Goal: Task Accomplishment & Management: Use online tool/utility

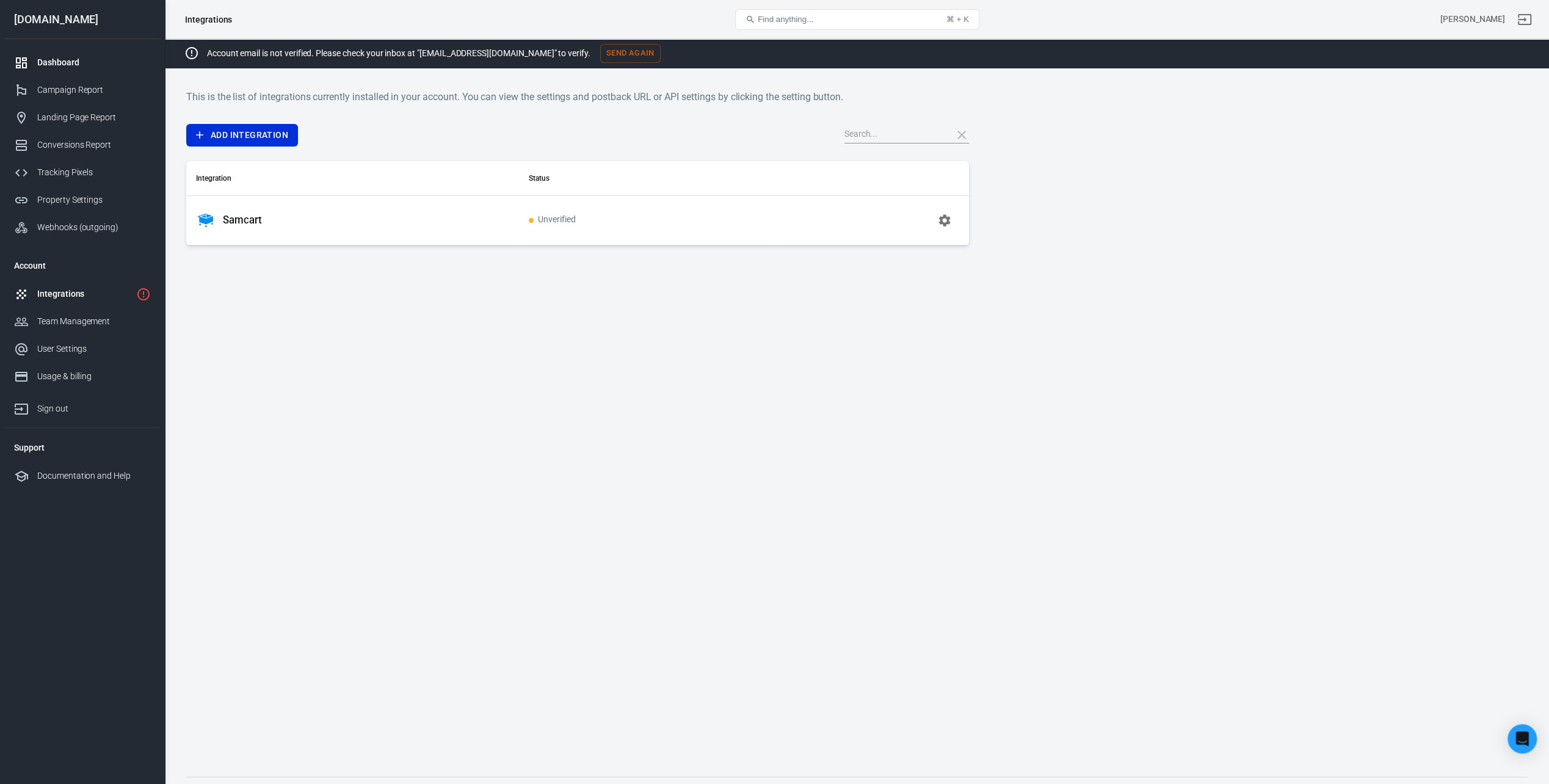
click at [89, 61] on div "Dashboard" at bounding box center [93, 63] width 113 height 13
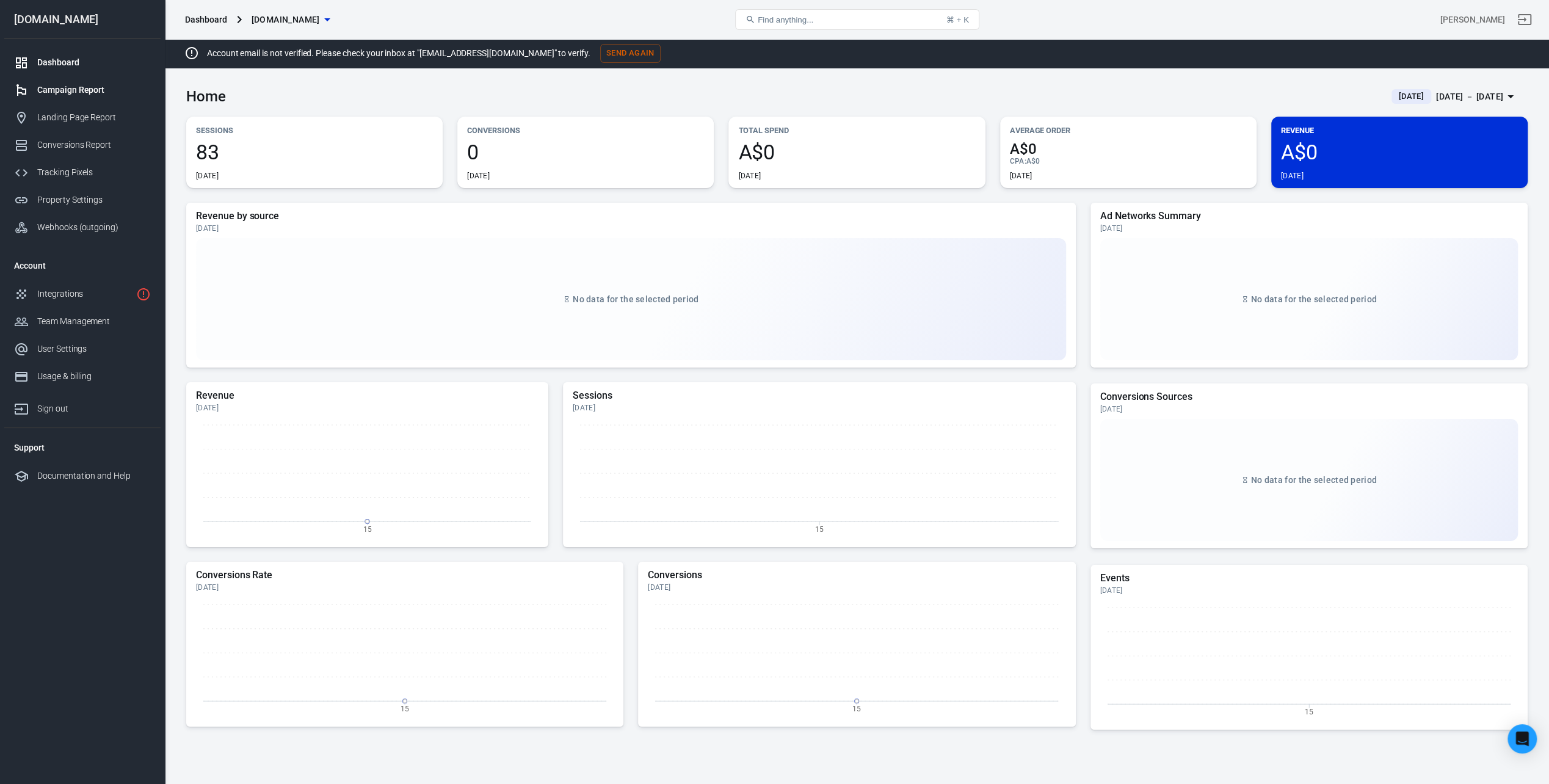
click at [70, 89] on div "Campaign Report" at bounding box center [93, 90] width 113 height 13
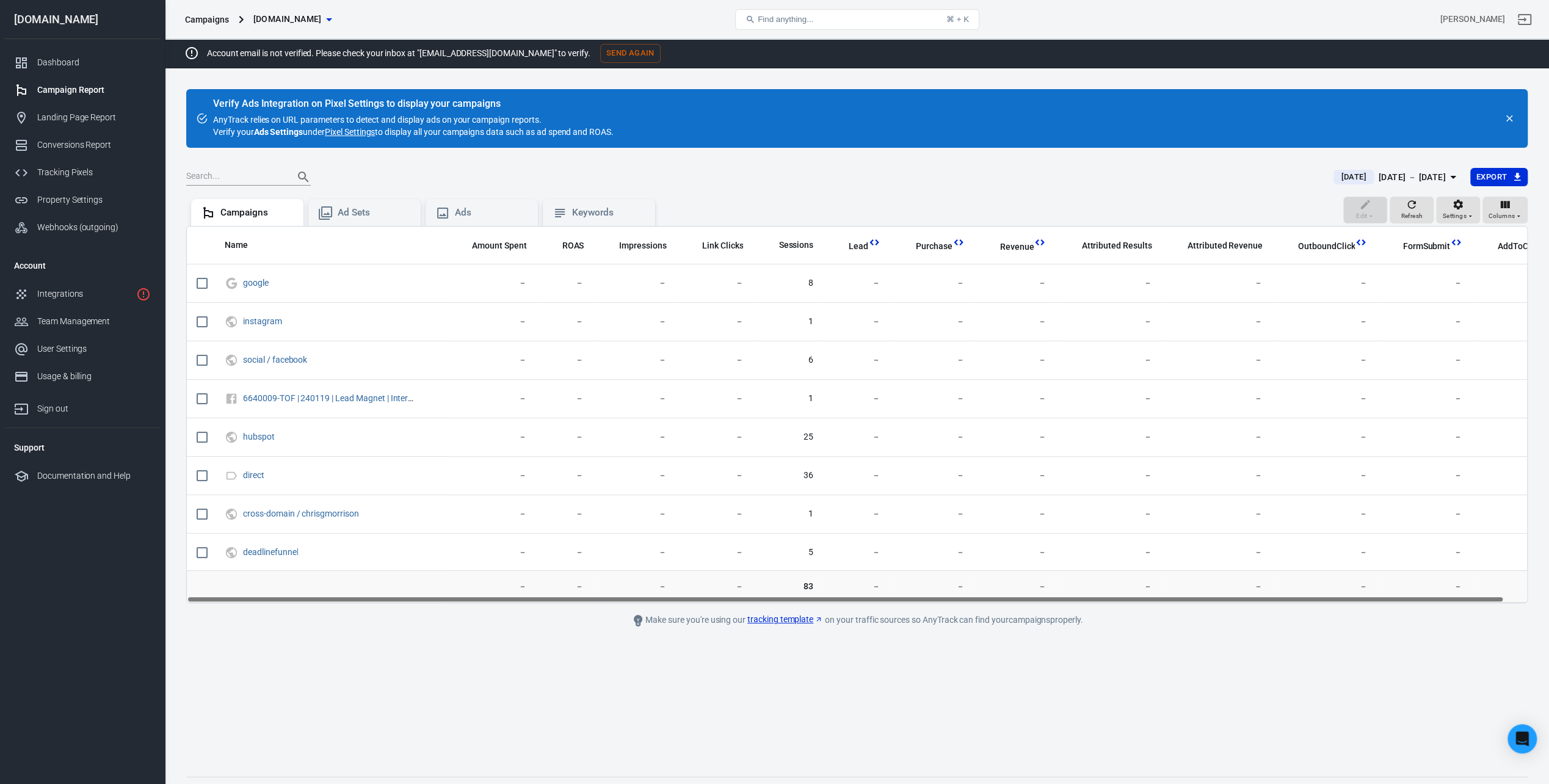
click at [353, 132] on link "Pixel Settings" at bounding box center [349, 132] width 50 height 12
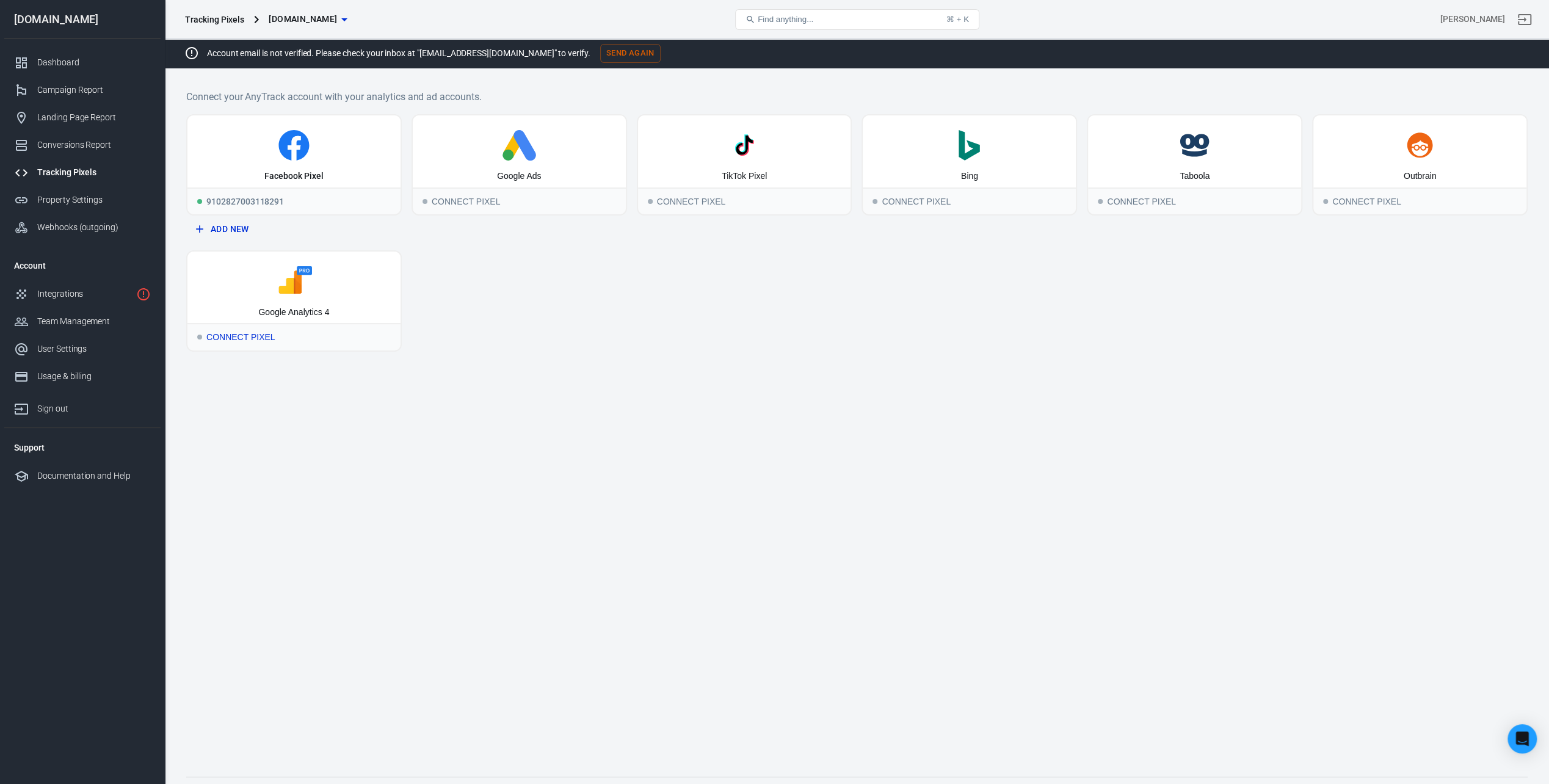
click at [266, 338] on div "Connect Pixel" at bounding box center [294, 337] width 213 height 27
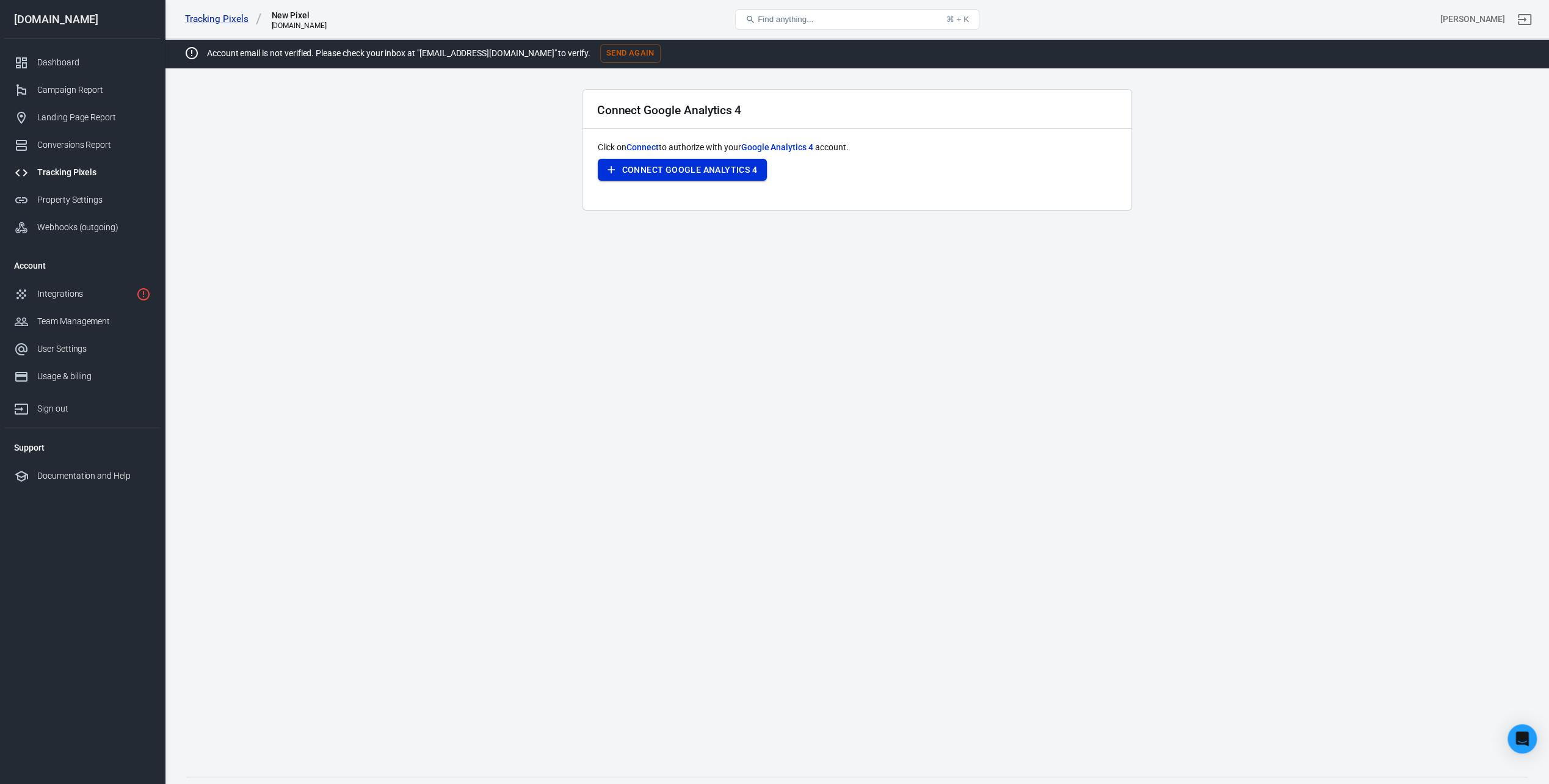
click at [658, 169] on button "Connect Google Analytics 4" at bounding box center [682, 170] width 169 height 23
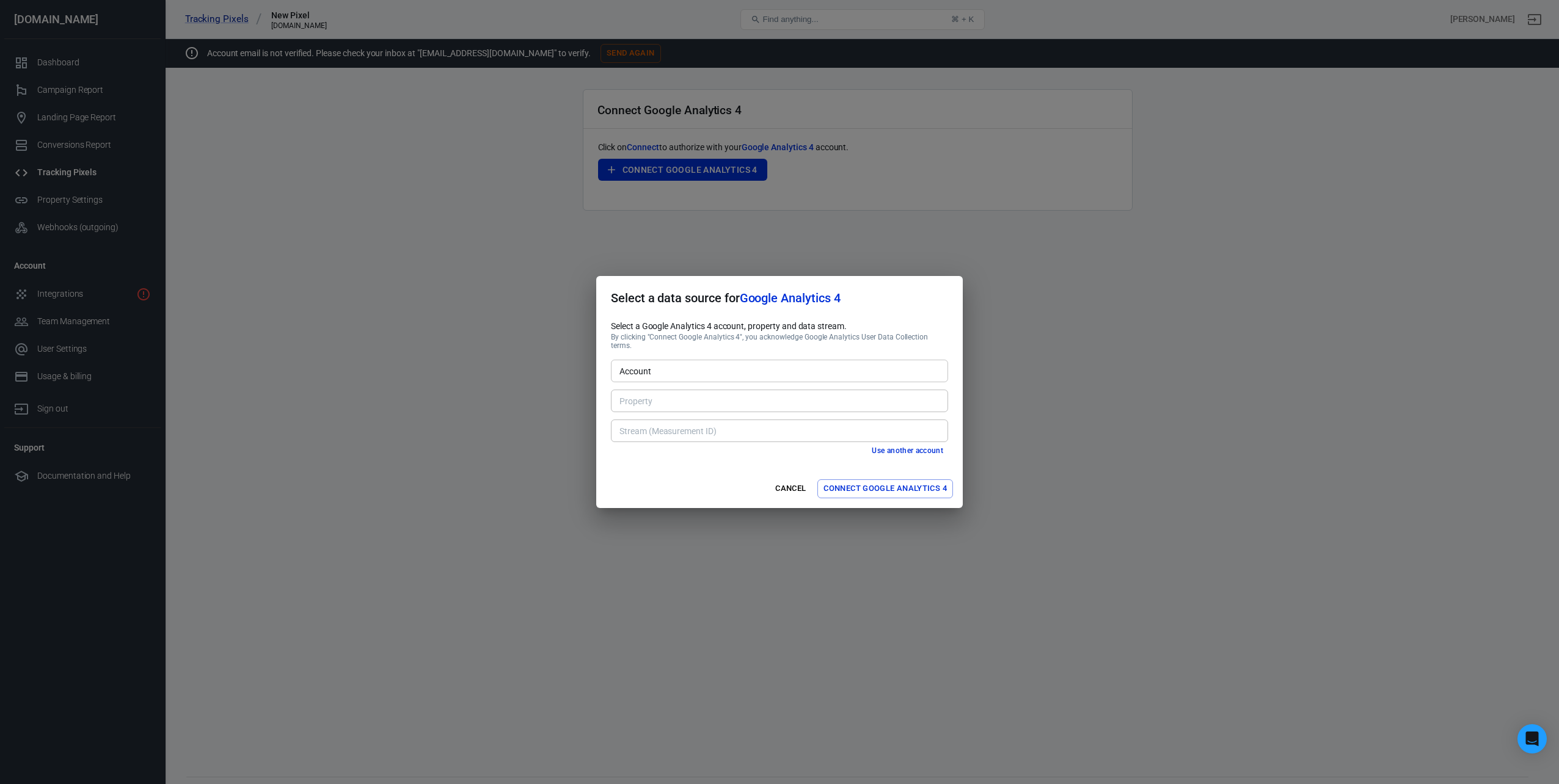
click at [713, 373] on input "Account" at bounding box center [778, 370] width 328 height 15
click at [714, 426] on li "[PERSON_NAME] [254561822]" at bounding box center [779, 433] width 337 height 20
type input "[PERSON_NAME] [254561822]"
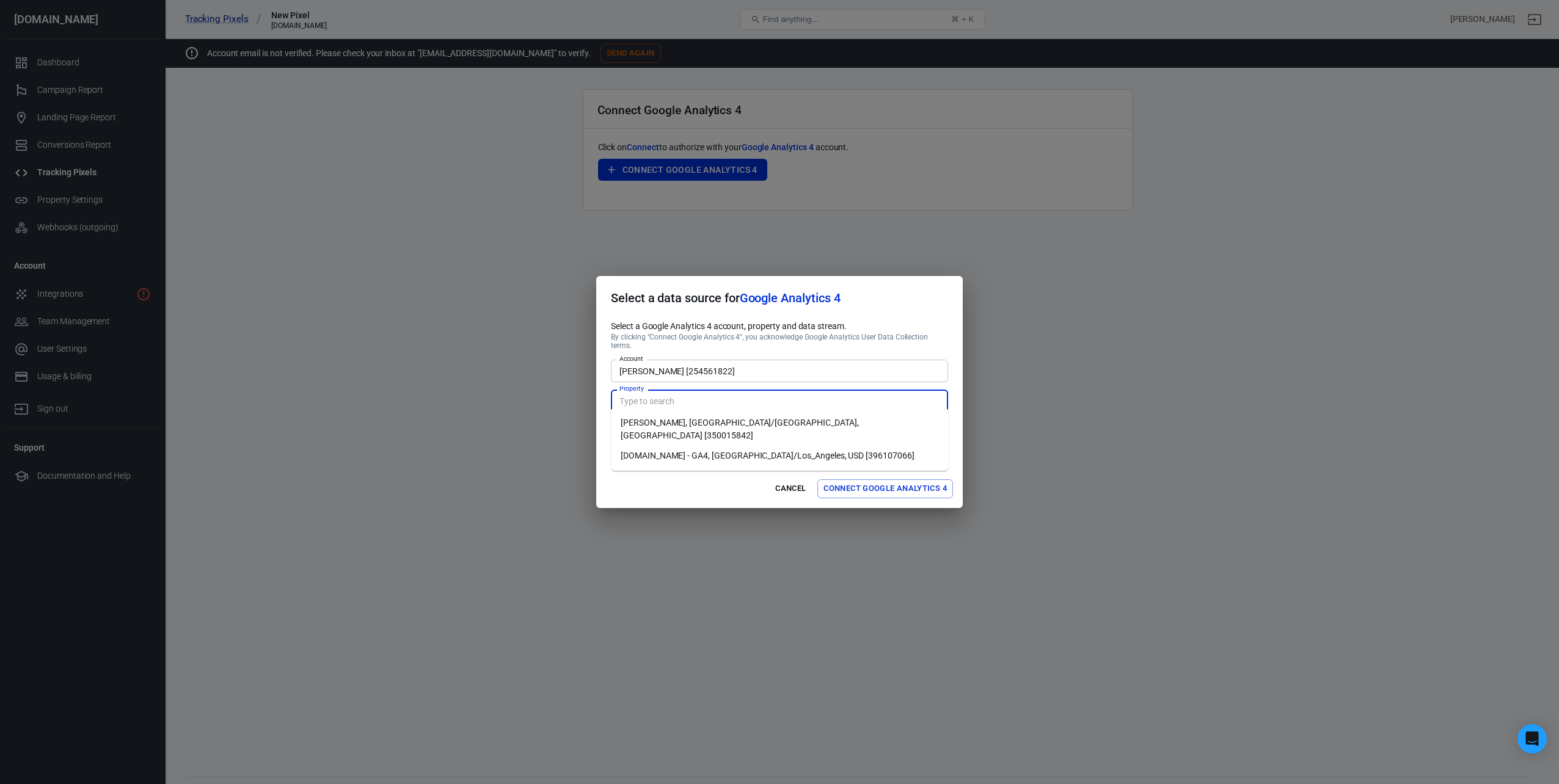
click at [699, 399] on input "Property" at bounding box center [778, 400] width 328 height 15
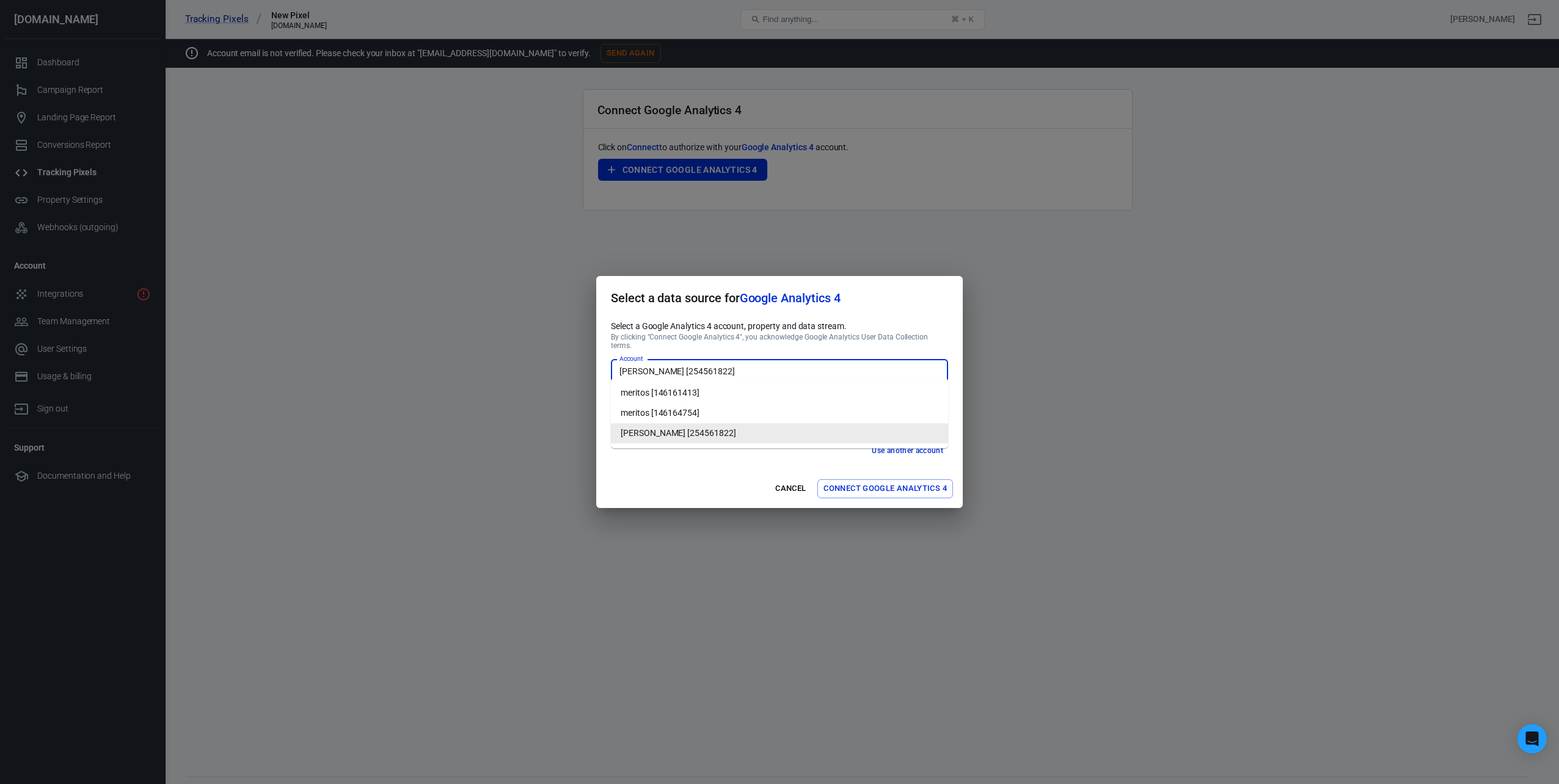
click at [702, 368] on input "[PERSON_NAME] [254561822]" at bounding box center [778, 370] width 328 height 15
drag, startPoint x: 722, startPoint y: 428, endPoint x: 722, endPoint y: 413, distance: 15.0
click at [721, 428] on li "[PERSON_NAME] [254561822]" at bounding box center [779, 433] width 337 height 20
click at [660, 435] on li "[PERSON_NAME] [254561822]" at bounding box center [779, 433] width 337 height 20
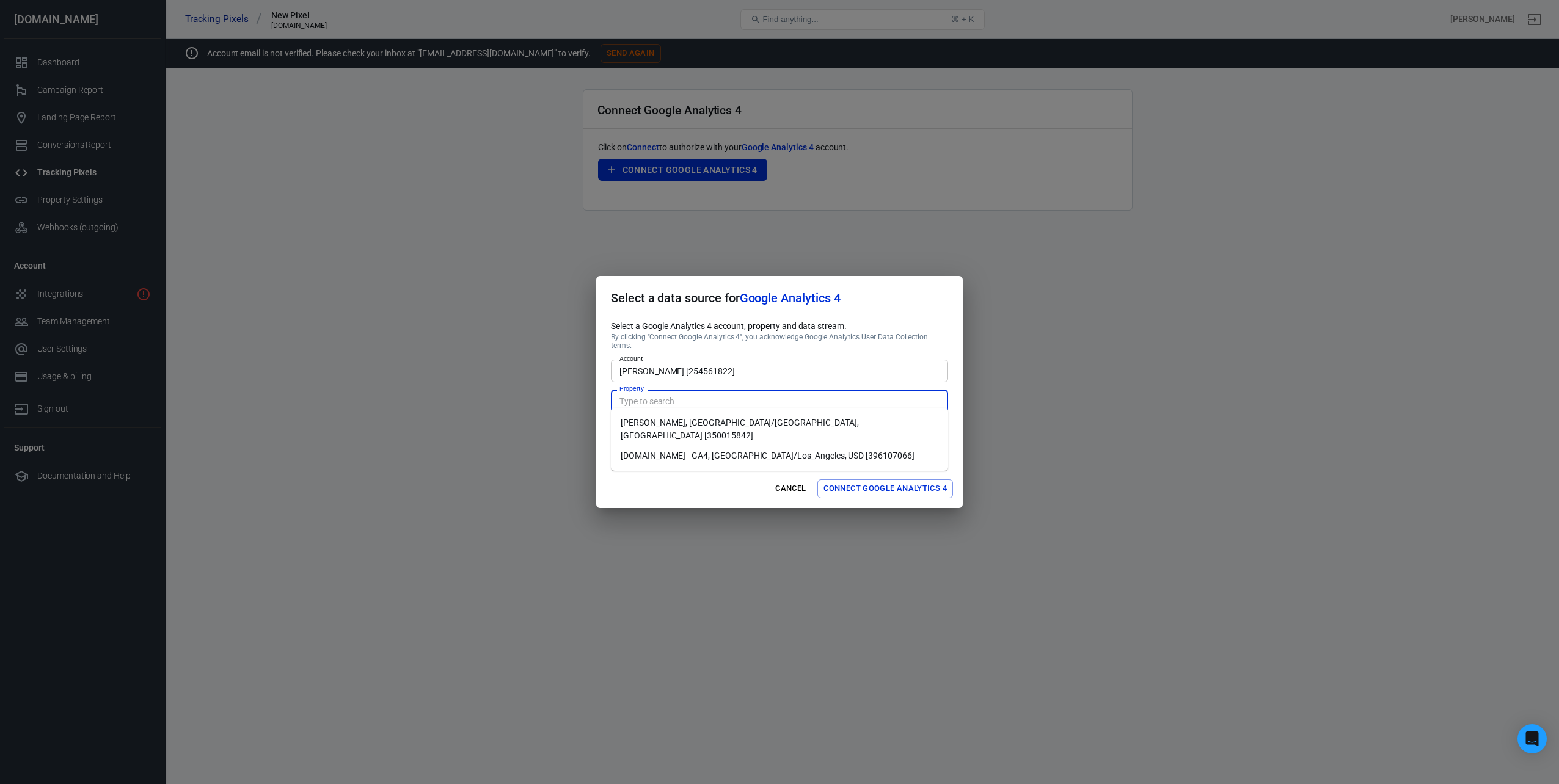
click at [672, 400] on input "Property" at bounding box center [778, 400] width 328 height 15
click at [682, 446] on li "[DOMAIN_NAME] - GA4, [GEOGRAPHIC_DATA]/Los_Angeles, USD [396107066]" at bounding box center [779, 456] width 337 height 20
type input "[DOMAIN_NAME] - GA4, [GEOGRAPHIC_DATA]/Los_Angeles, USD [396107066]"
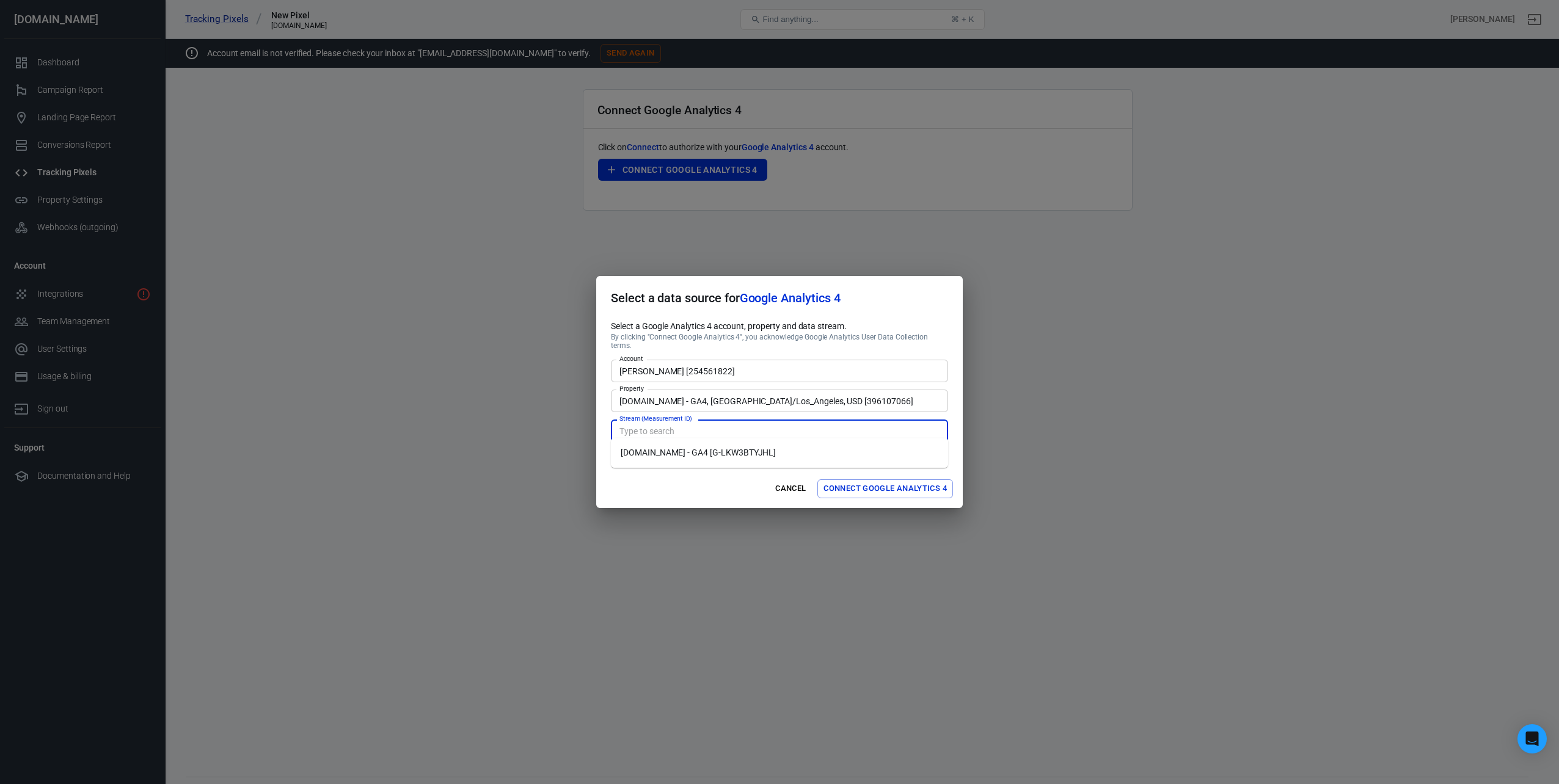
click at [662, 431] on input "Stream (Measurement ID)" at bounding box center [778, 430] width 328 height 15
click at [667, 451] on li "[DOMAIN_NAME] - GA4 [G-LKW3BTYJHL]" at bounding box center [779, 453] width 337 height 20
type input "[DOMAIN_NAME] - GA4 [G-LKW3BTYJHL]"
click at [893, 488] on button "Connect Google Analytics 4" at bounding box center [884, 488] width 135 height 19
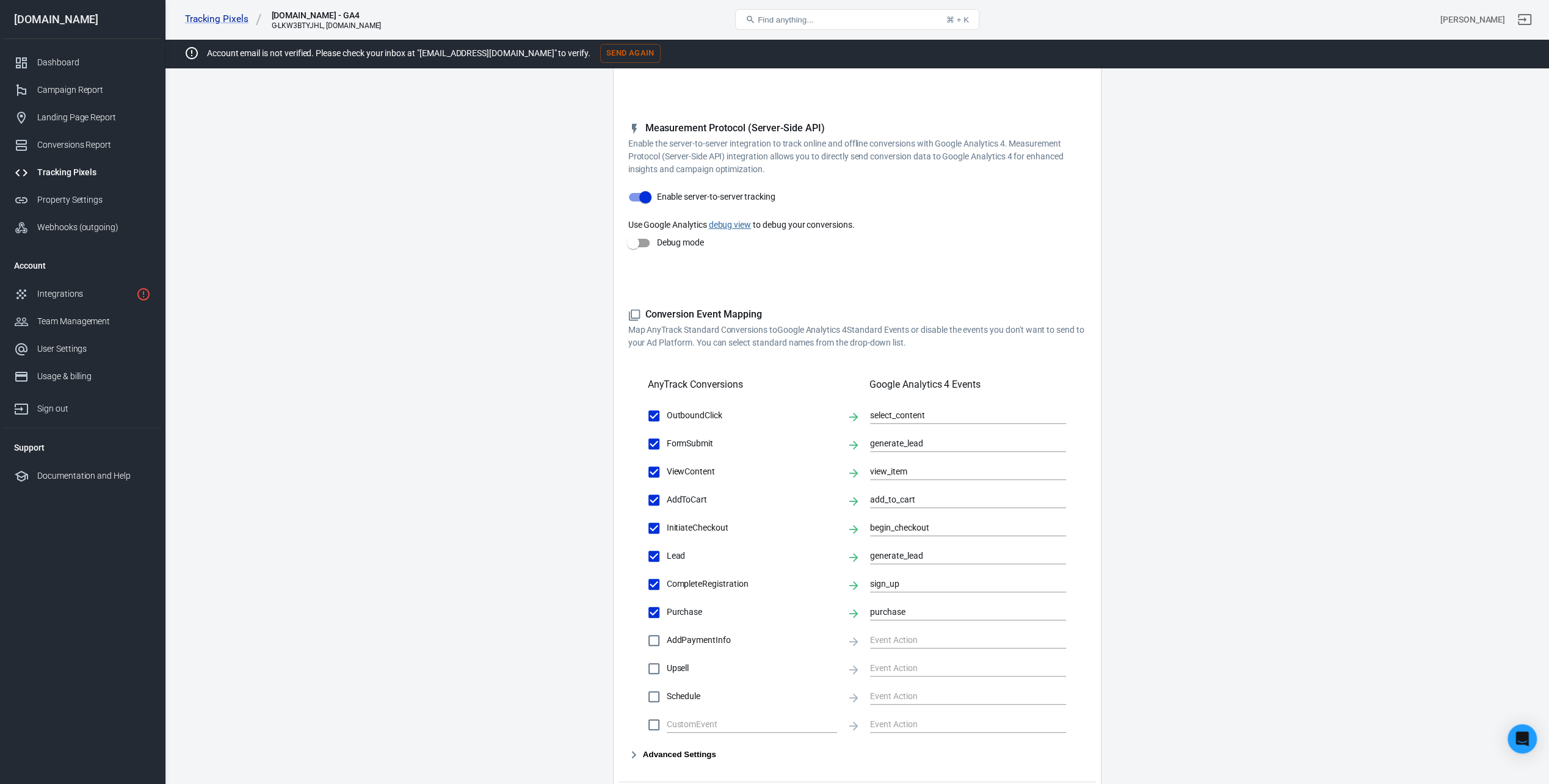
scroll to position [284, 0]
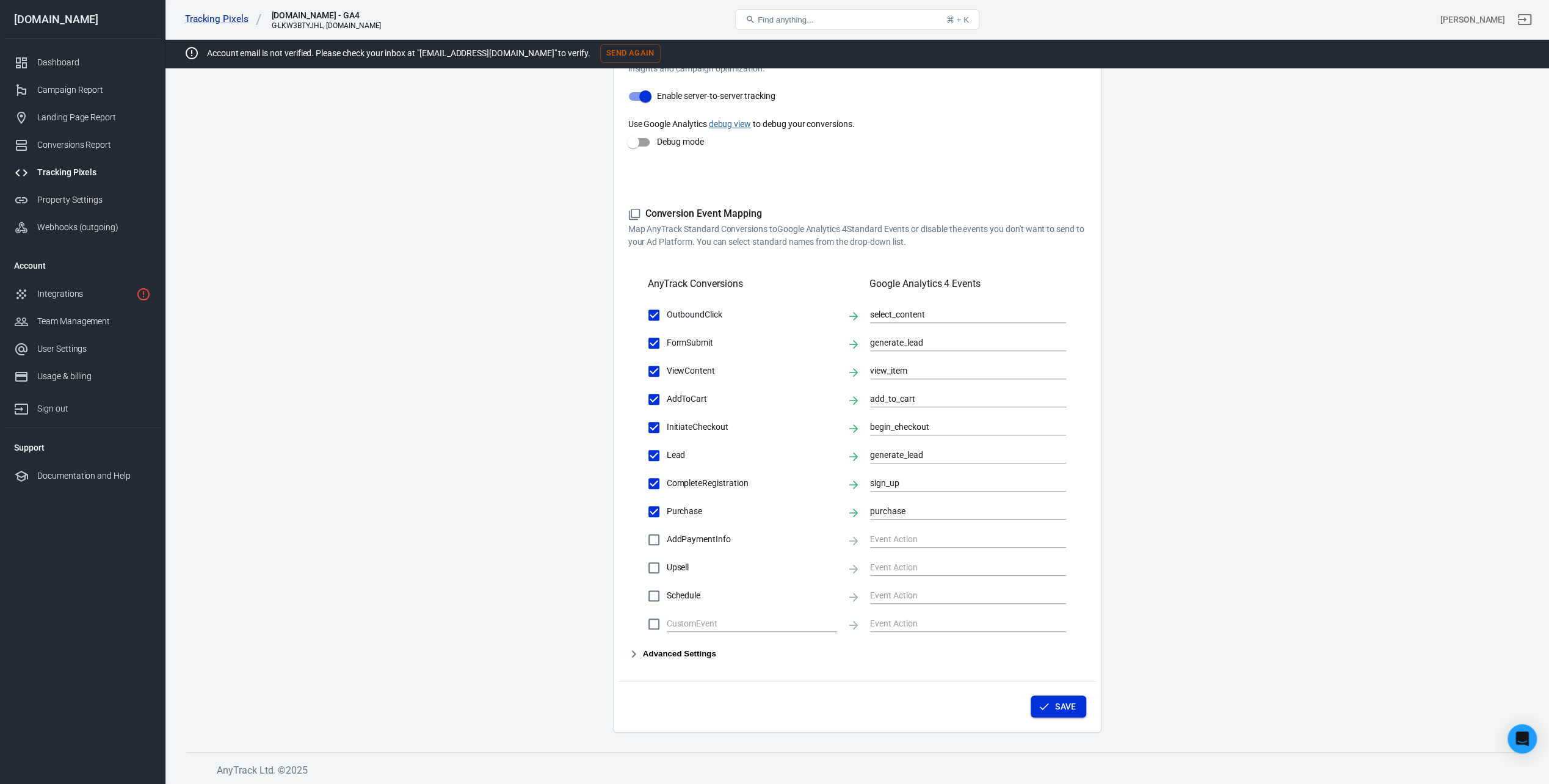
click at [1046, 696] on button "Save" at bounding box center [1058, 707] width 55 height 23
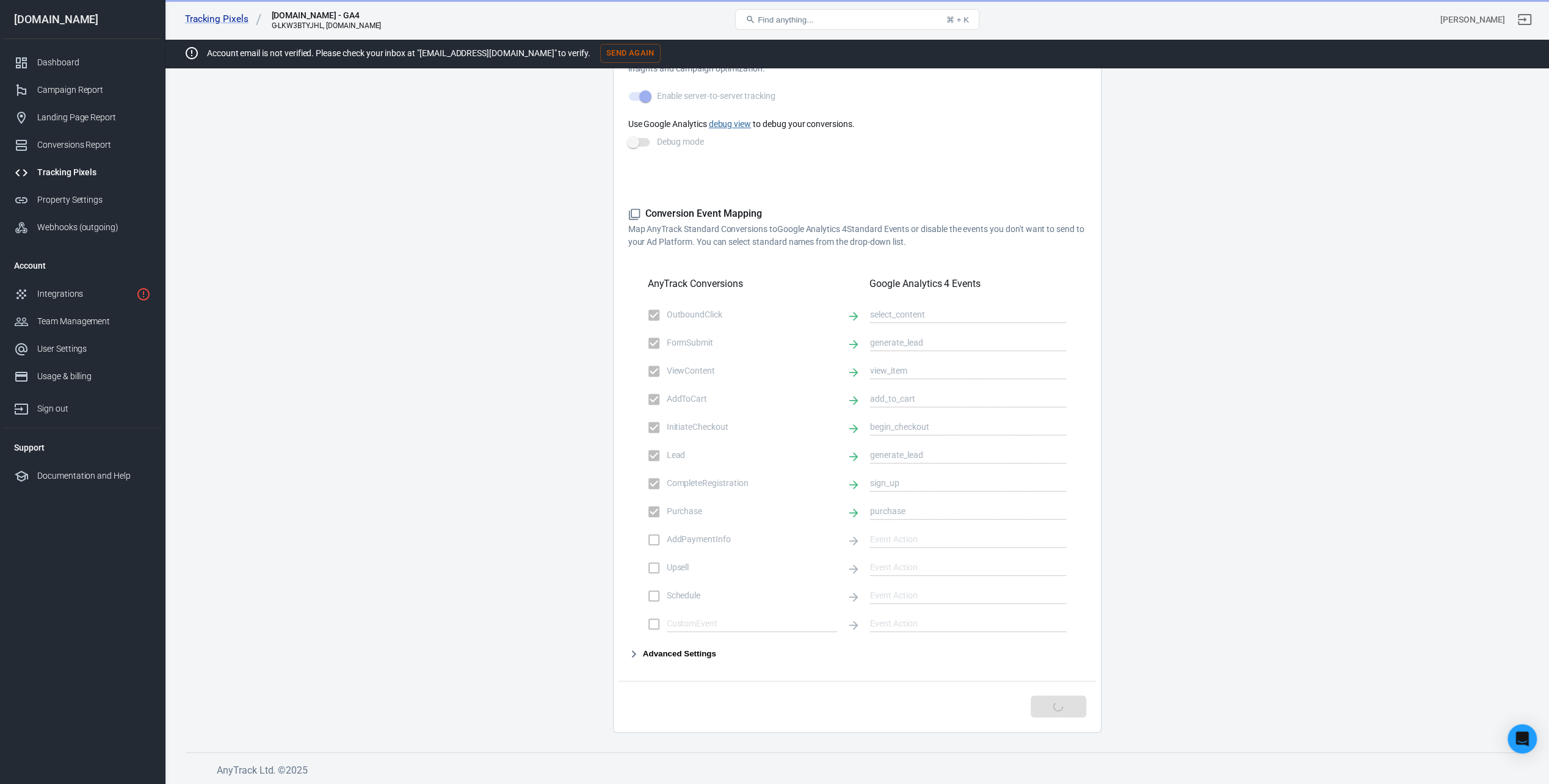
scroll to position [40, 0]
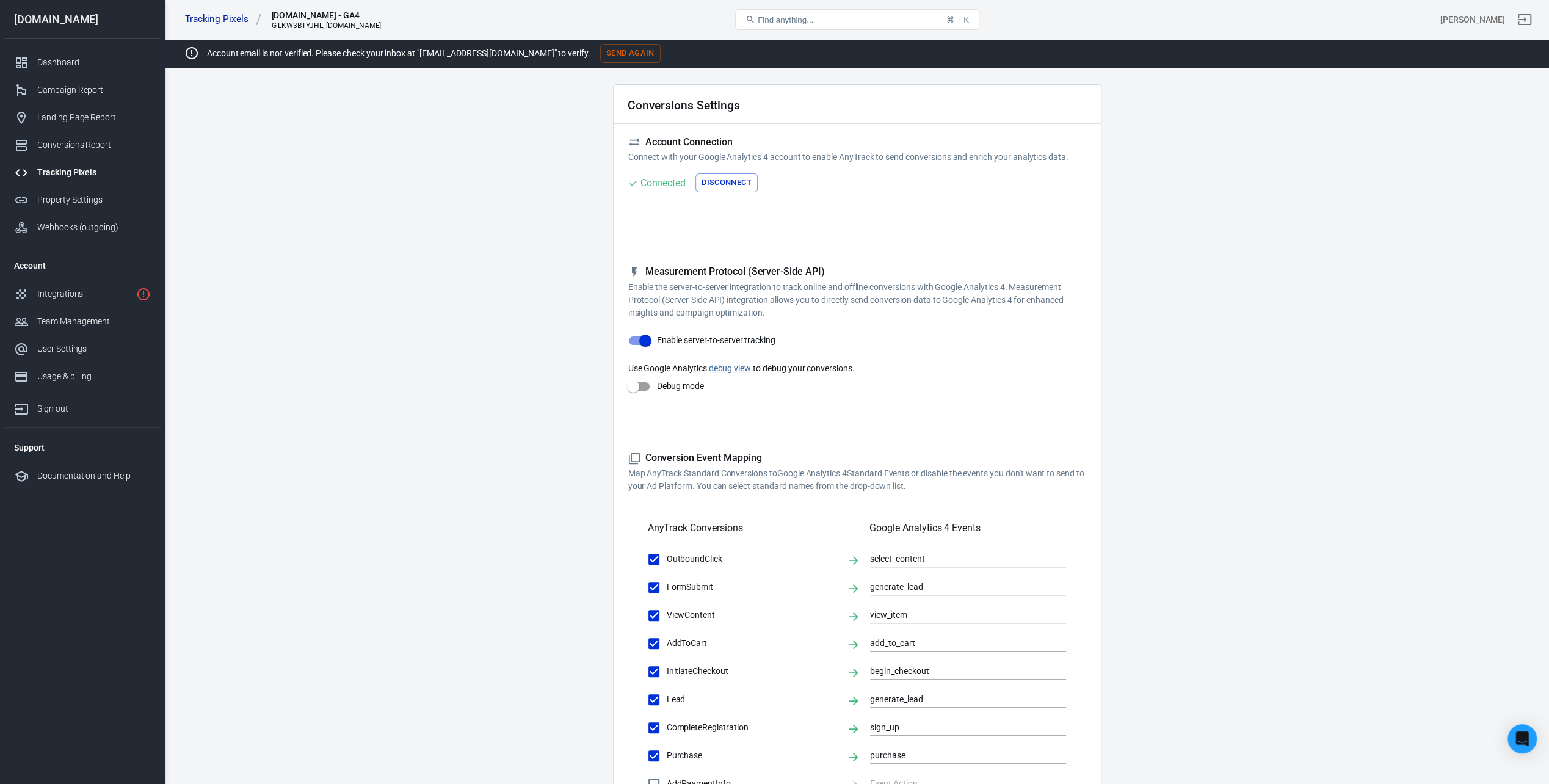
click at [227, 18] on link "Tracking Pixels" at bounding box center [223, 19] width 77 height 13
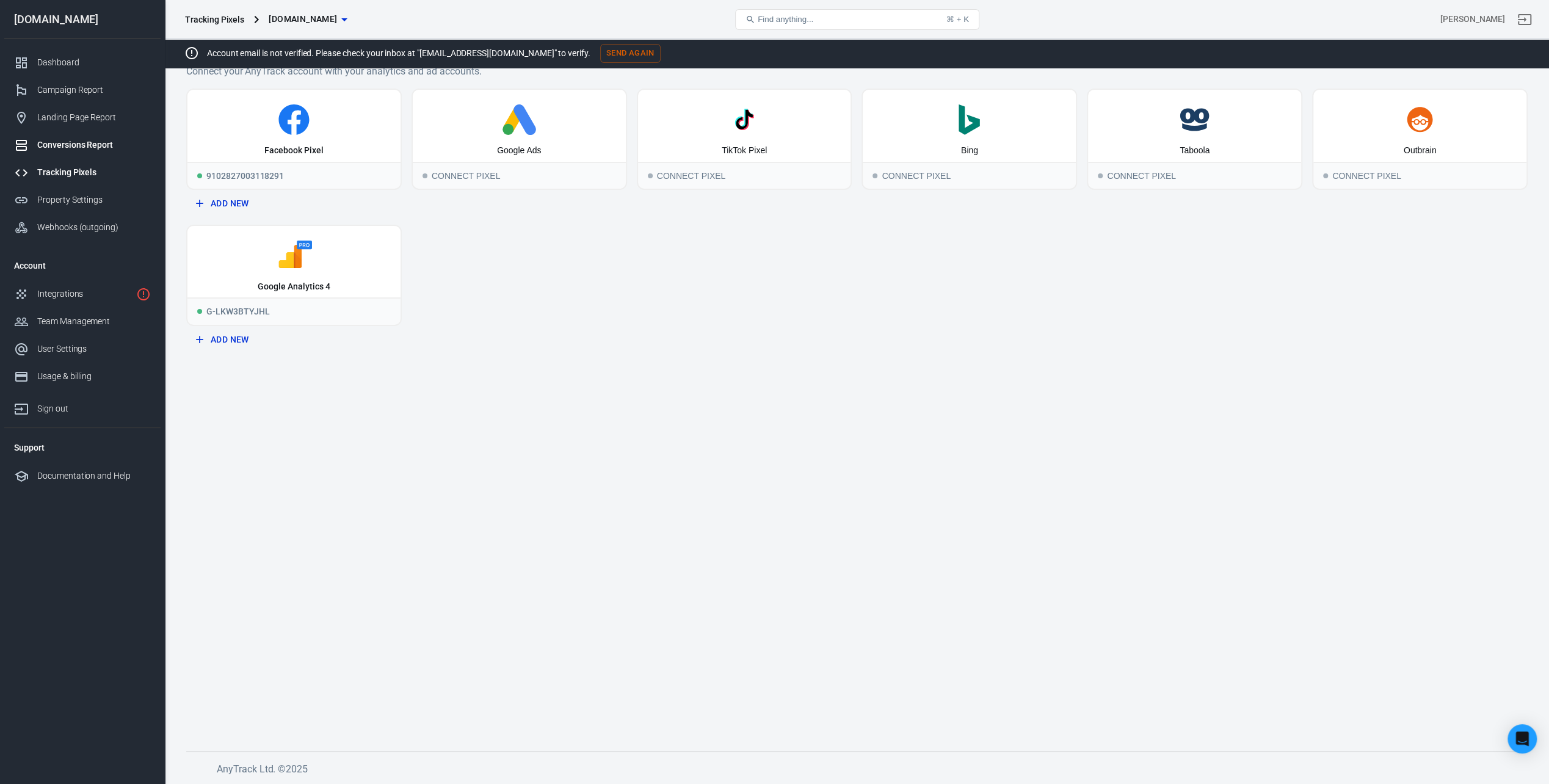
click at [77, 148] on div "Conversions Report" at bounding box center [93, 145] width 113 height 13
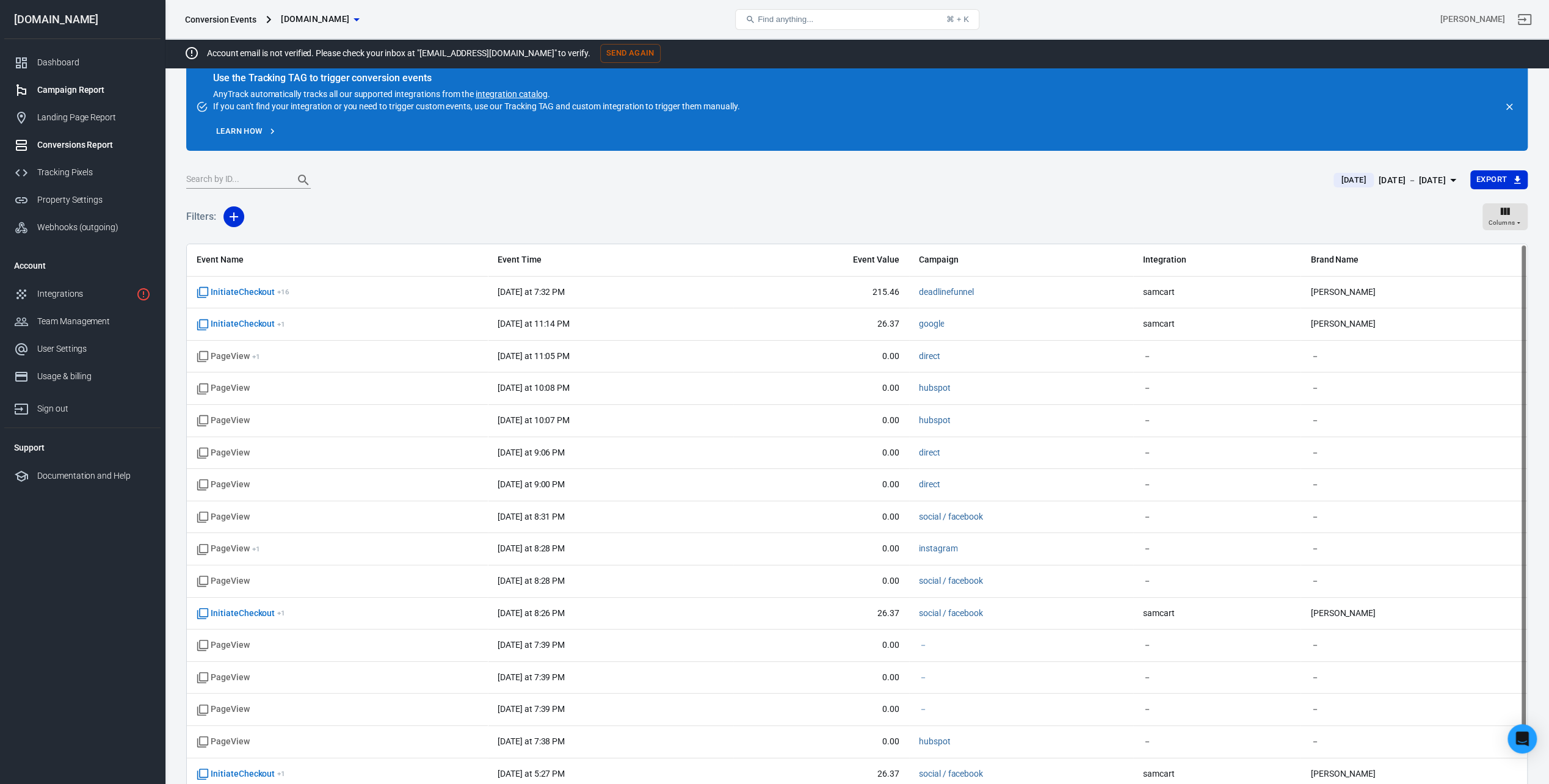
click at [67, 88] on div "Campaign Report" at bounding box center [93, 90] width 113 height 13
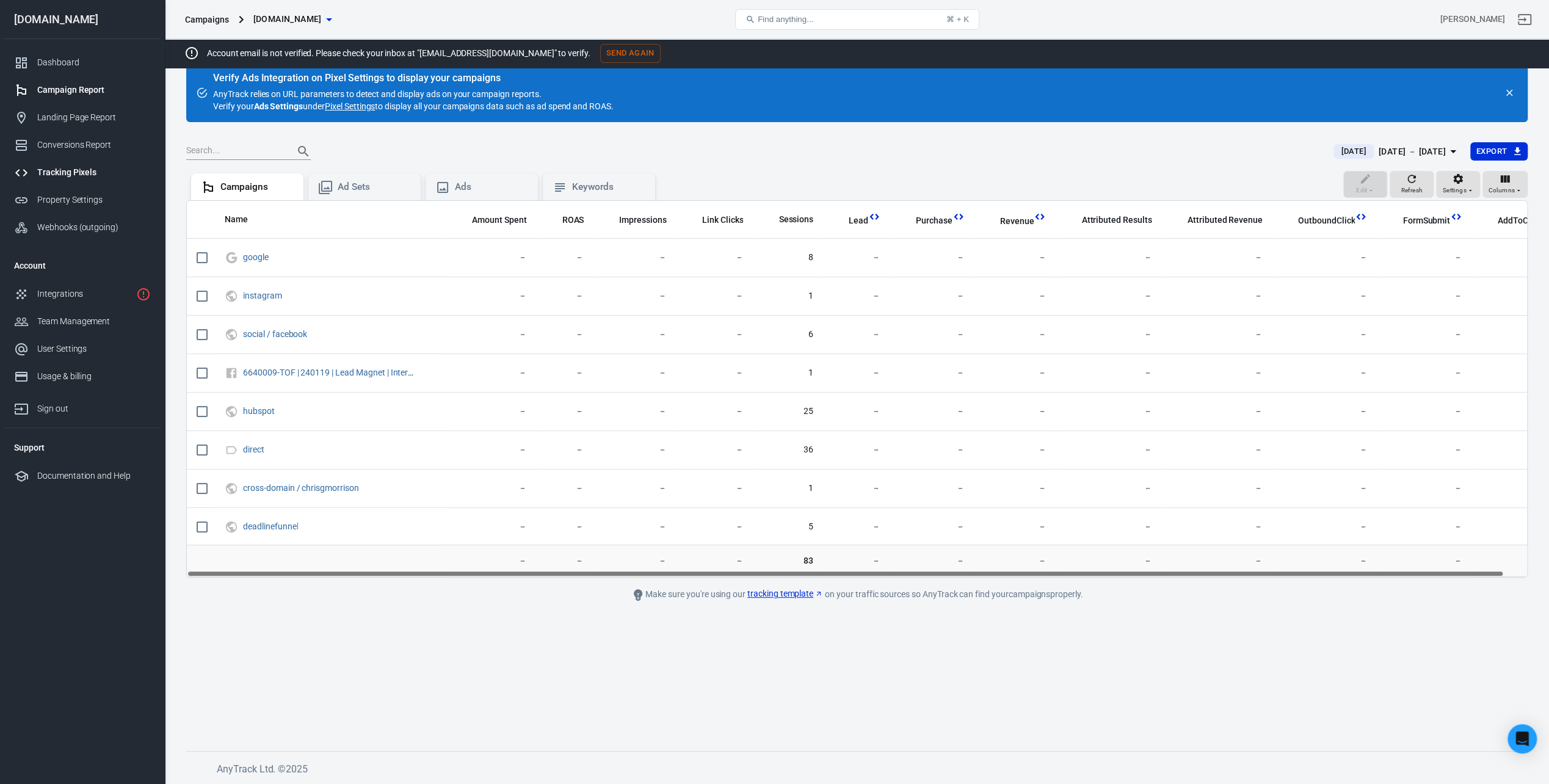
click at [82, 172] on div "Tracking Pixels" at bounding box center [93, 172] width 113 height 13
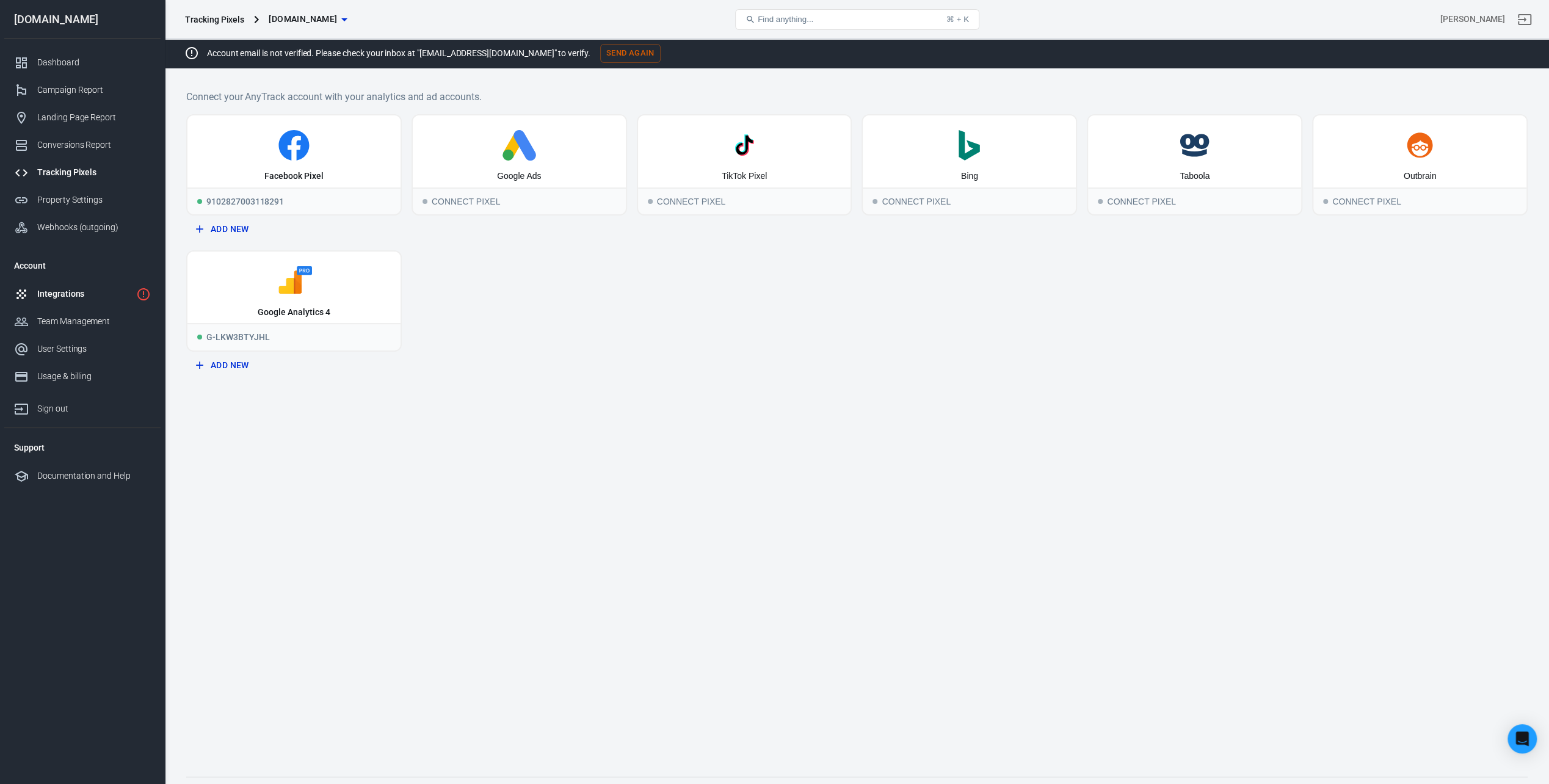
click at [85, 293] on div "Integrations" at bounding box center [84, 294] width 94 height 13
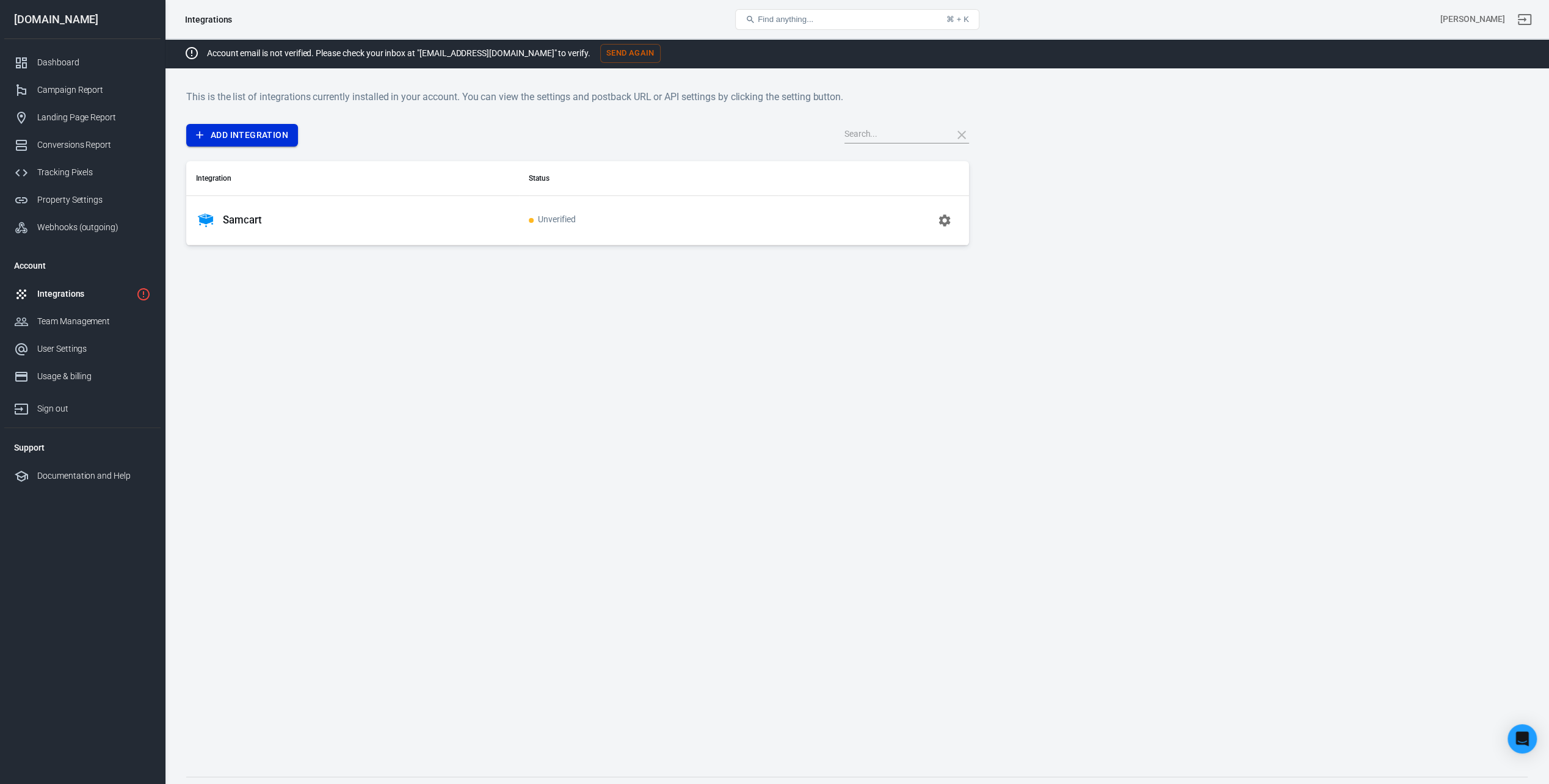
click at [283, 132] on link "Add Integration" at bounding box center [241, 135] width 112 height 23
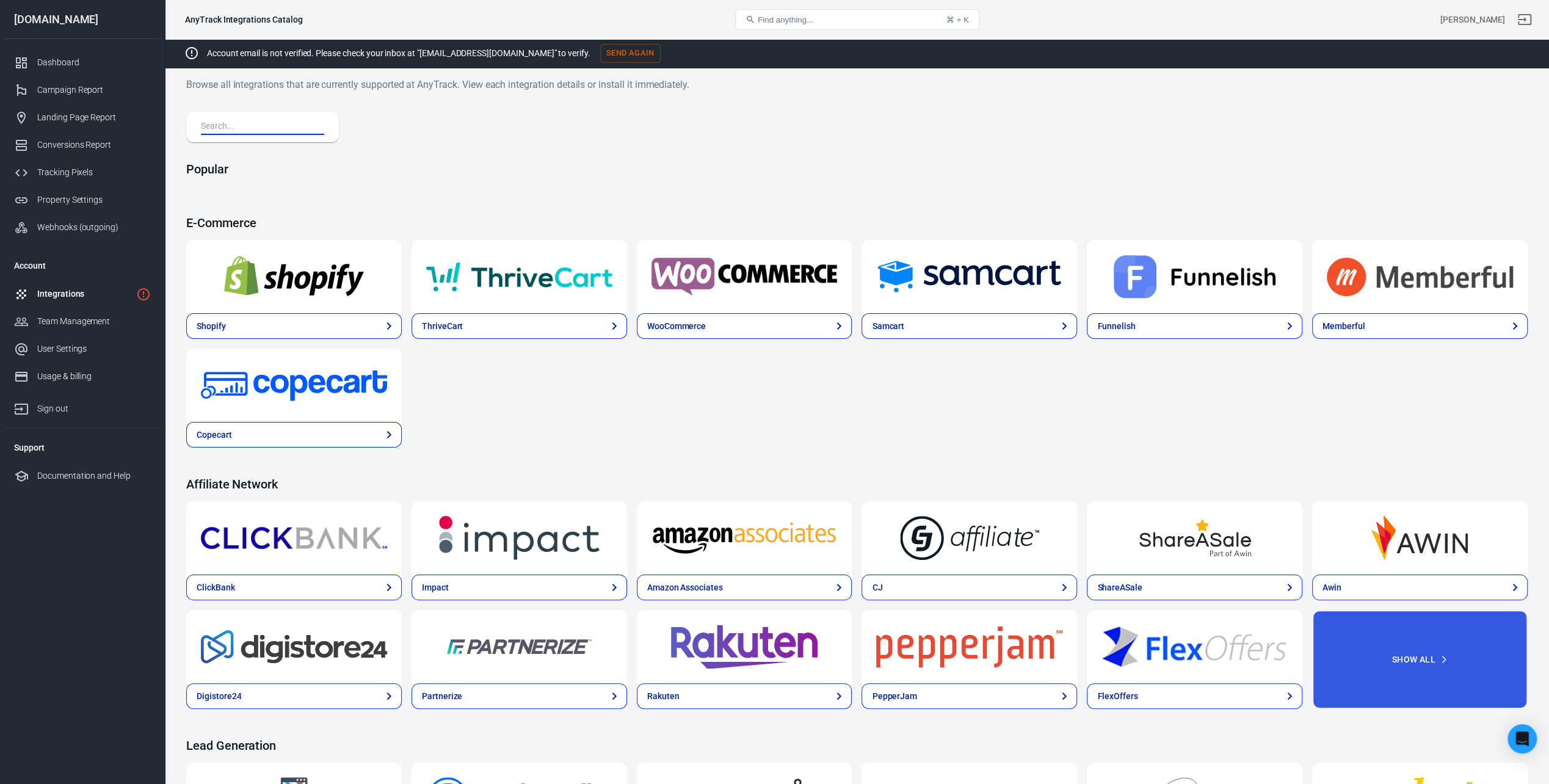
click at [299, 124] on input "text" at bounding box center [260, 126] width 119 height 15
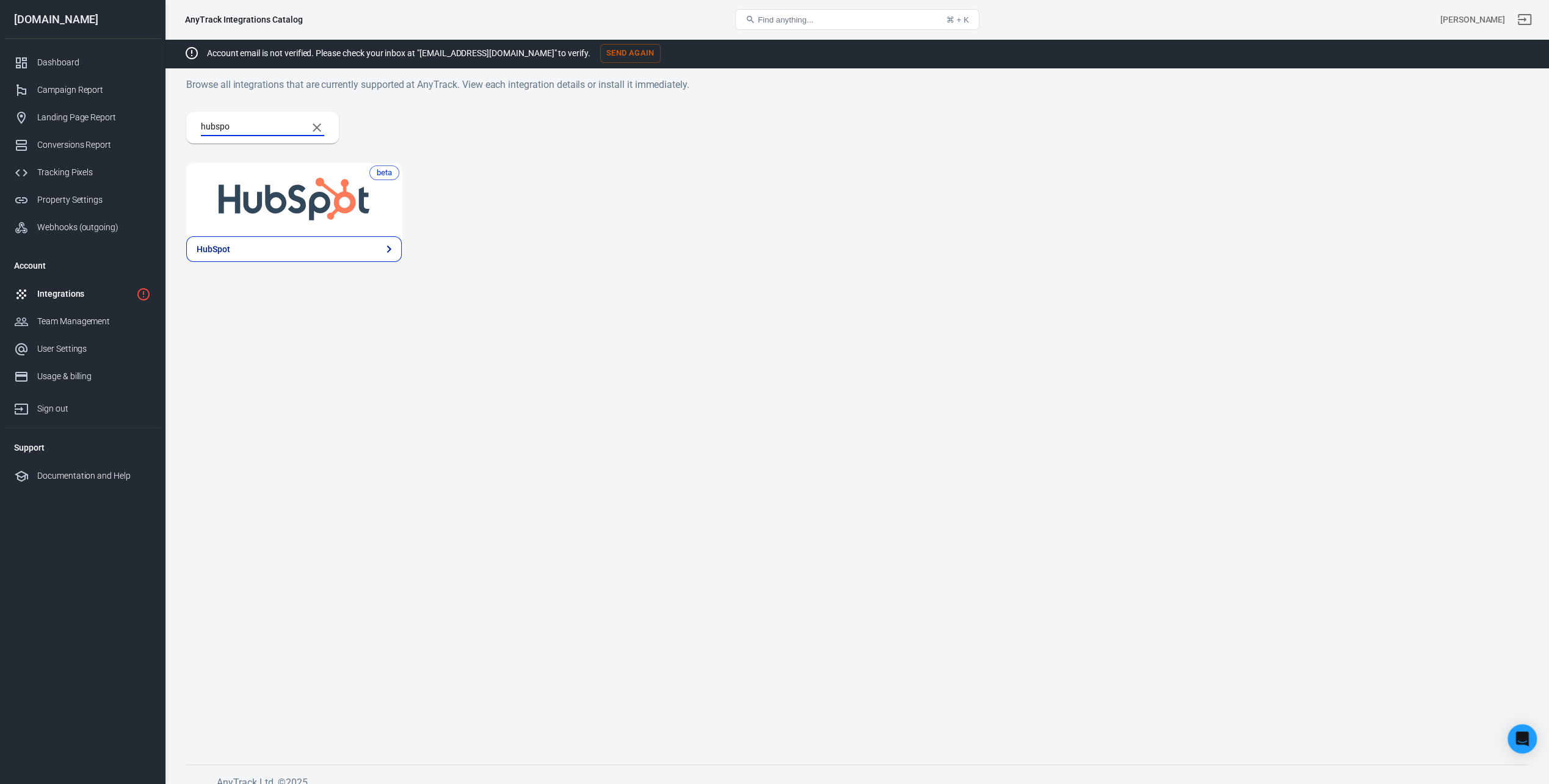
type input "hubspo"
click at [333, 212] on img at bounding box center [293, 200] width 186 height 44
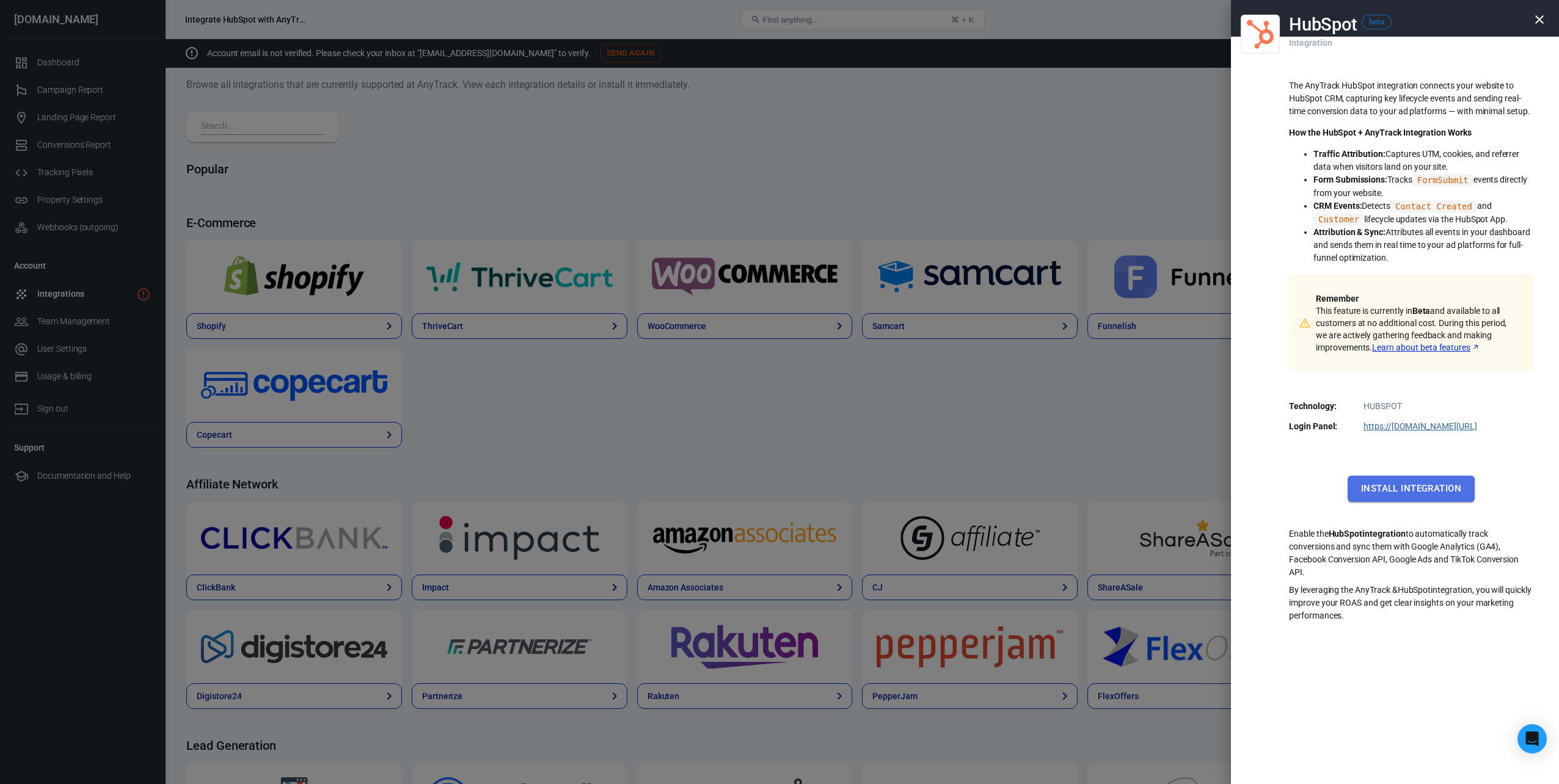
click at [1414, 480] on button "Install Integration" at bounding box center [1412, 488] width 127 height 25
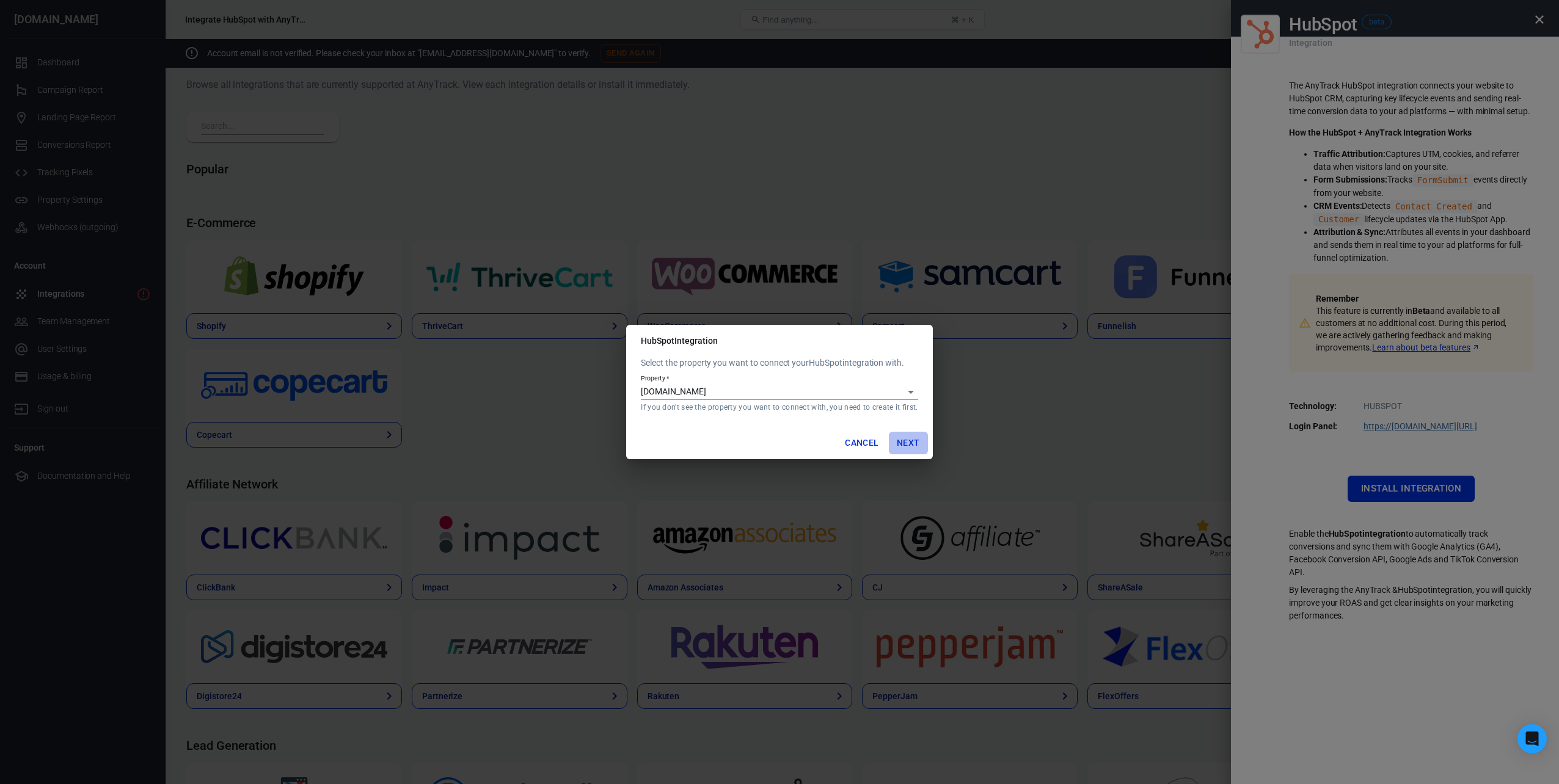
click at [905, 438] on button "Next" at bounding box center [908, 443] width 39 height 23
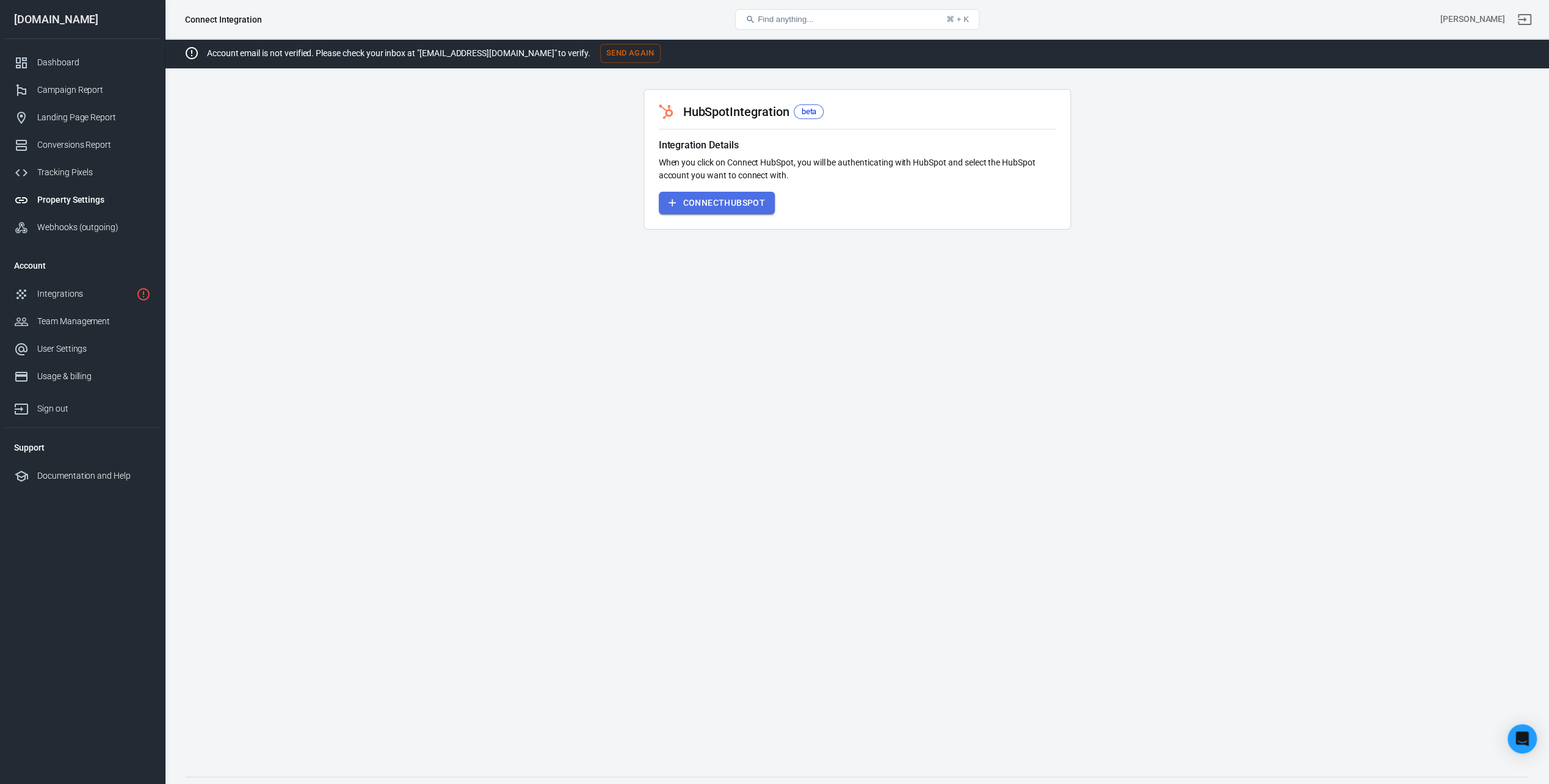
click at [733, 204] on button "Connect HubSpot" at bounding box center [717, 202] width 117 height 23
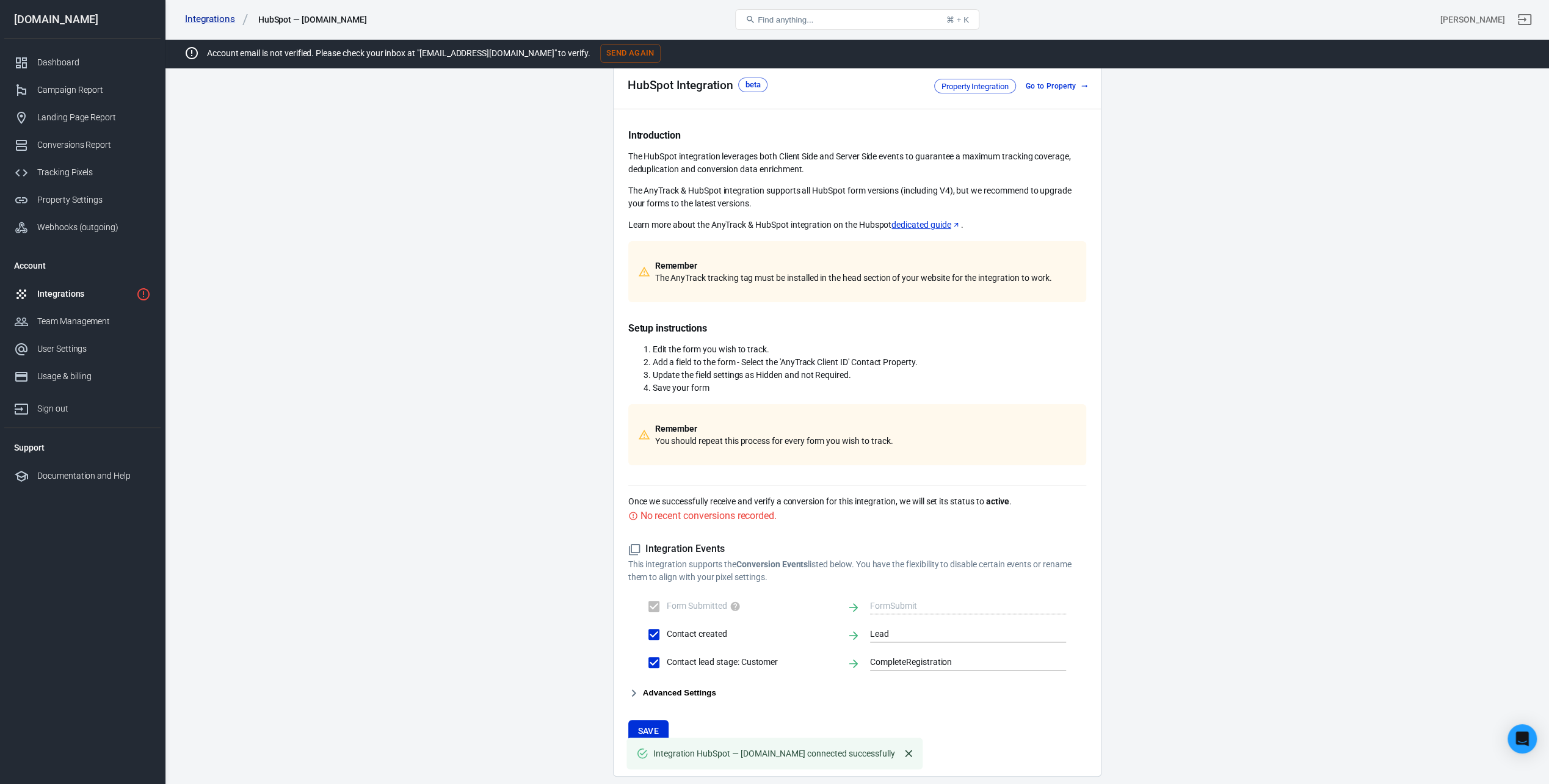
scroll to position [105, 0]
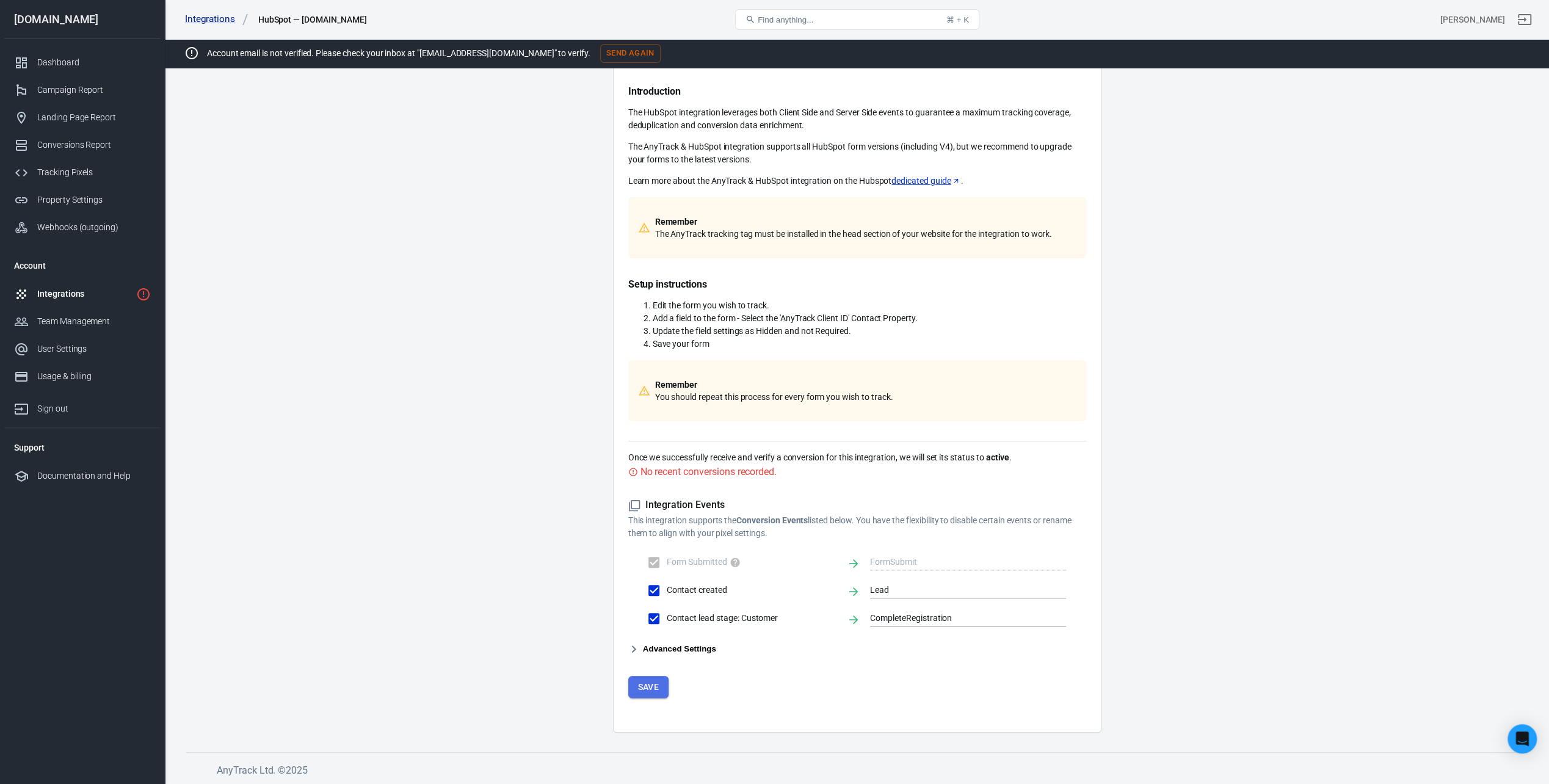
click at [652, 685] on button "Save" at bounding box center [648, 687] width 41 height 23
click at [645, 686] on button "Save" at bounding box center [648, 687] width 41 height 23
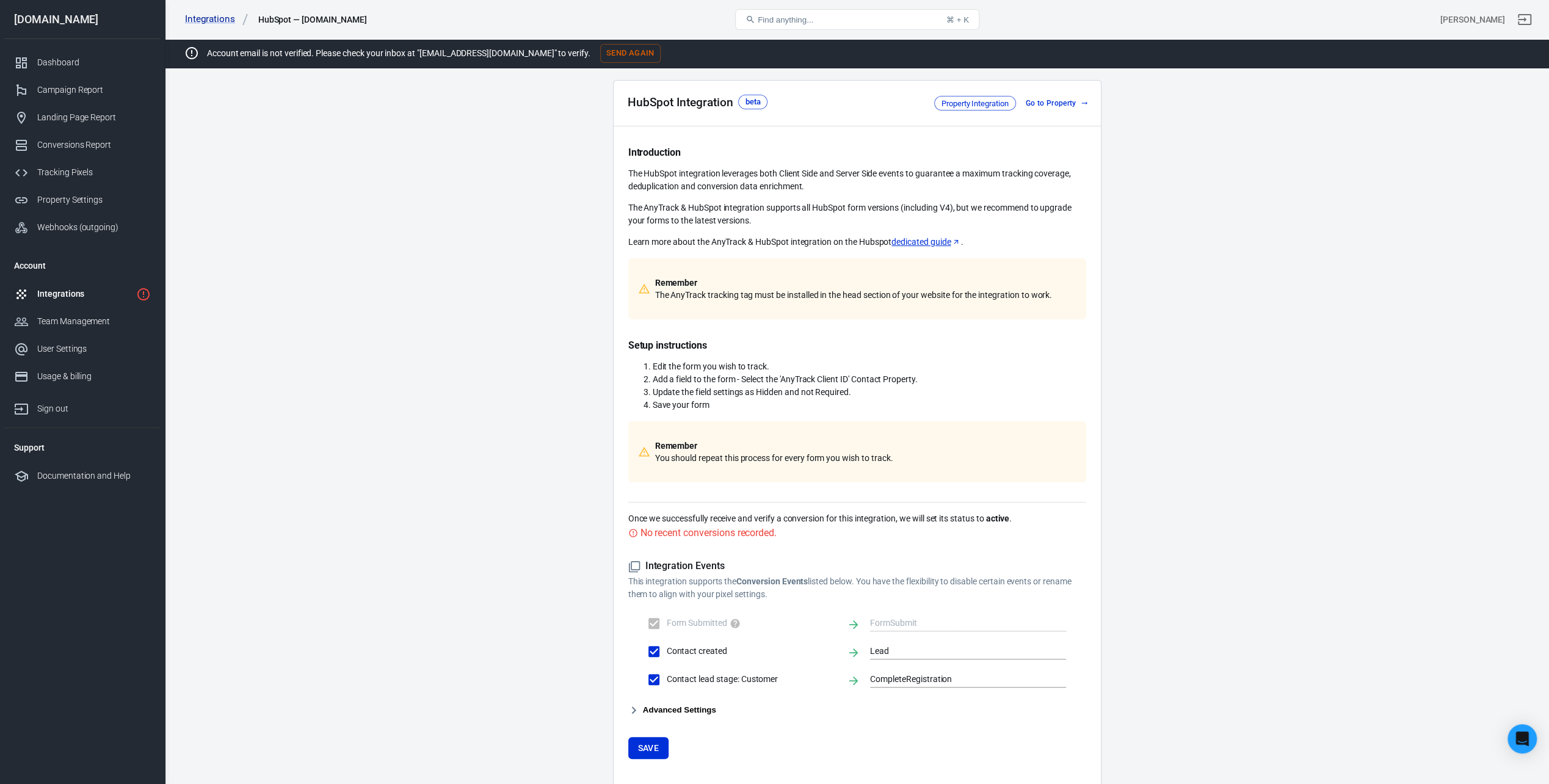
scroll to position [0, 0]
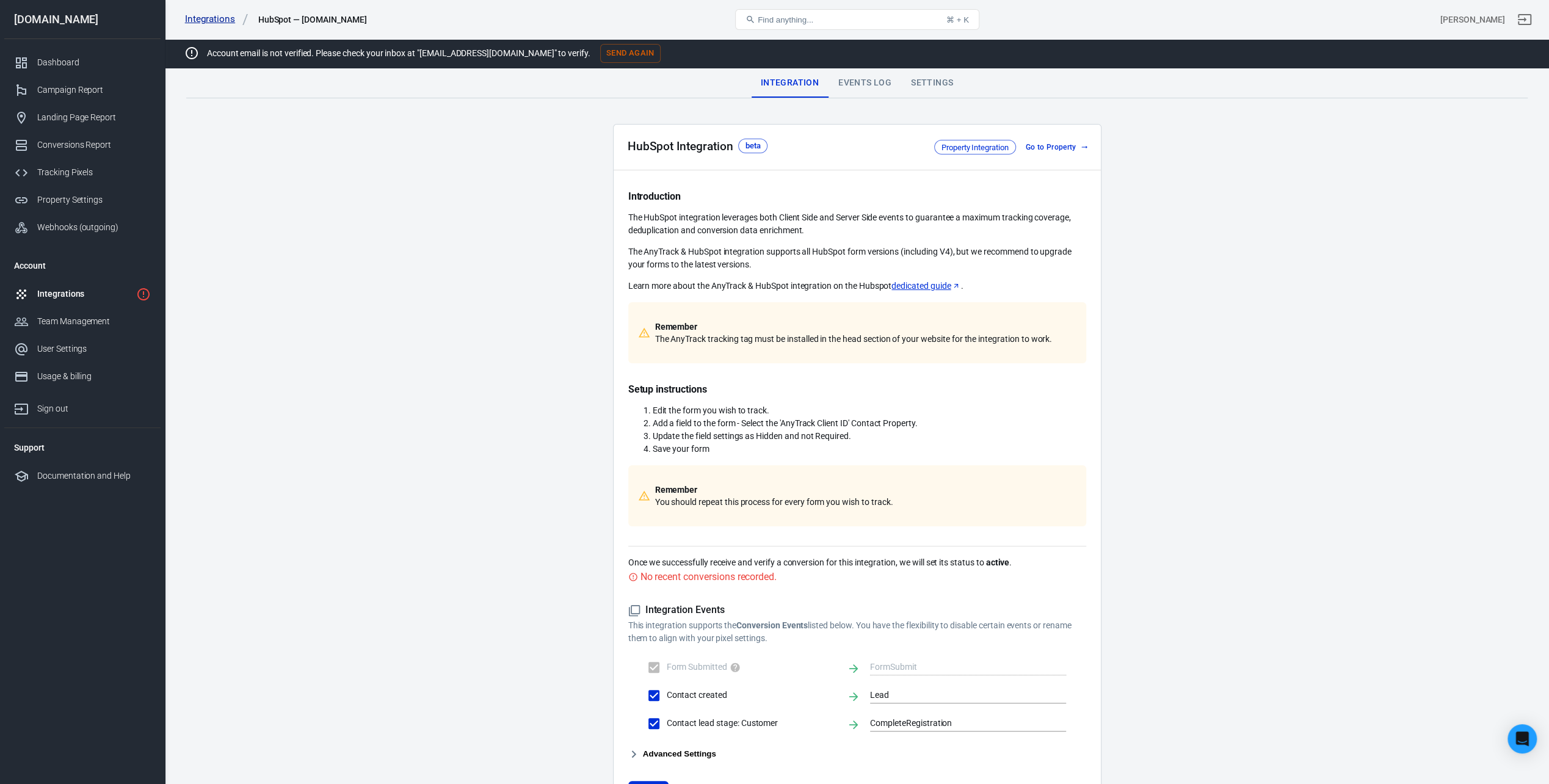
click at [215, 17] on link "Integrations" at bounding box center [217, 19] width 64 height 13
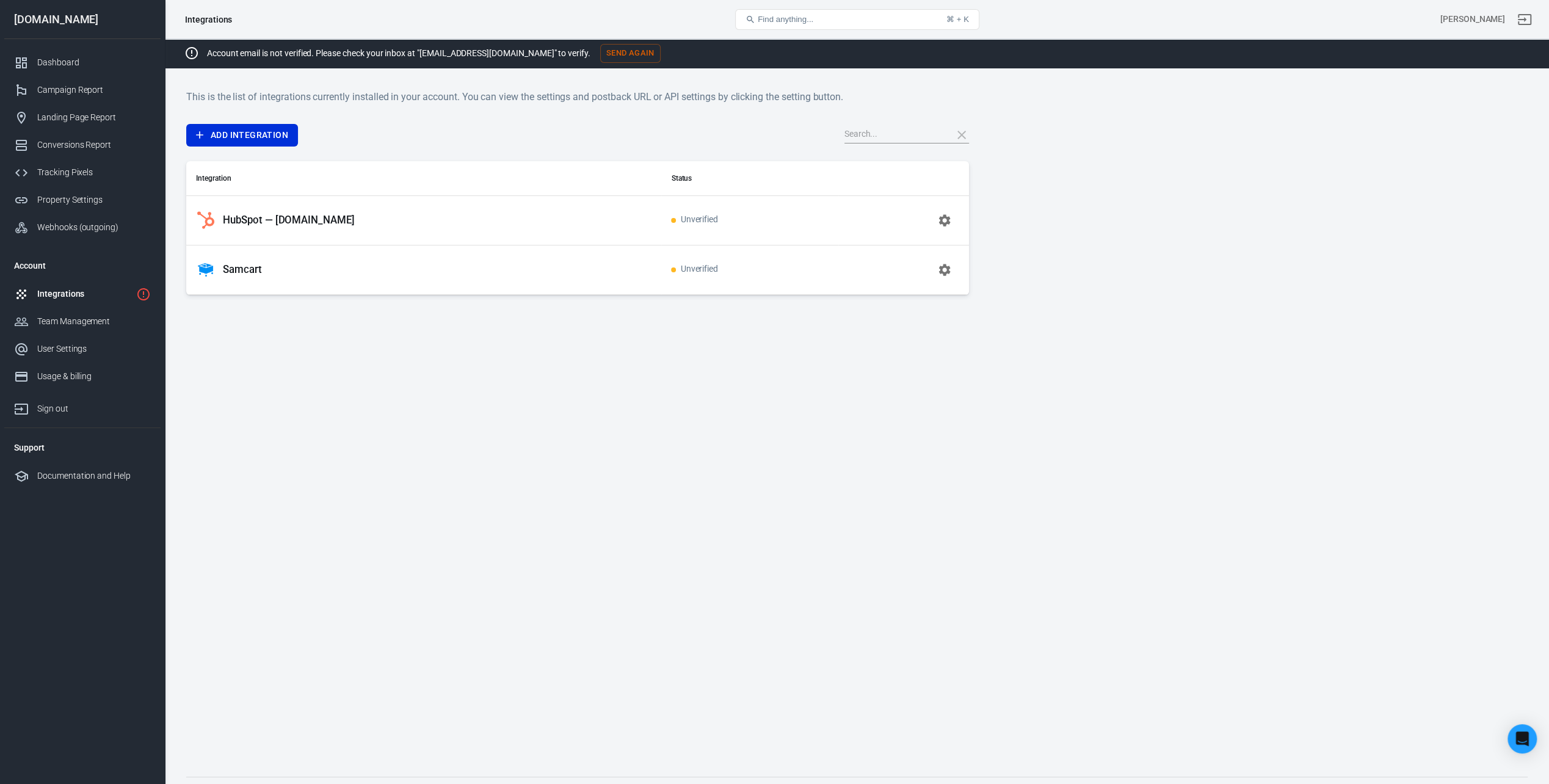
click at [693, 215] on span "Unverified" at bounding box center [695, 220] width 47 height 10
click at [703, 266] on span "Unverified" at bounding box center [695, 269] width 47 height 10
click at [943, 220] on icon "button" at bounding box center [945, 220] width 15 height 15
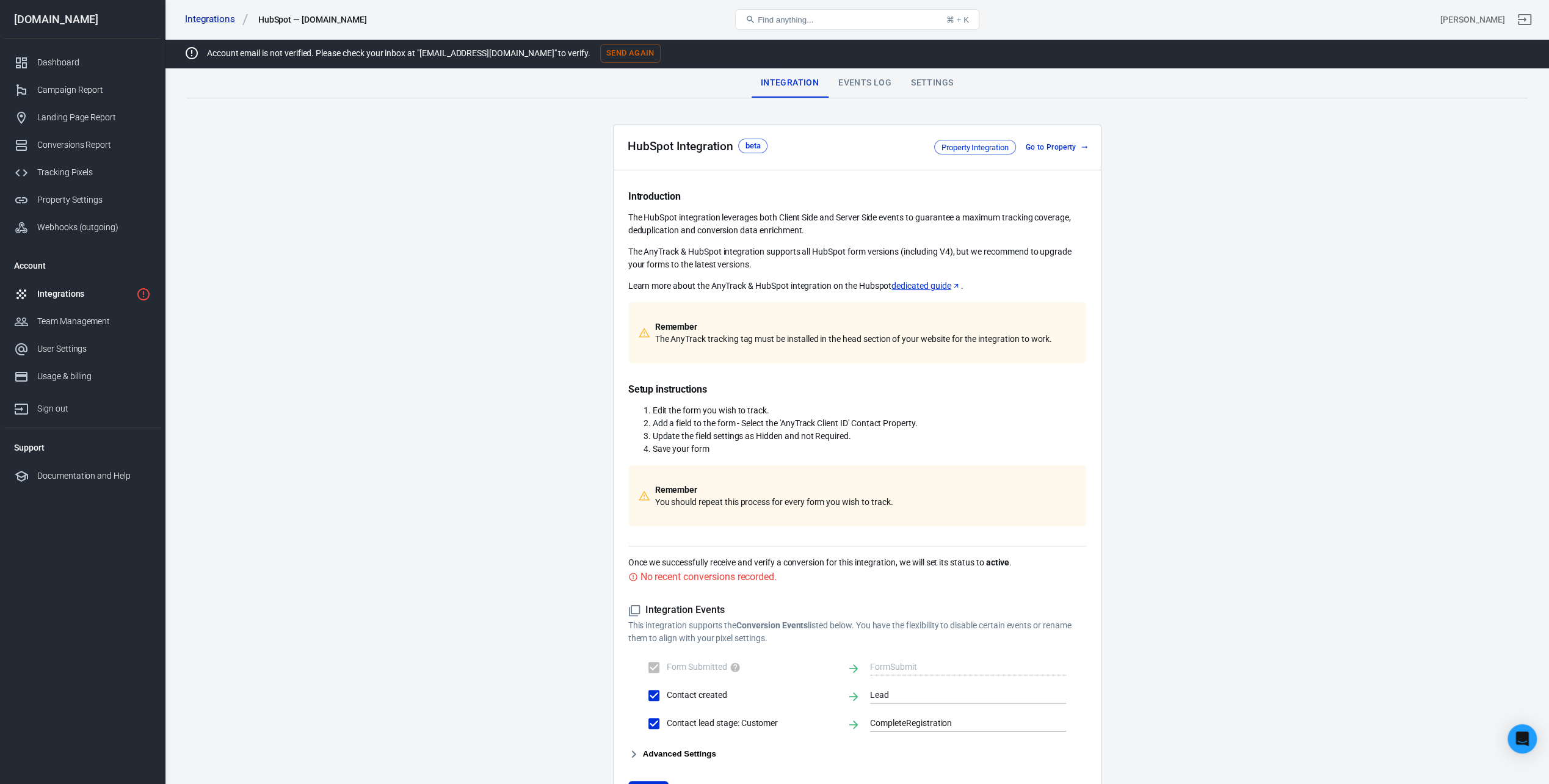
click at [925, 280] on link "dedicated guide" at bounding box center [926, 286] width 69 height 13
click at [928, 83] on div "Settings" at bounding box center [932, 83] width 62 height 29
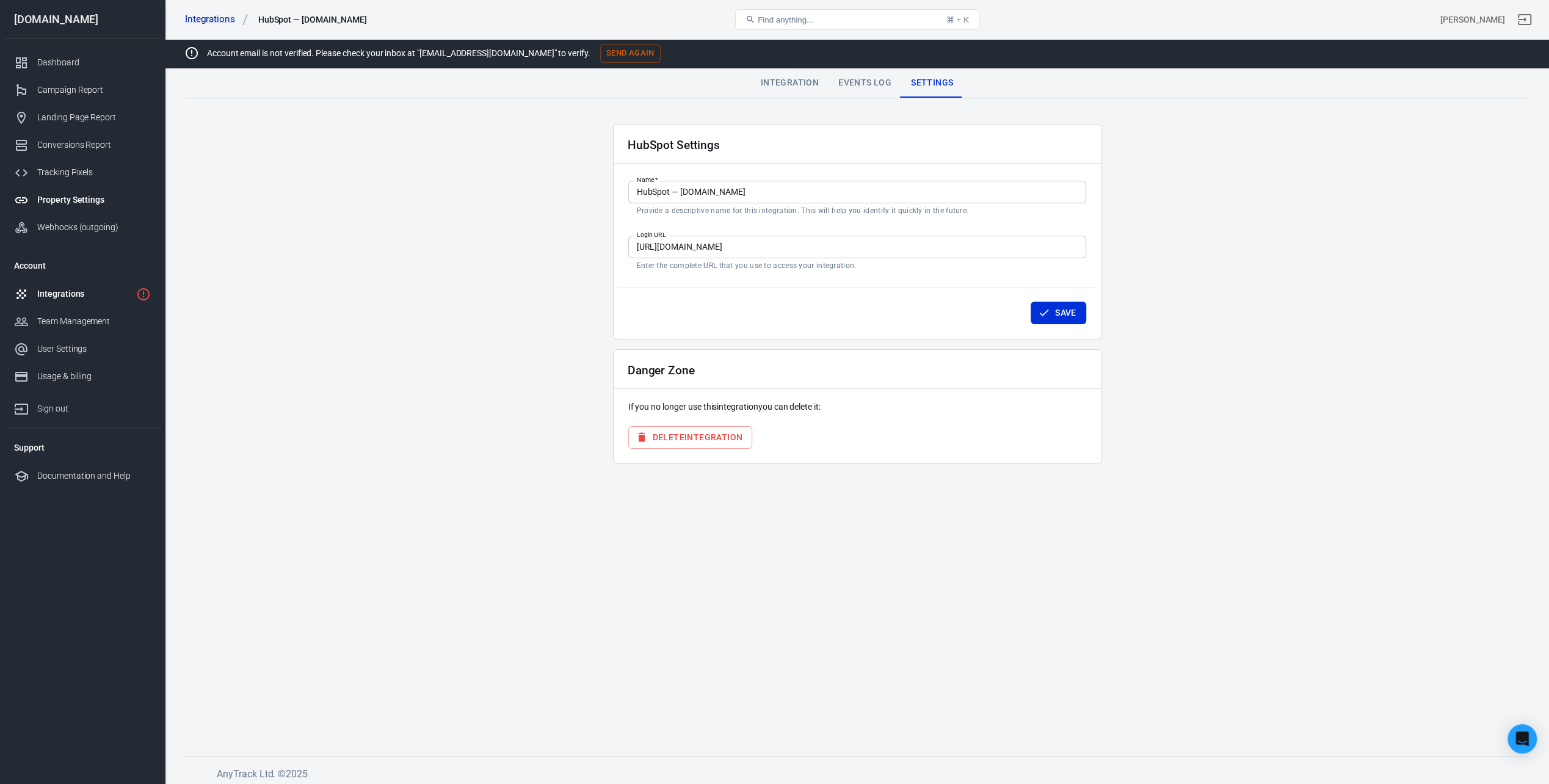
click at [83, 195] on div "Property Settings" at bounding box center [93, 200] width 113 height 13
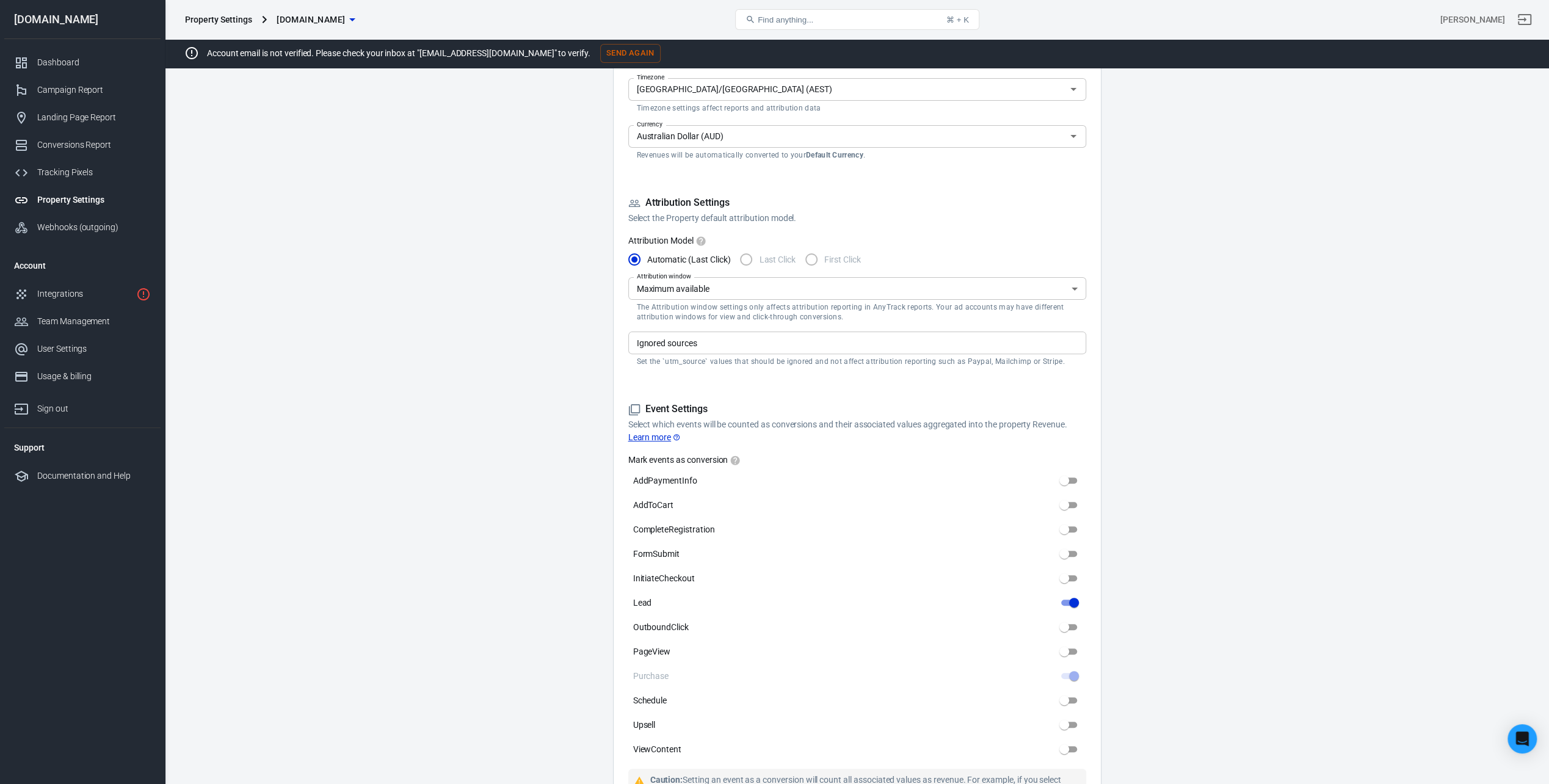
scroll to position [305, 0]
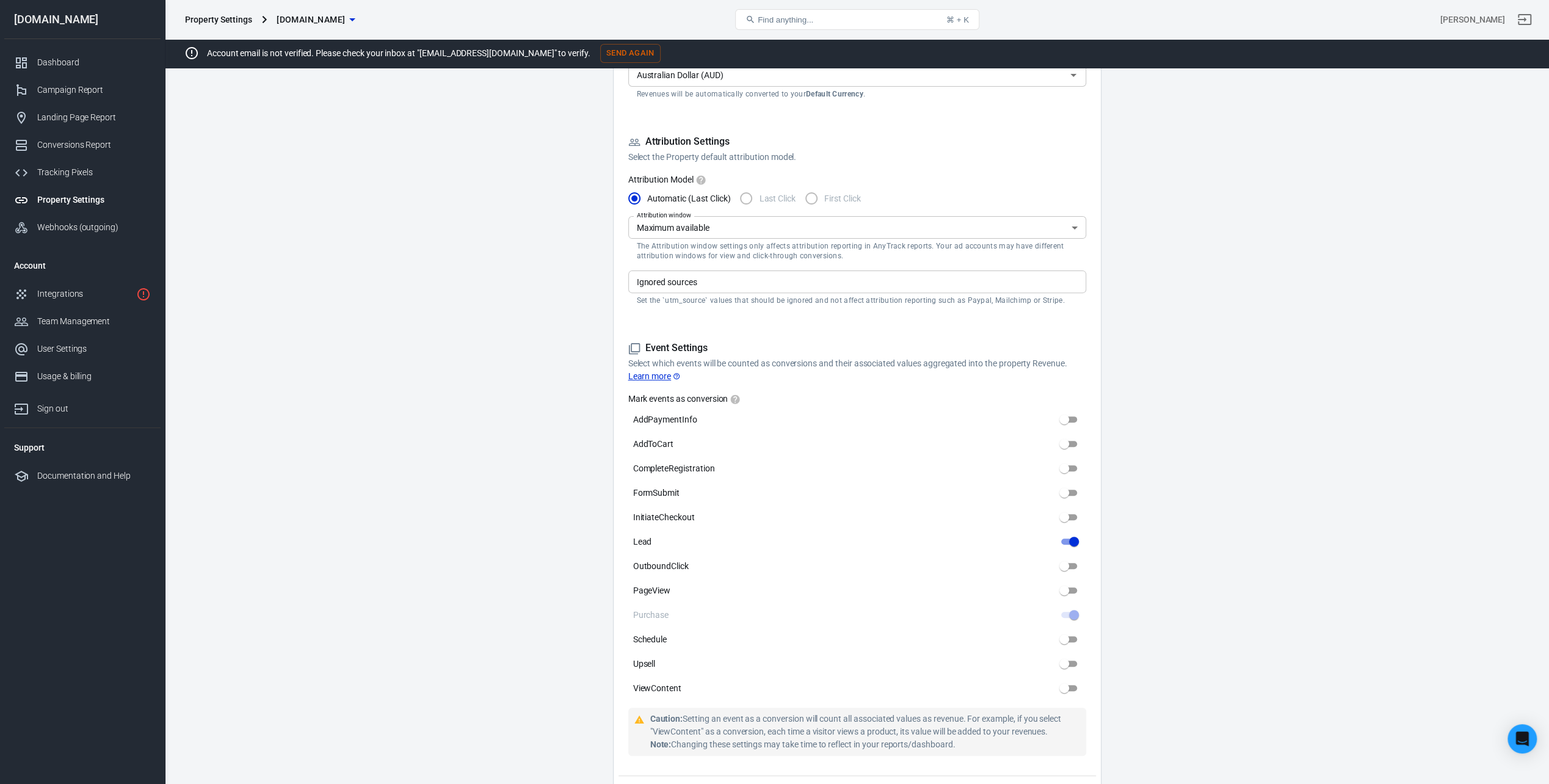
click at [71, 198] on div "Property Settings" at bounding box center [93, 200] width 113 height 13
click at [68, 174] on div "Tracking Pixels" at bounding box center [93, 172] width 113 height 13
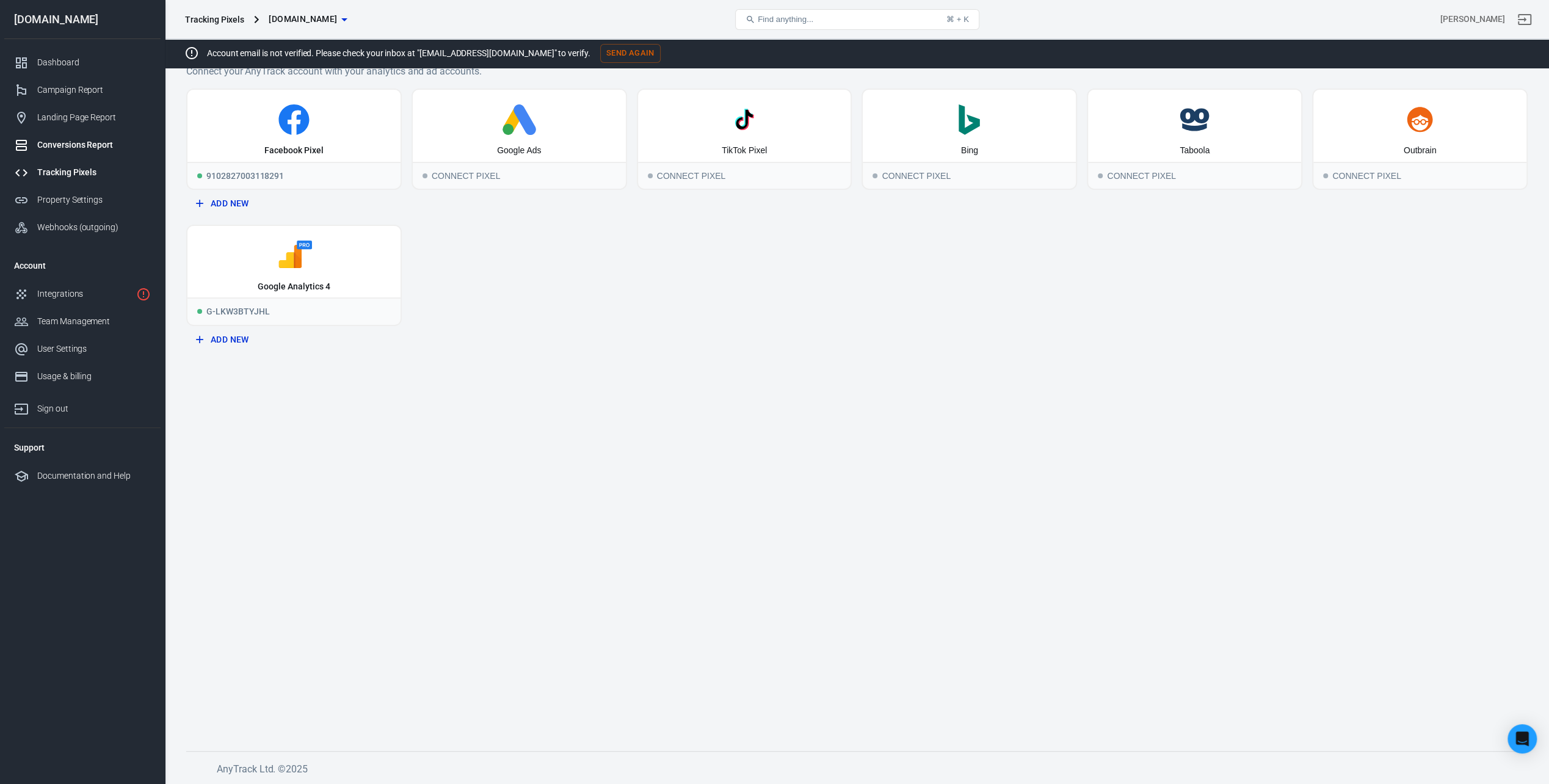
click at [79, 142] on div "Conversions Report" at bounding box center [93, 145] width 113 height 13
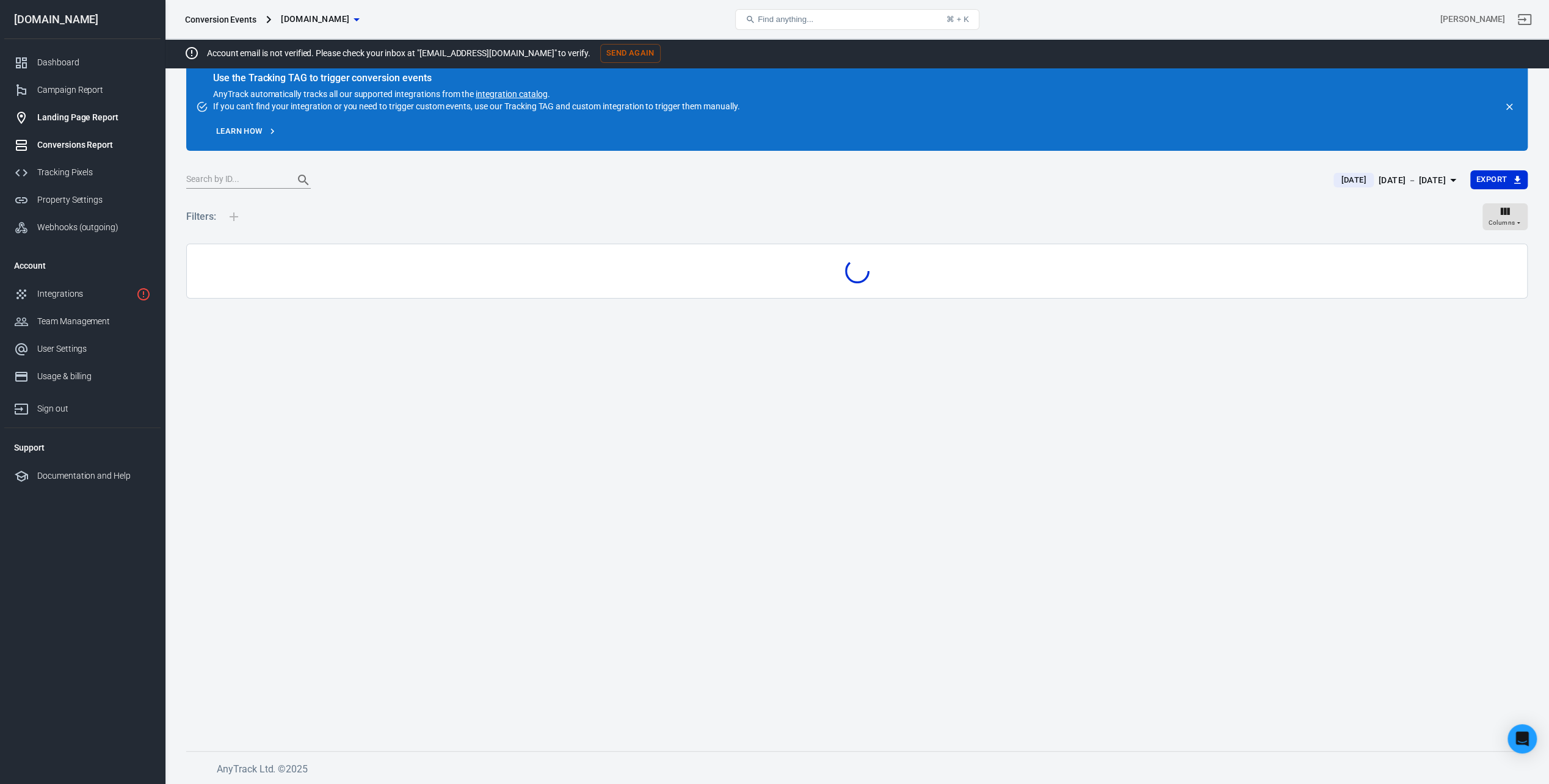
click at [78, 113] on div "Landing Page Report" at bounding box center [93, 117] width 113 height 13
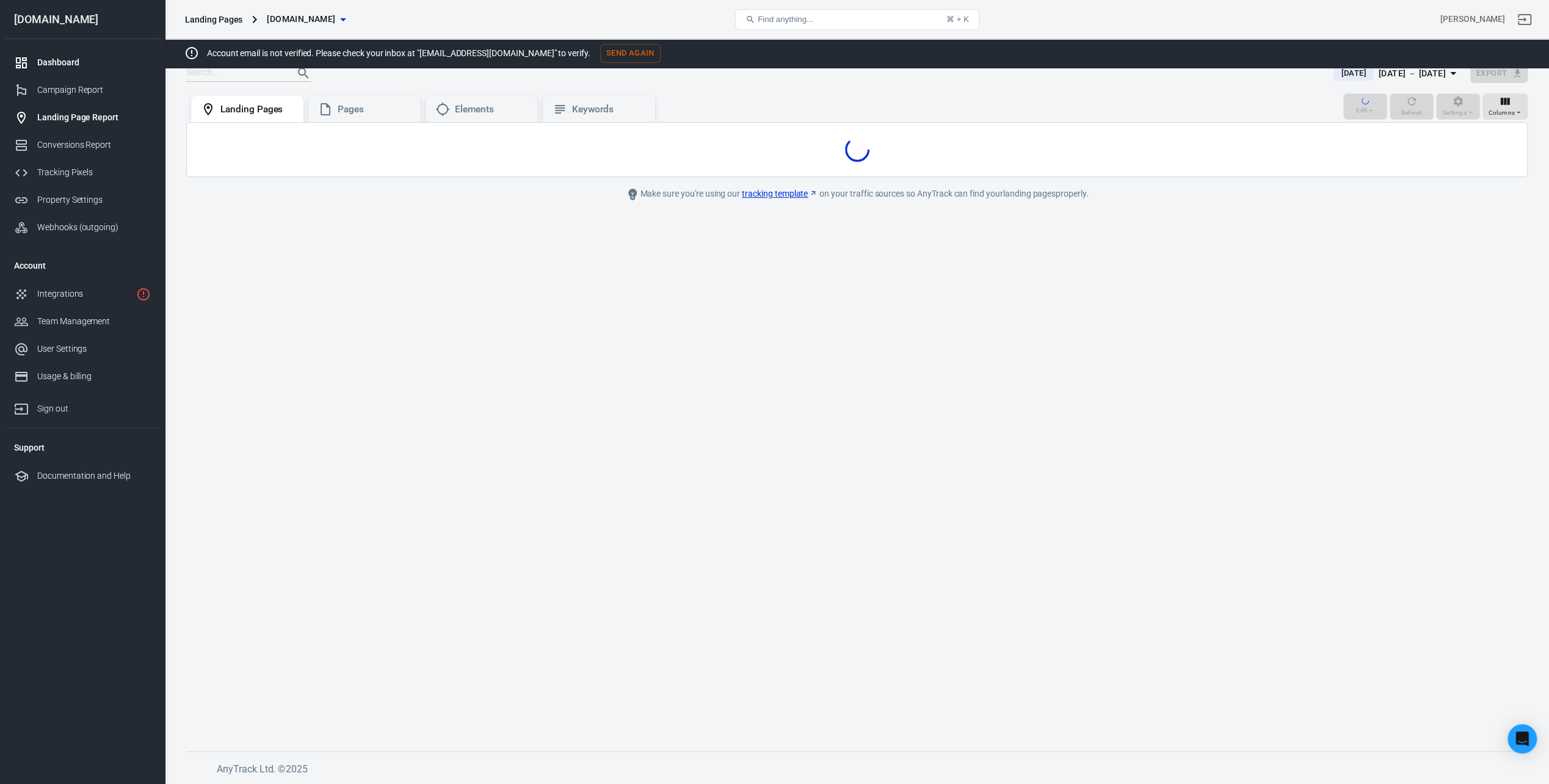
click at [59, 56] on div "Dashboard" at bounding box center [93, 63] width 113 height 13
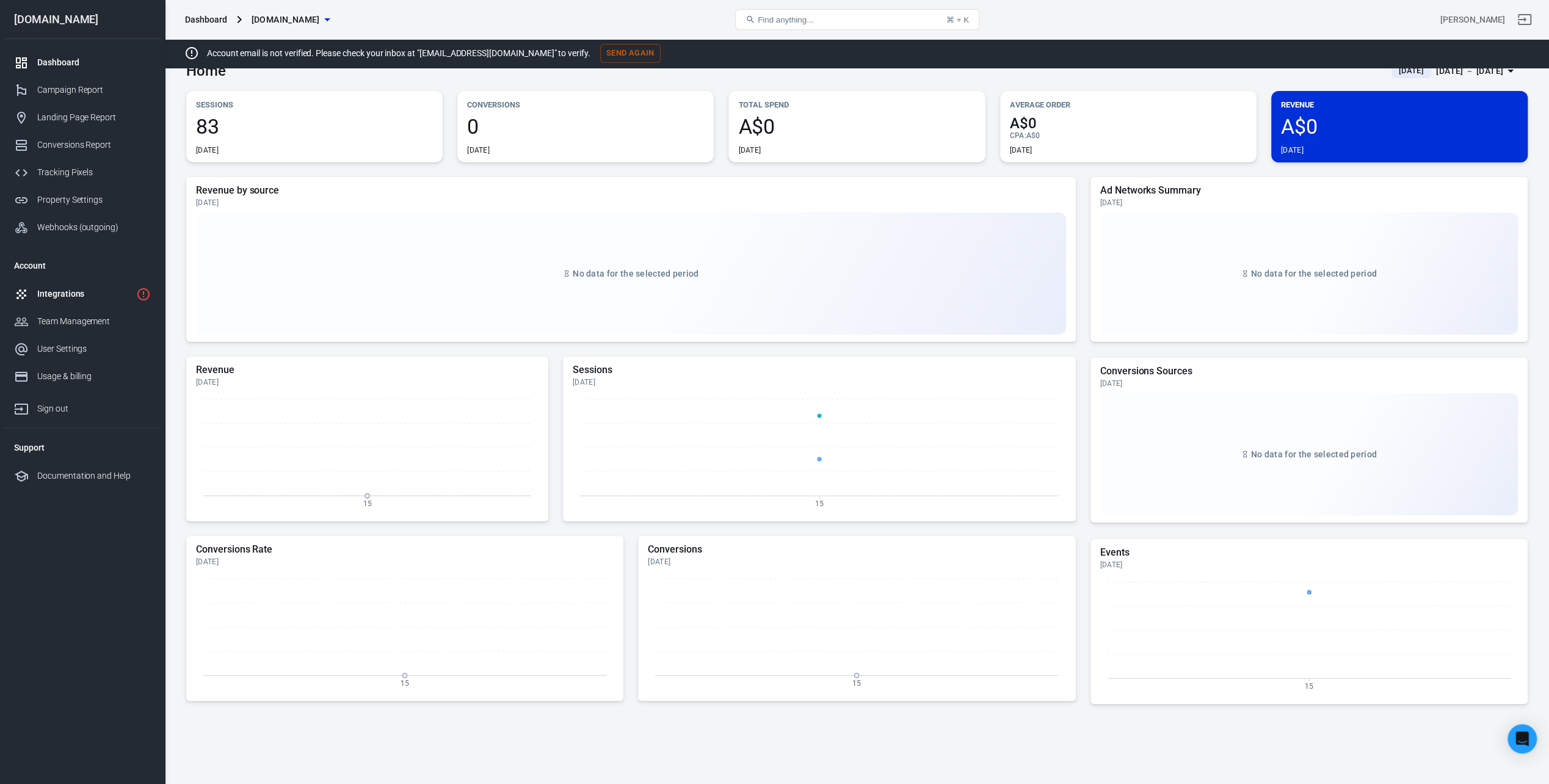
click at [74, 288] on div "Integrations" at bounding box center [84, 294] width 94 height 13
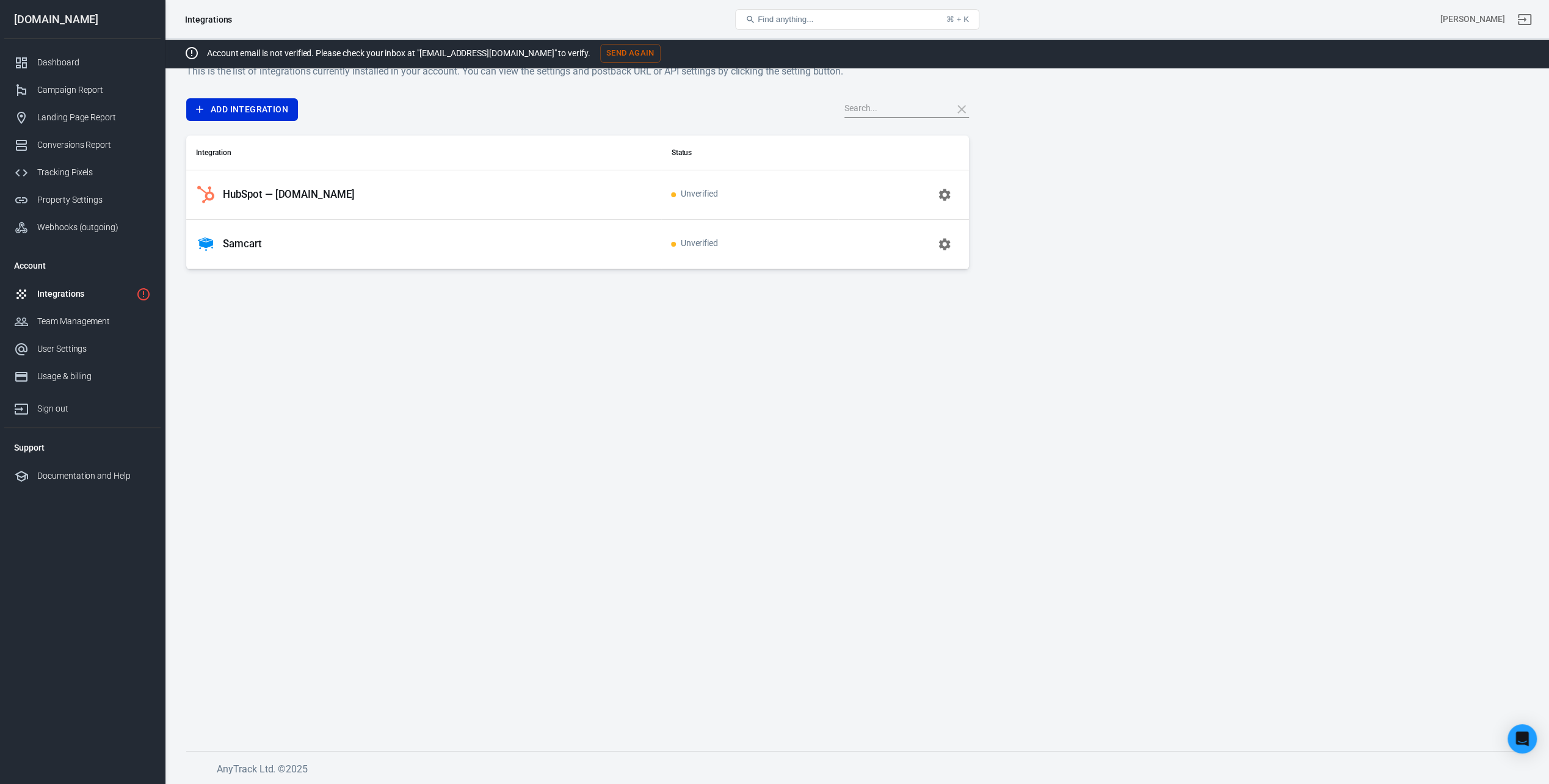
click at [284, 187] on div "HubSpot — [DOMAIN_NAME]" at bounding box center [424, 195] width 456 height 20
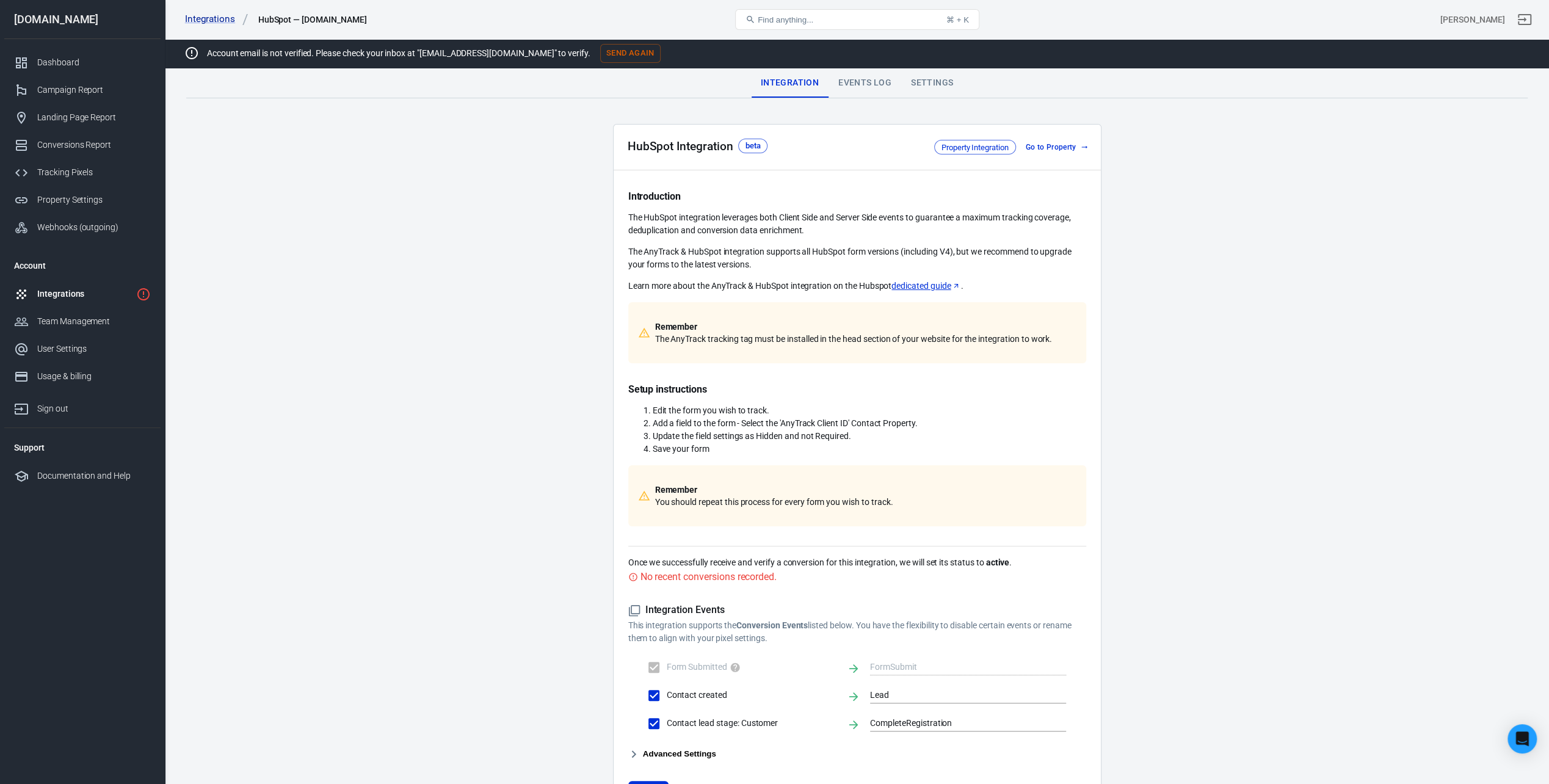
click at [1037, 145] on link "Go to Property" at bounding box center [1055, 147] width 70 height 13
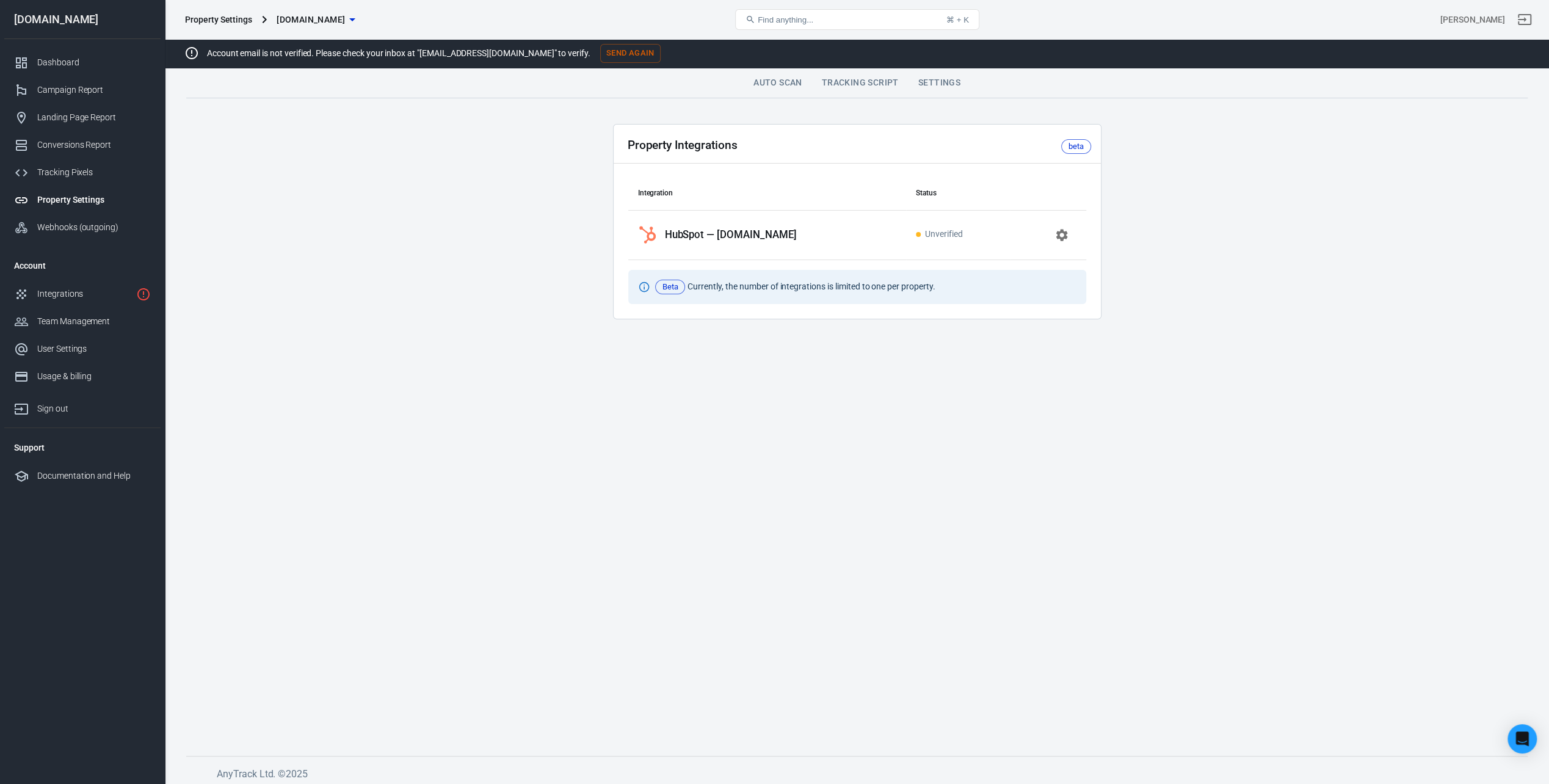
click at [1076, 147] on div "beta" at bounding box center [1076, 146] width 15 height 12
click at [975, 217] on td "Unverified" at bounding box center [958, 234] width 103 height 50
click at [1067, 232] on button "button" at bounding box center [1062, 235] width 29 height 29
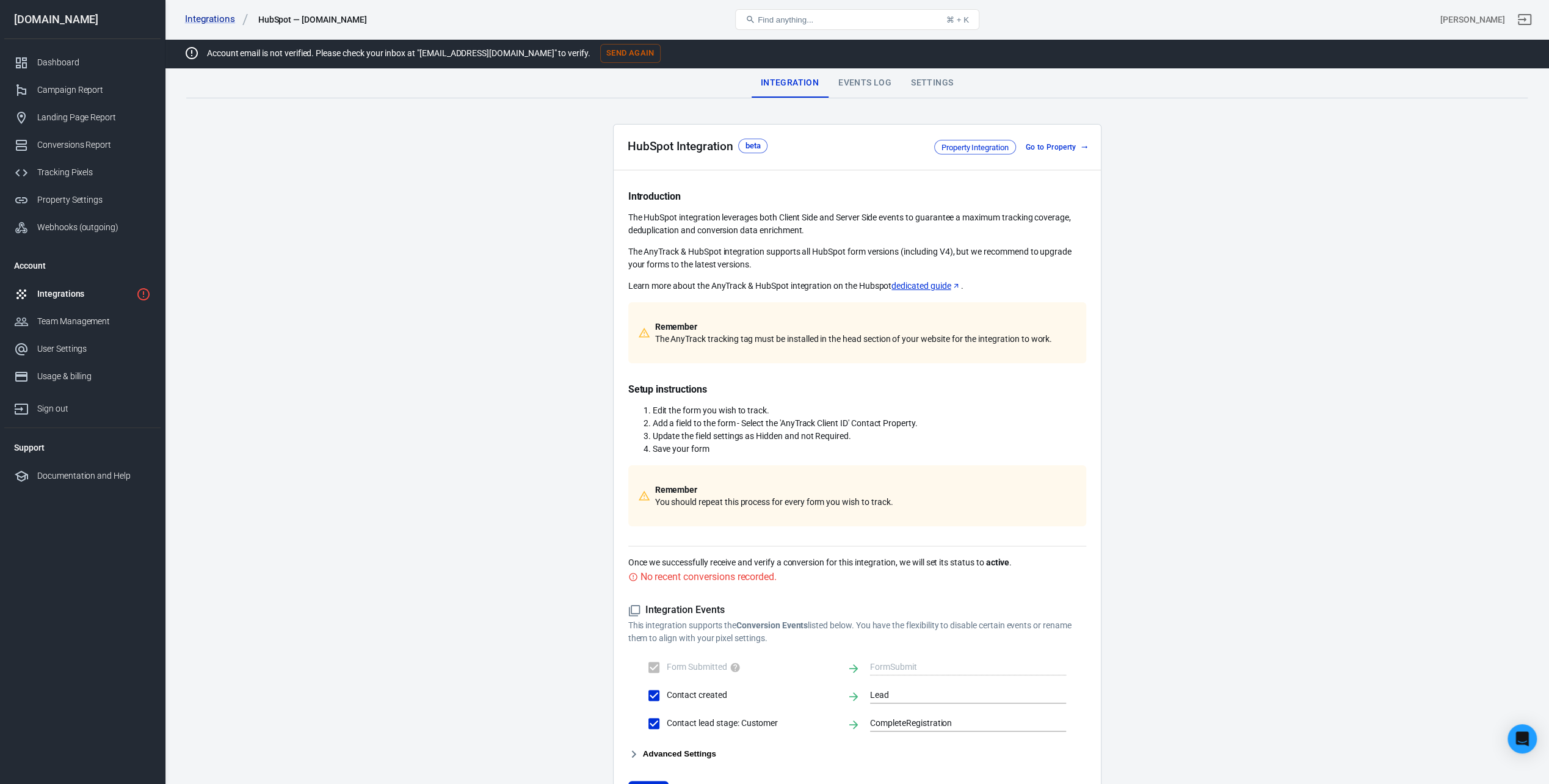
scroll to position [105, 0]
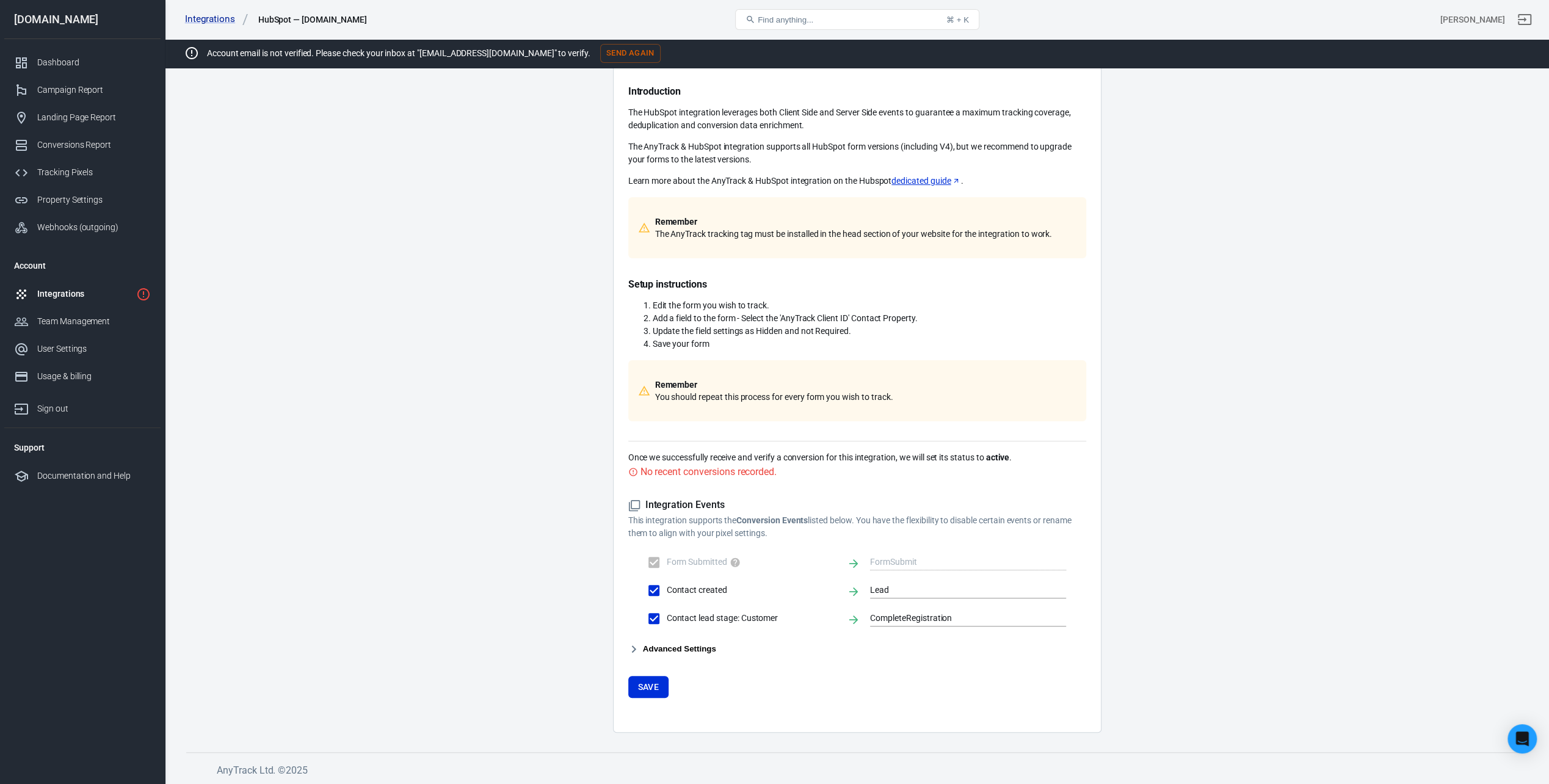
click at [696, 642] on button "Advanced Settings" at bounding box center [672, 649] width 88 height 15
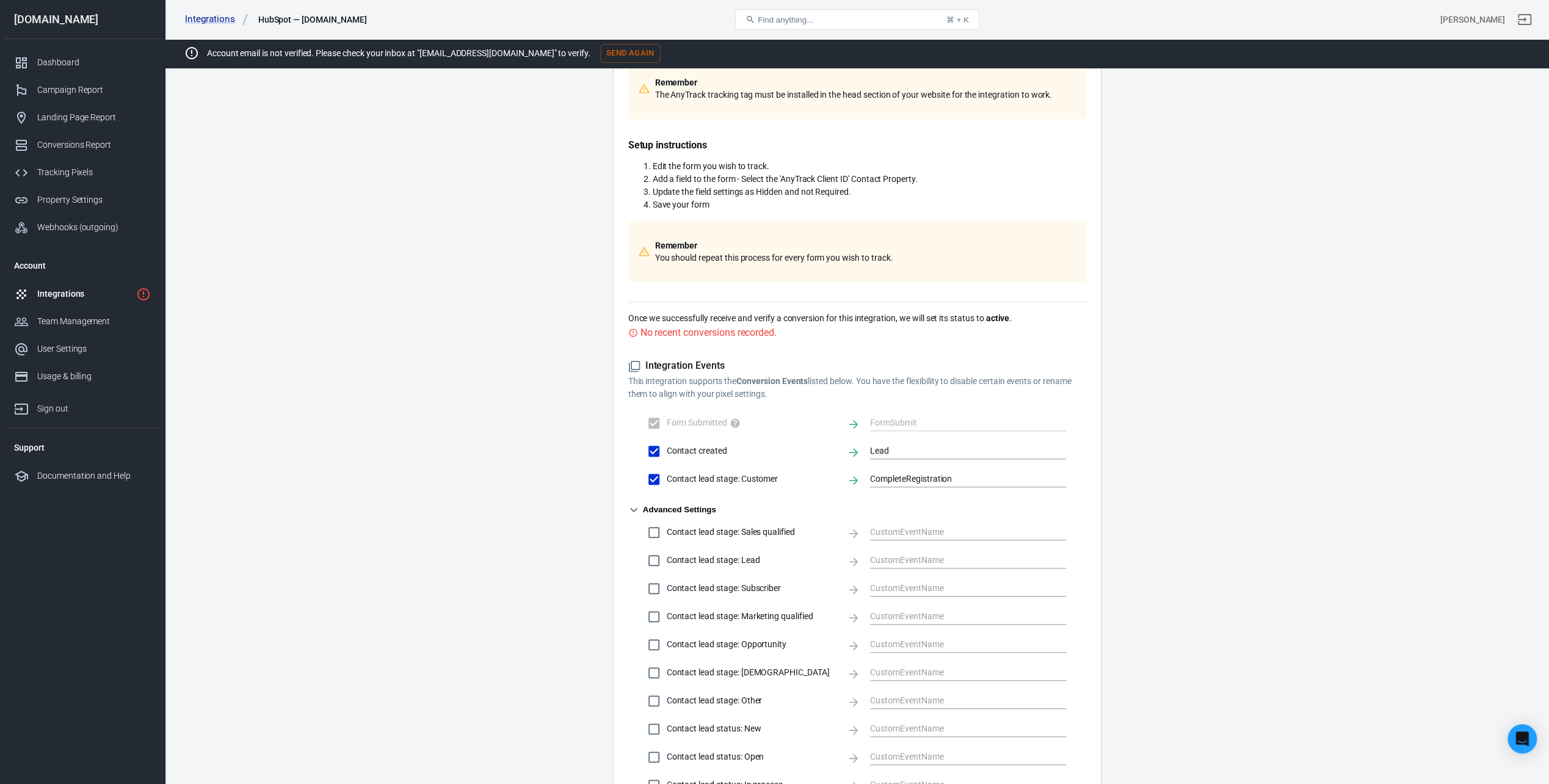
scroll to position [0, 0]
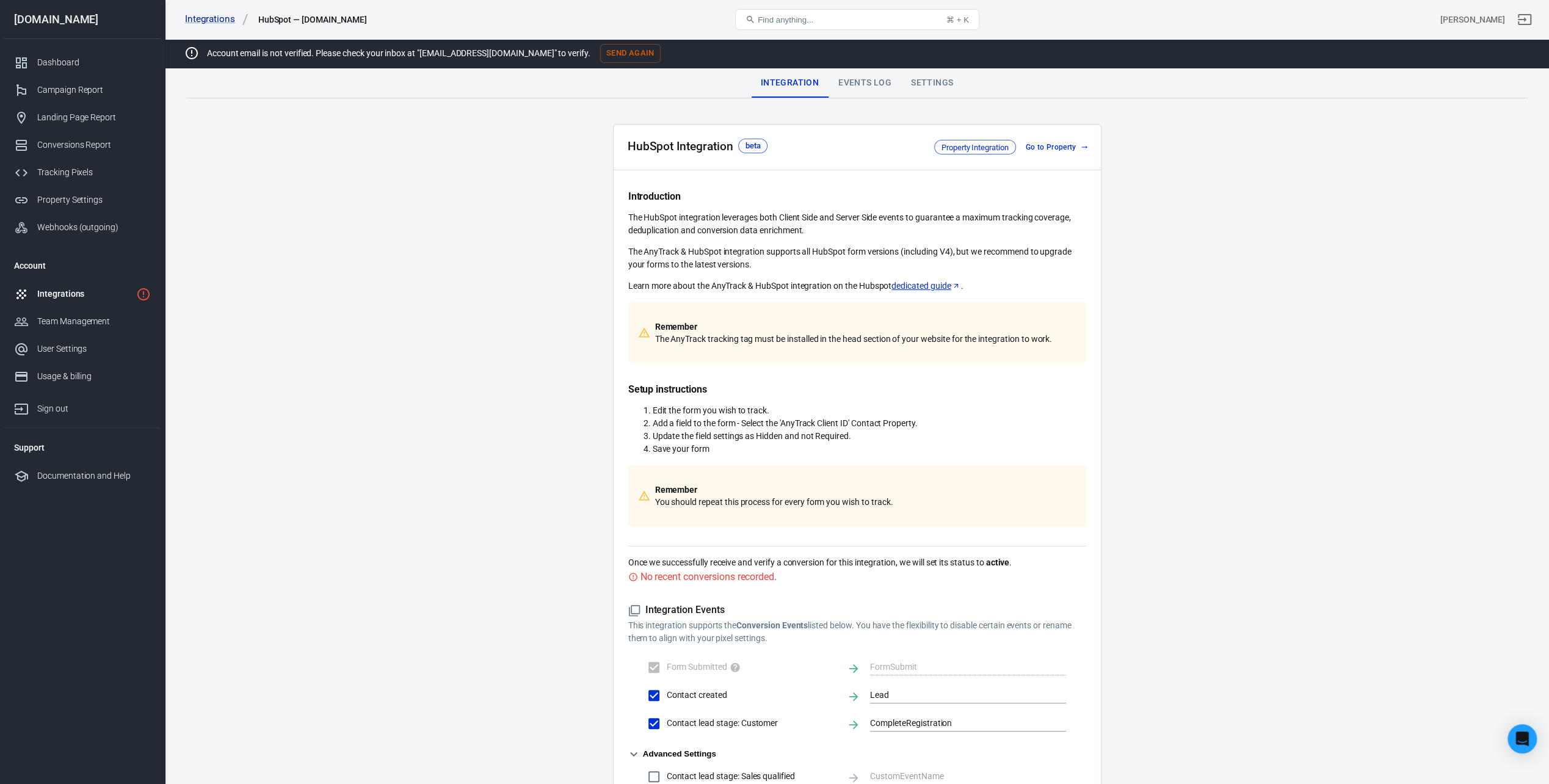
click at [875, 92] on div "Events Log" at bounding box center [865, 83] width 73 height 29
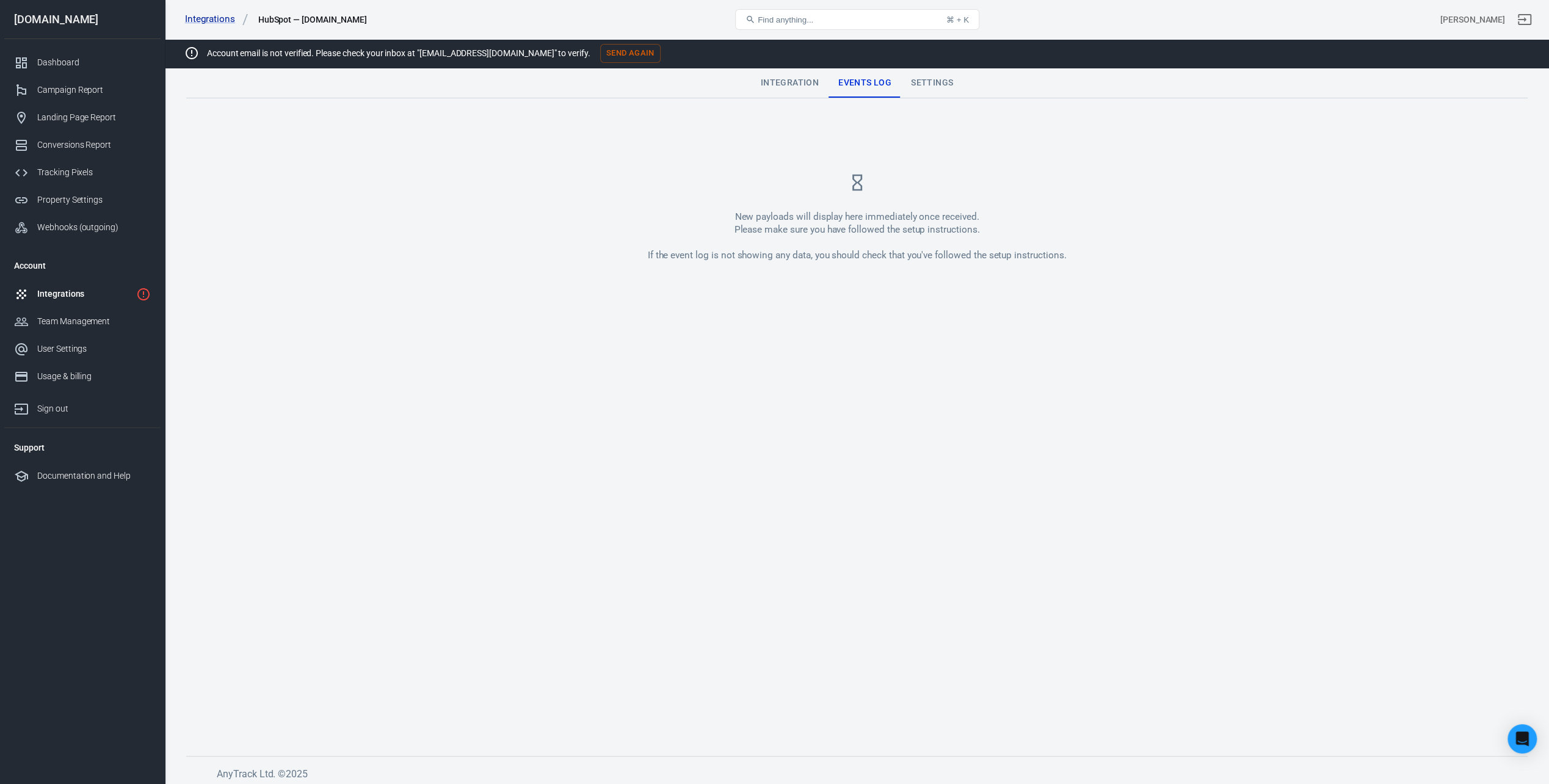
click at [931, 84] on div "Settings" at bounding box center [932, 83] width 62 height 29
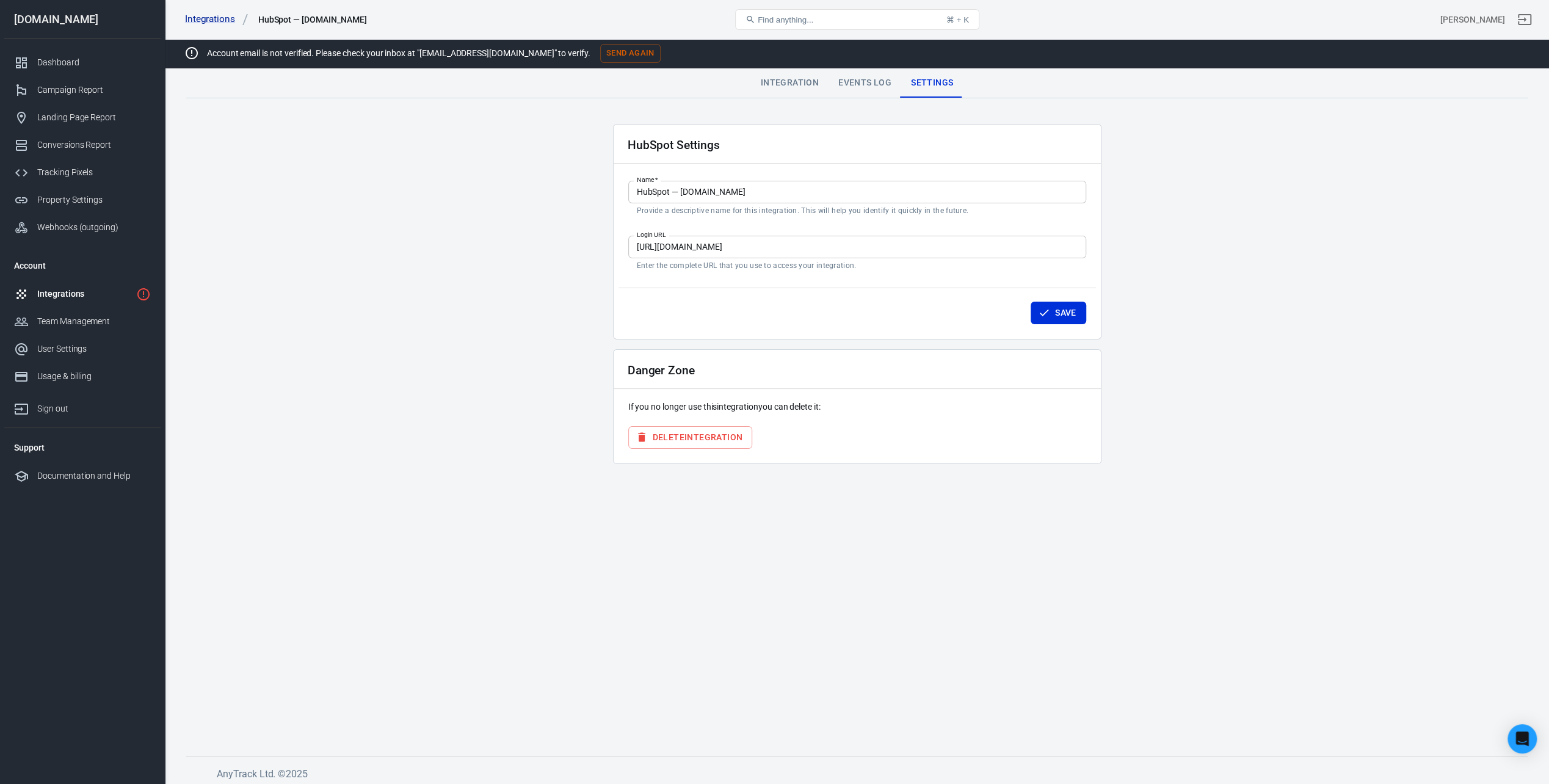
click at [1043, 310] on icon "button" at bounding box center [1044, 312] width 12 height 12
click at [690, 317] on div "Save" at bounding box center [858, 310] width 477 height 46
click at [876, 80] on div "Events Log" at bounding box center [865, 83] width 73 height 29
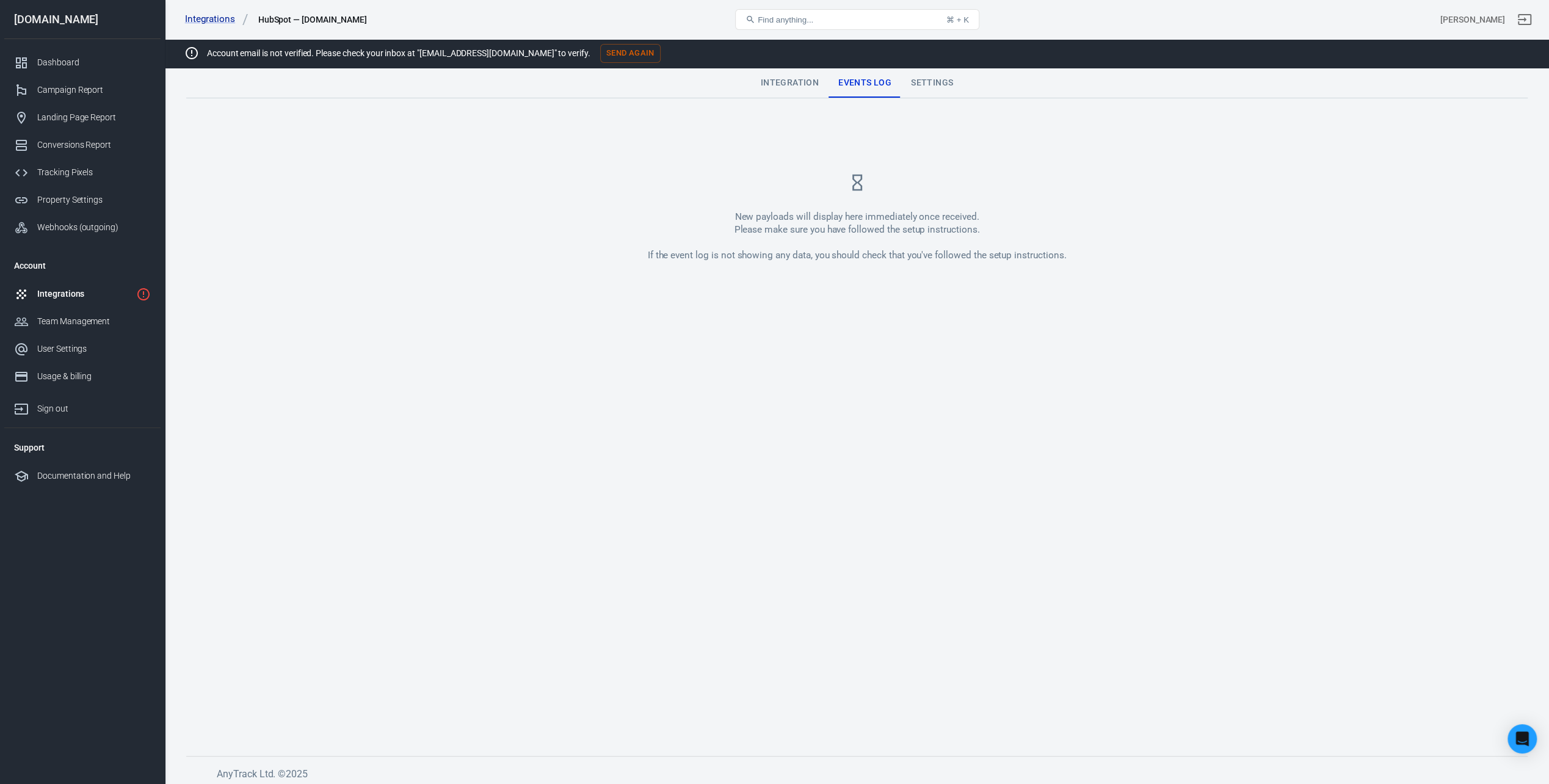
click at [794, 81] on div "Integration" at bounding box center [789, 83] width 77 height 29
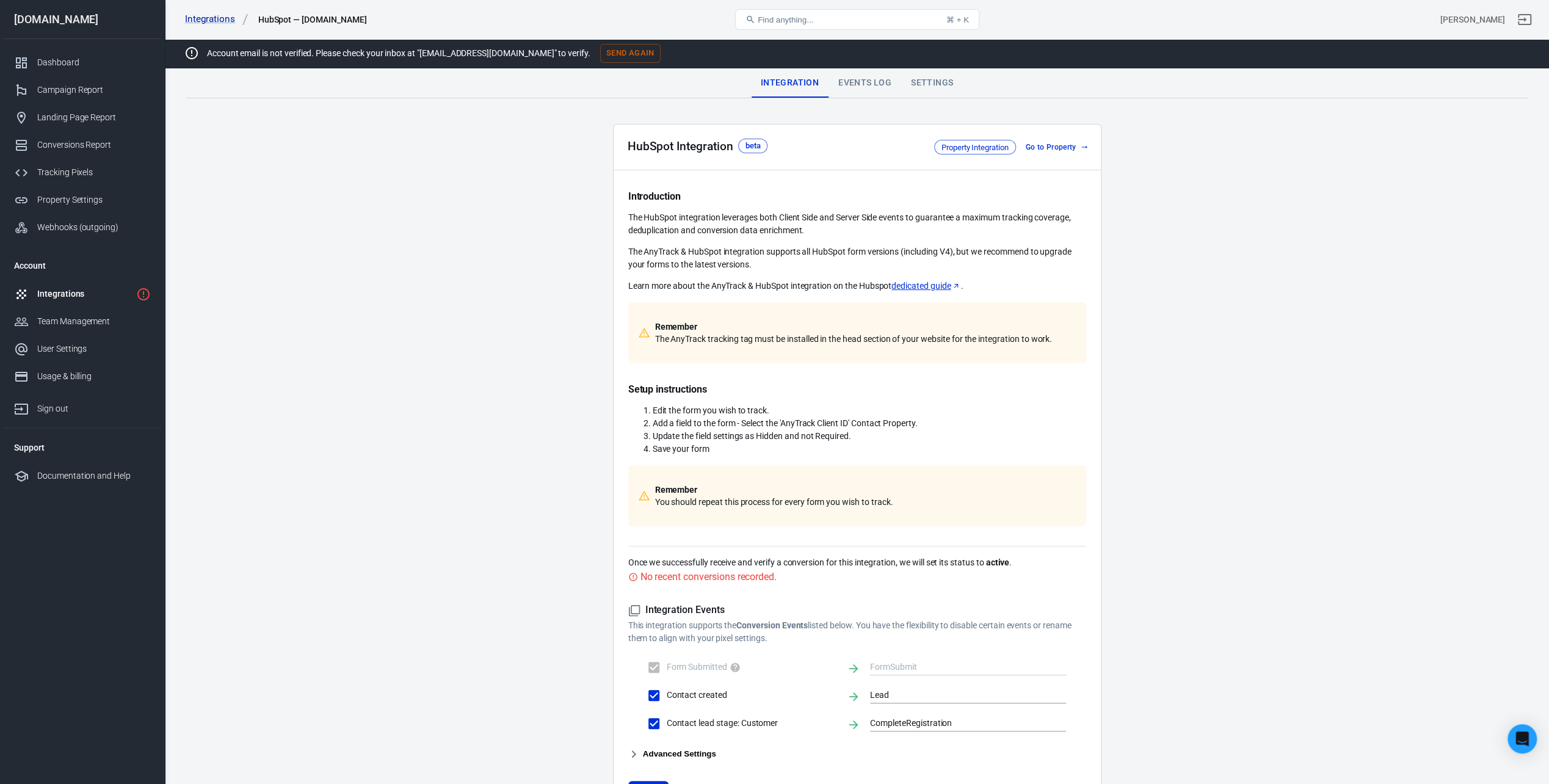
click at [972, 146] on span "Property Integration" at bounding box center [975, 147] width 75 height 12
click at [963, 156] on div "HubSpot Integration beta Property Integration Go to Property" at bounding box center [857, 147] width 487 height 45
click at [965, 145] on span "Property Integration" at bounding box center [975, 147] width 75 height 12
drag, startPoint x: 965, startPoint y: 145, endPoint x: 974, endPoint y: 143, distance: 9.2
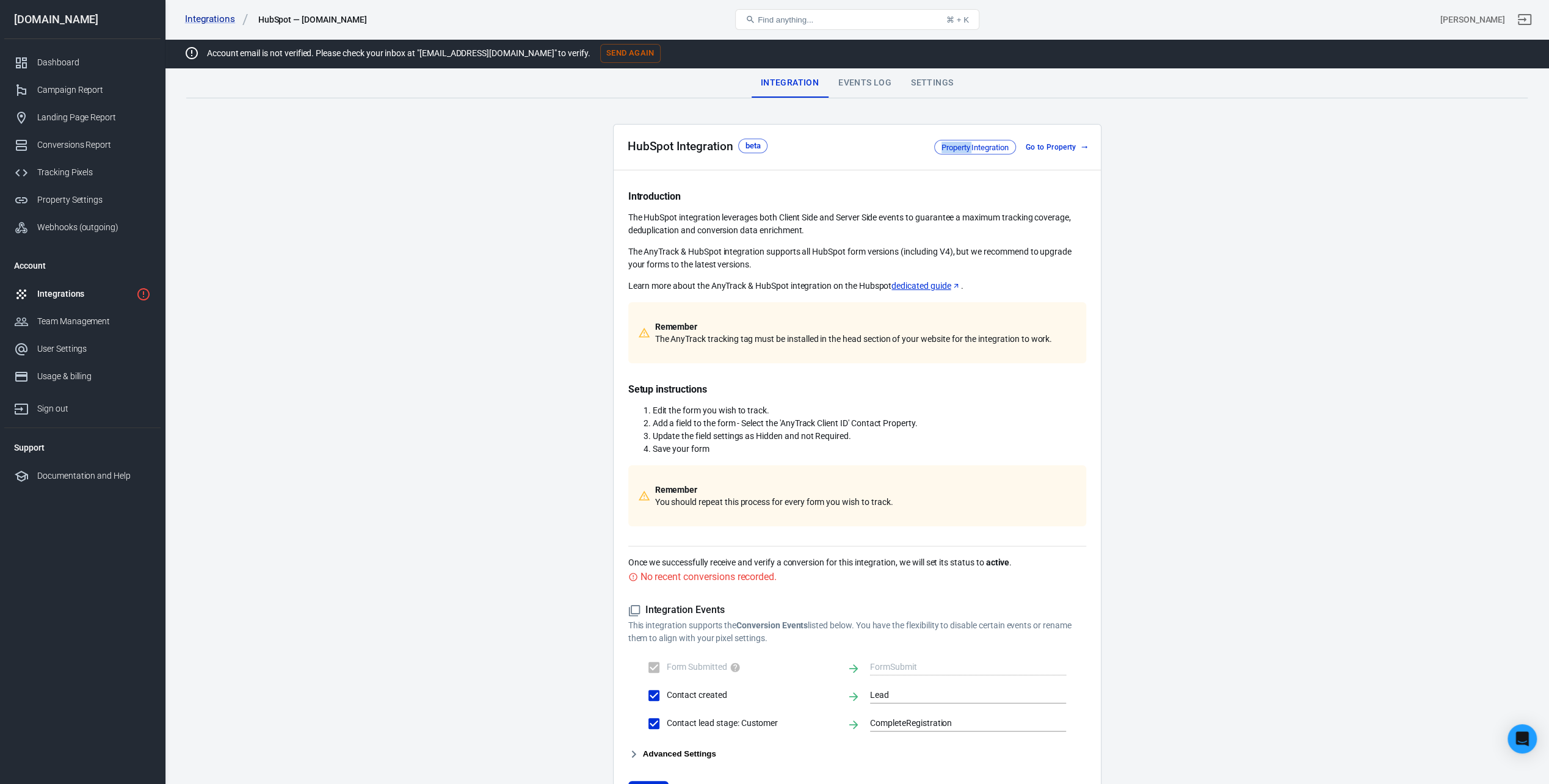
click at [965, 144] on span "Property Integration" at bounding box center [975, 147] width 75 height 12
click at [1043, 144] on link "Go to Property" at bounding box center [1055, 147] width 70 height 13
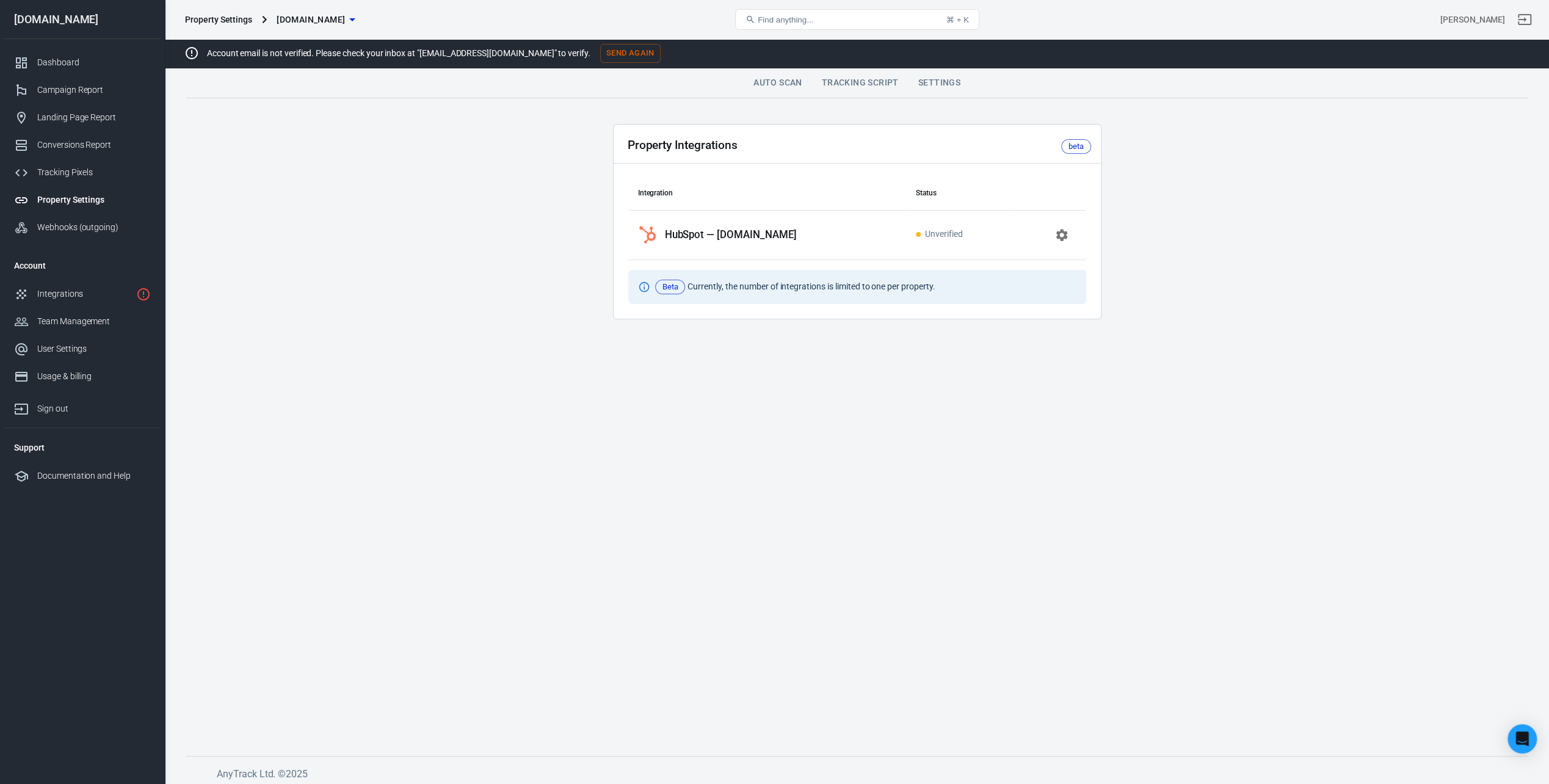
click at [752, 227] on div "HubSpot — [DOMAIN_NAME]" at bounding box center [767, 235] width 259 height 20
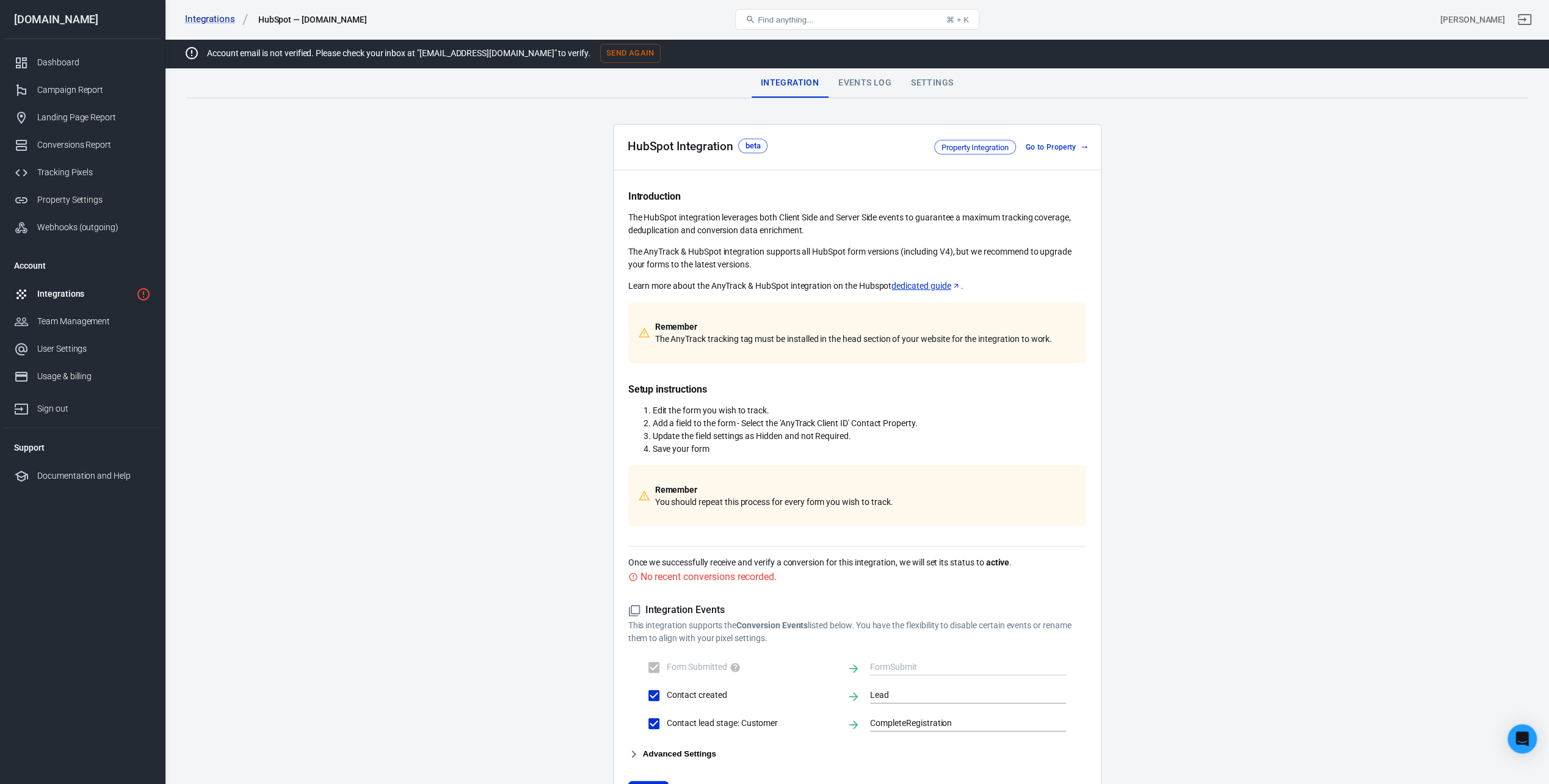
click at [1042, 144] on link "Go to Property" at bounding box center [1055, 147] width 70 height 13
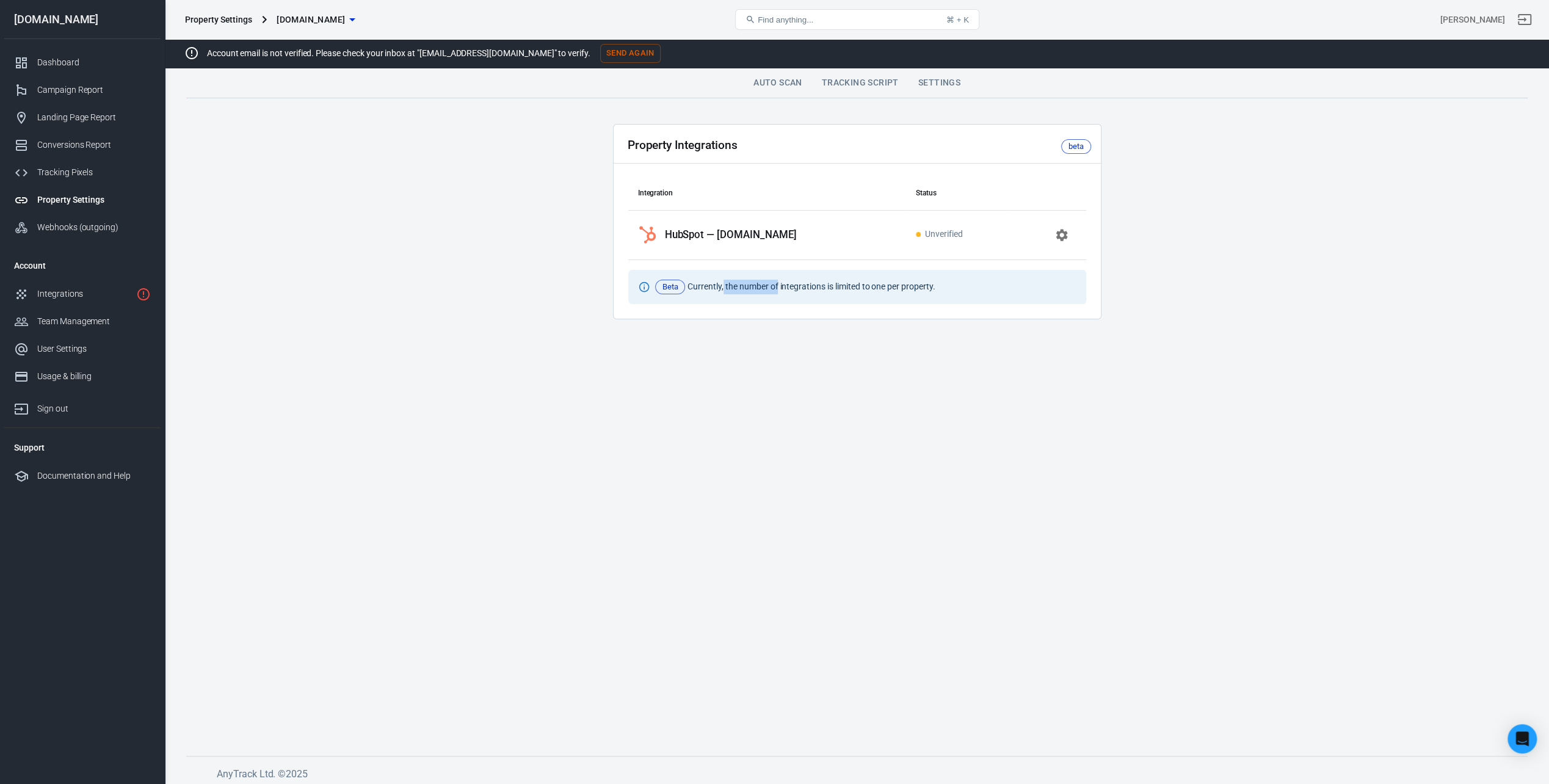
drag, startPoint x: 778, startPoint y: 289, endPoint x: 722, endPoint y: 292, distance: 56.1
click at [722, 292] on div "Beta Currently, the number of integrations is limited to one per property." at bounding box center [796, 287] width 290 height 24
drag, startPoint x: 722, startPoint y: 292, endPoint x: 826, endPoint y: 290, distance: 104.0
click at [826, 290] on div "Beta Currently, the number of integrations is limited to one per property." at bounding box center [796, 287] width 290 height 24
click at [665, 283] on span "Beta" at bounding box center [670, 287] width 25 height 12
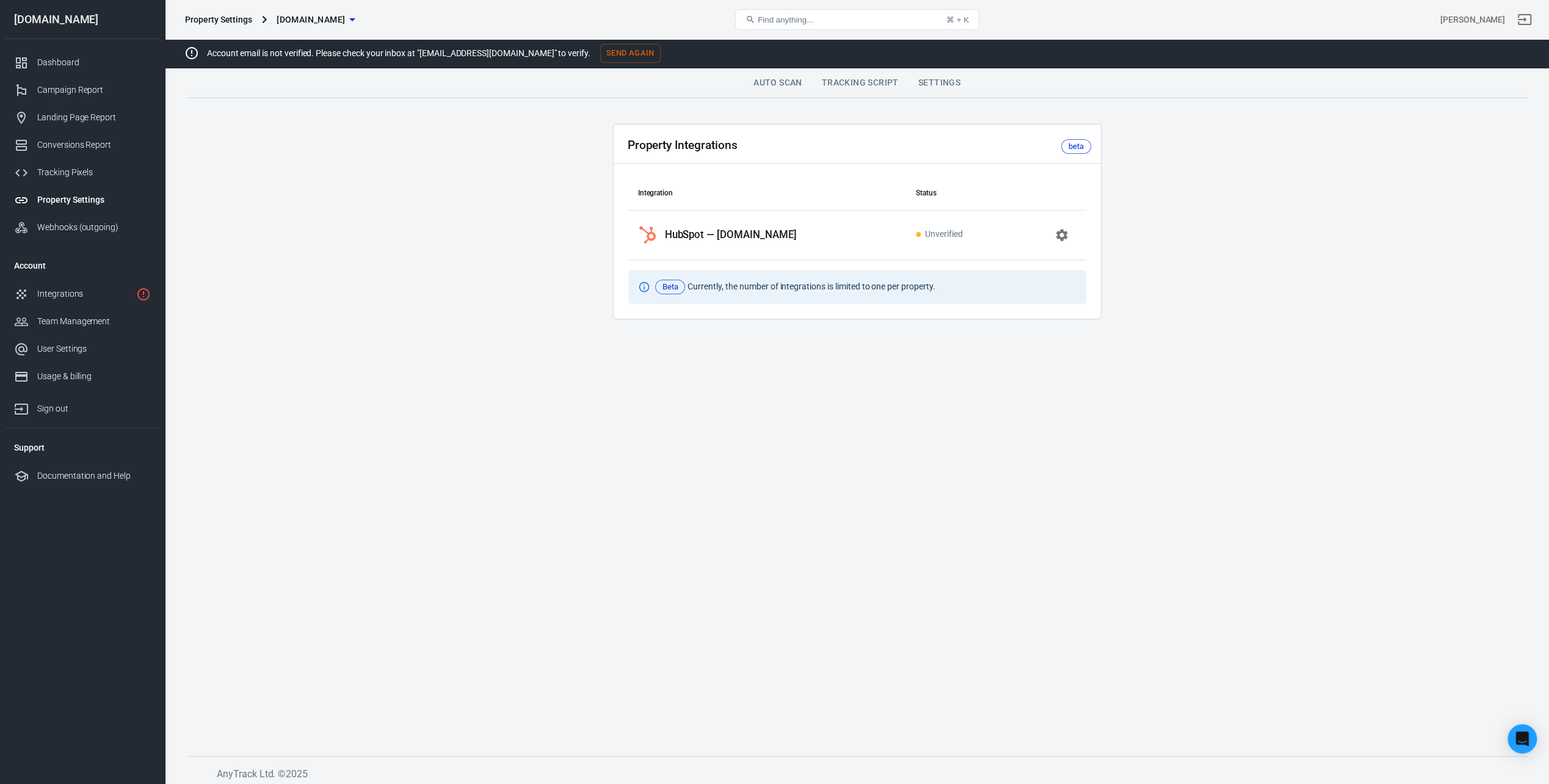
click at [1058, 149] on div "beta" at bounding box center [936, 146] width 310 height 15
click at [642, 285] on icon at bounding box center [643, 287] width 12 height 12
click at [691, 285] on div "Beta Currently, the number of integrations is limited to one per property." at bounding box center [796, 287] width 290 height 24
click at [1063, 141] on div "beta" at bounding box center [1076, 146] width 30 height 15
click at [1069, 144] on div "beta" at bounding box center [1076, 146] width 15 height 12
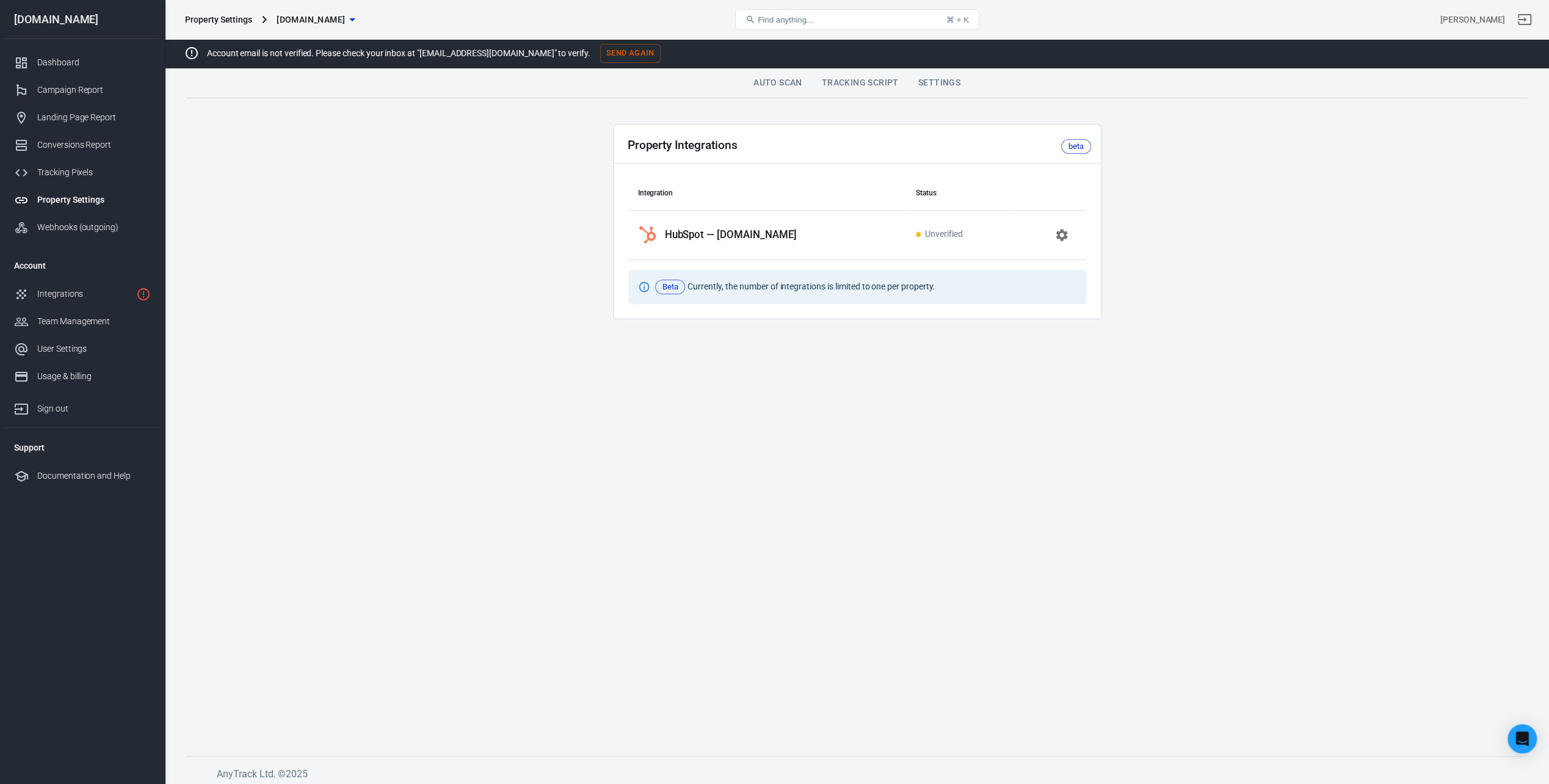
click at [931, 80] on link "Settings" at bounding box center [939, 83] width 62 height 29
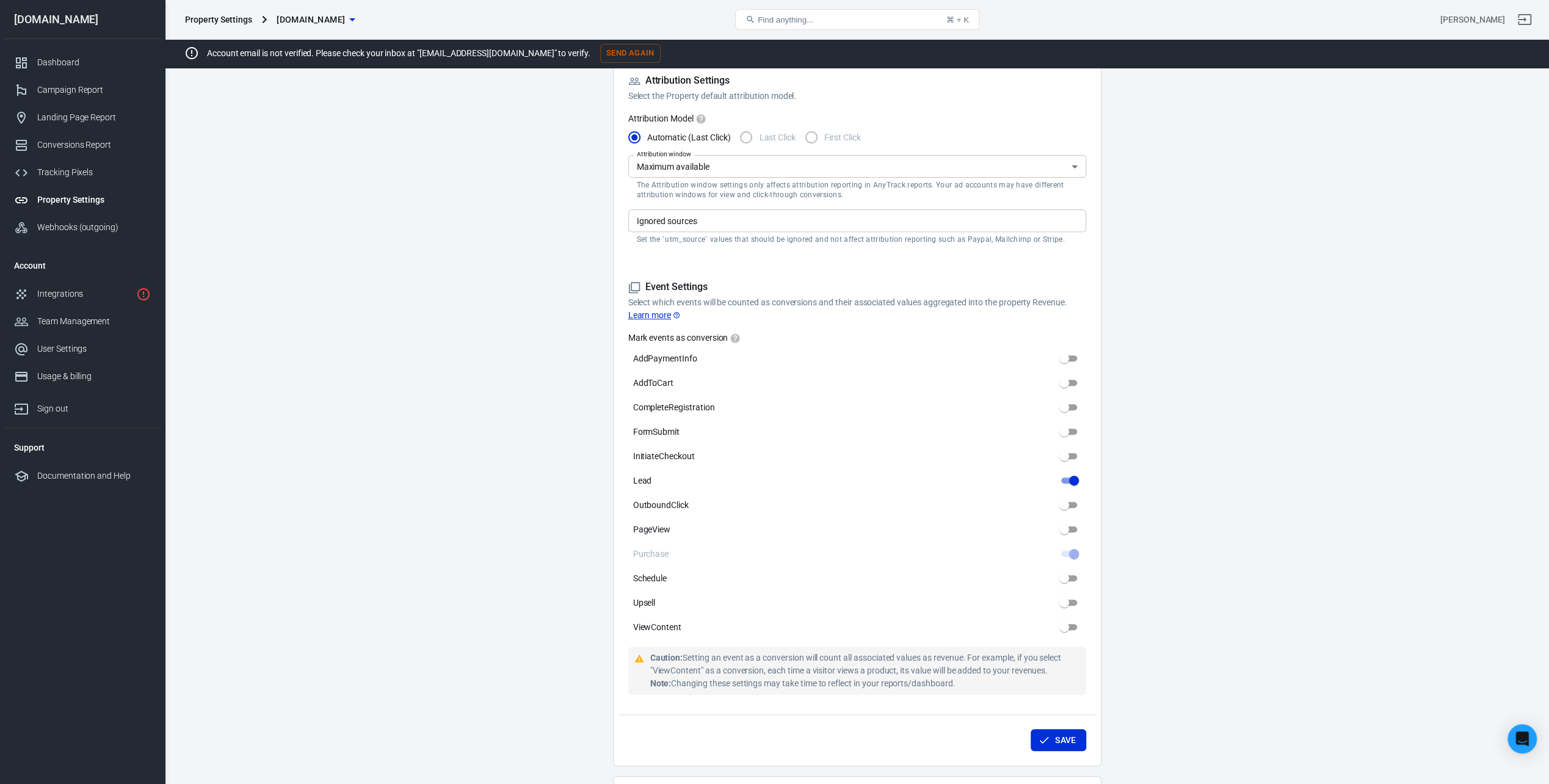
scroll to position [61, 0]
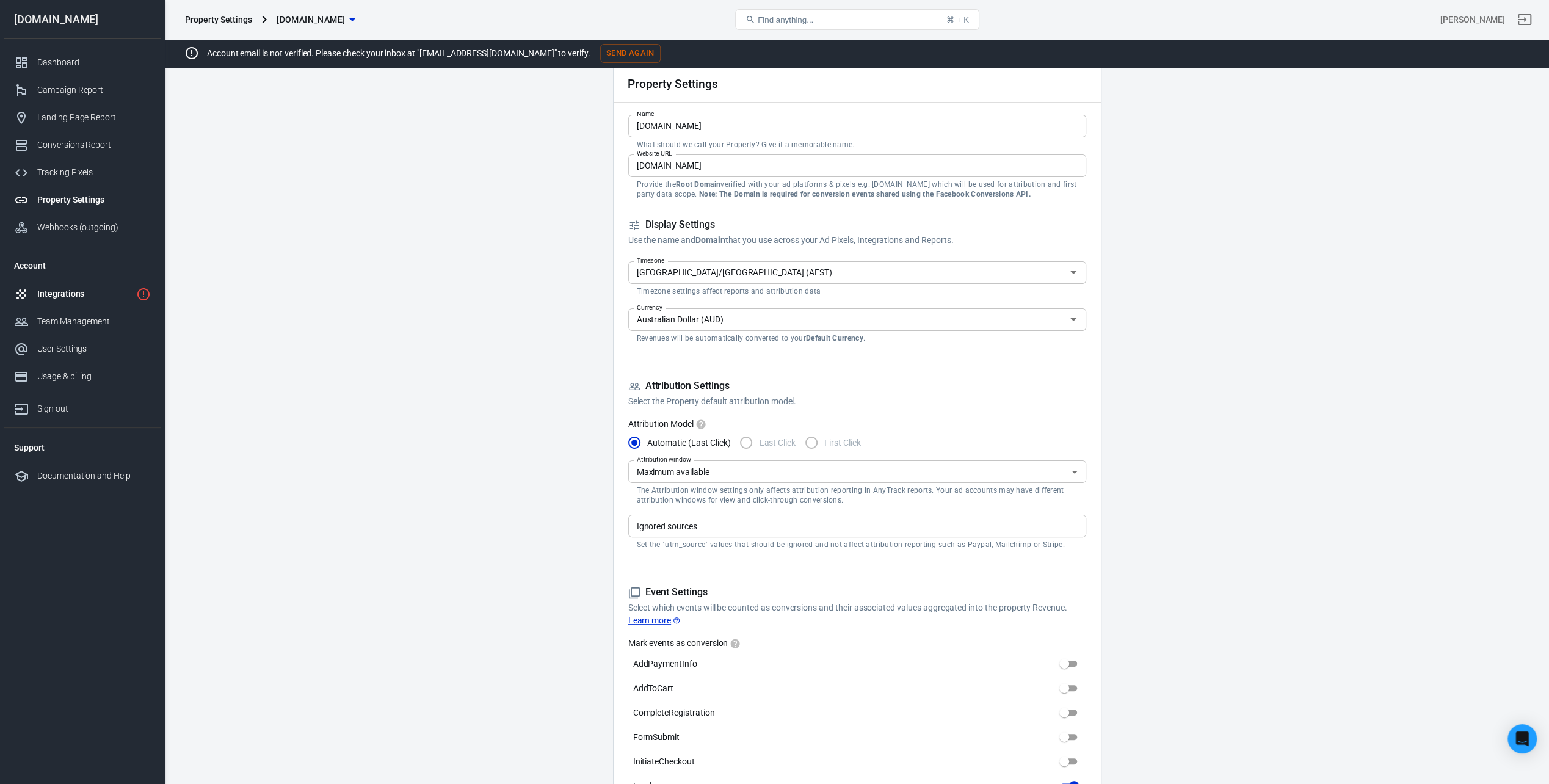
click at [89, 289] on div "Integrations" at bounding box center [84, 294] width 94 height 13
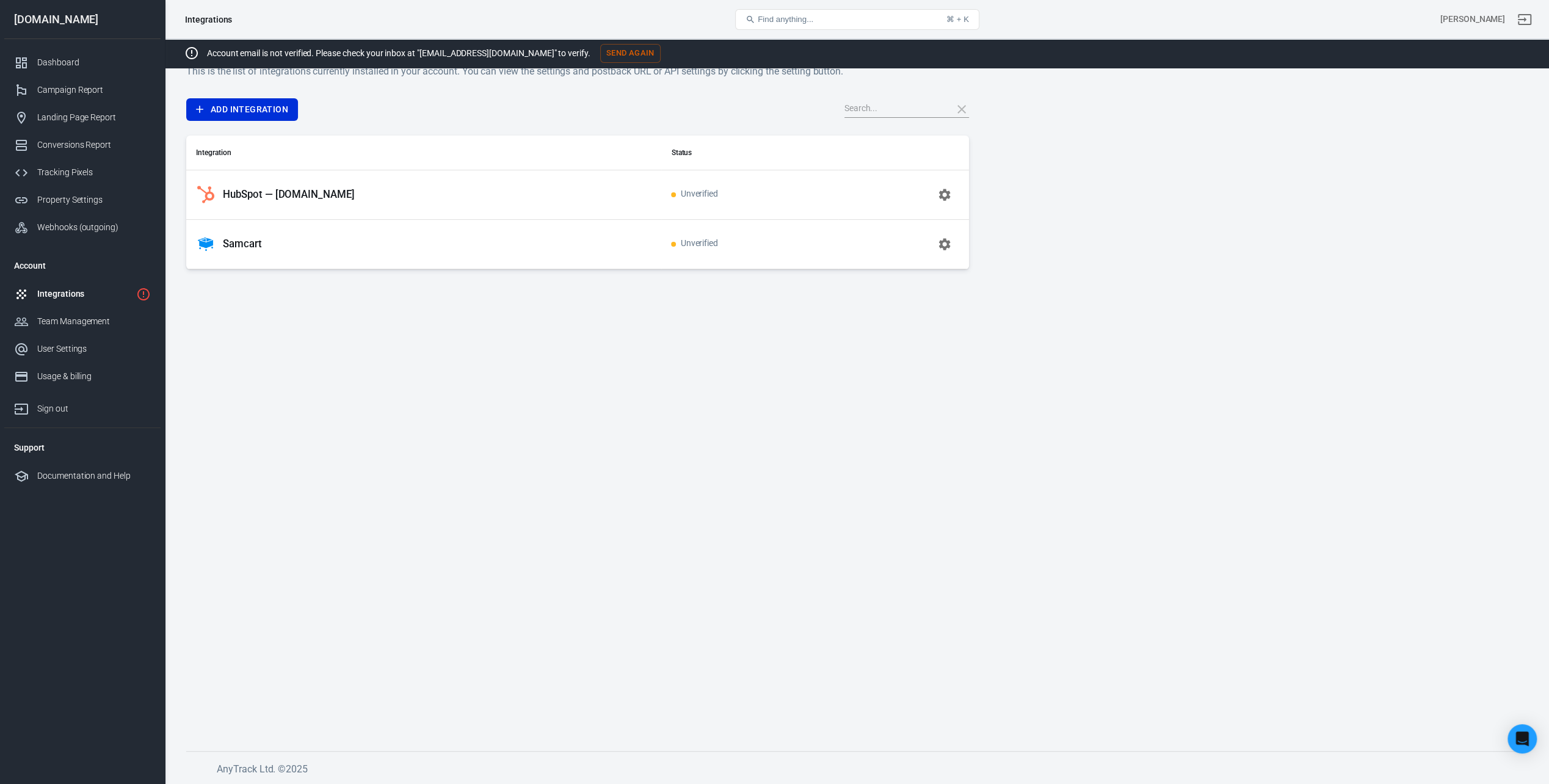
scroll to position [25, 0]
click at [936, 244] on button "button" at bounding box center [945, 244] width 29 height 29
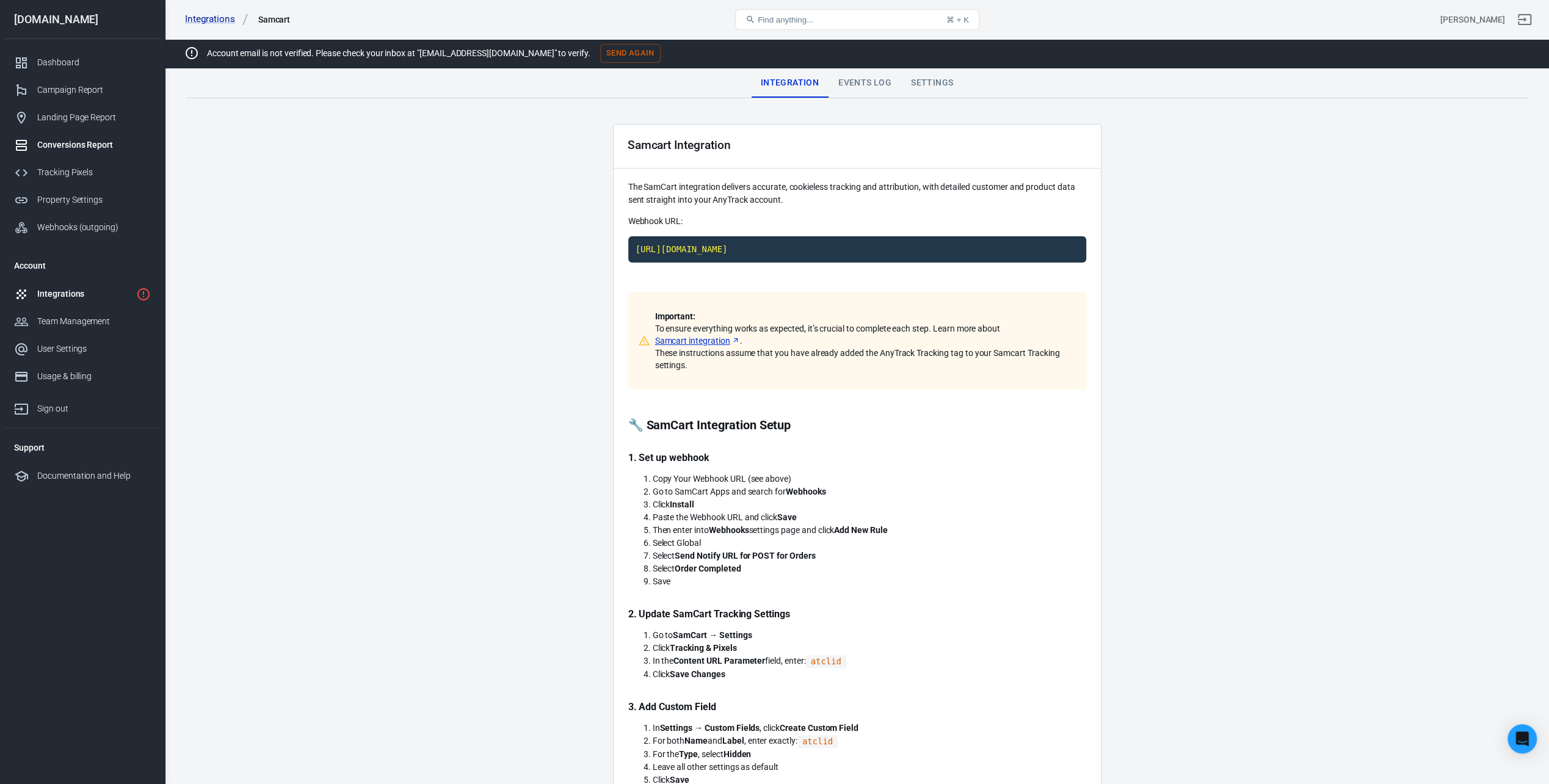
click at [79, 145] on div "Conversions Report" at bounding box center [93, 145] width 113 height 13
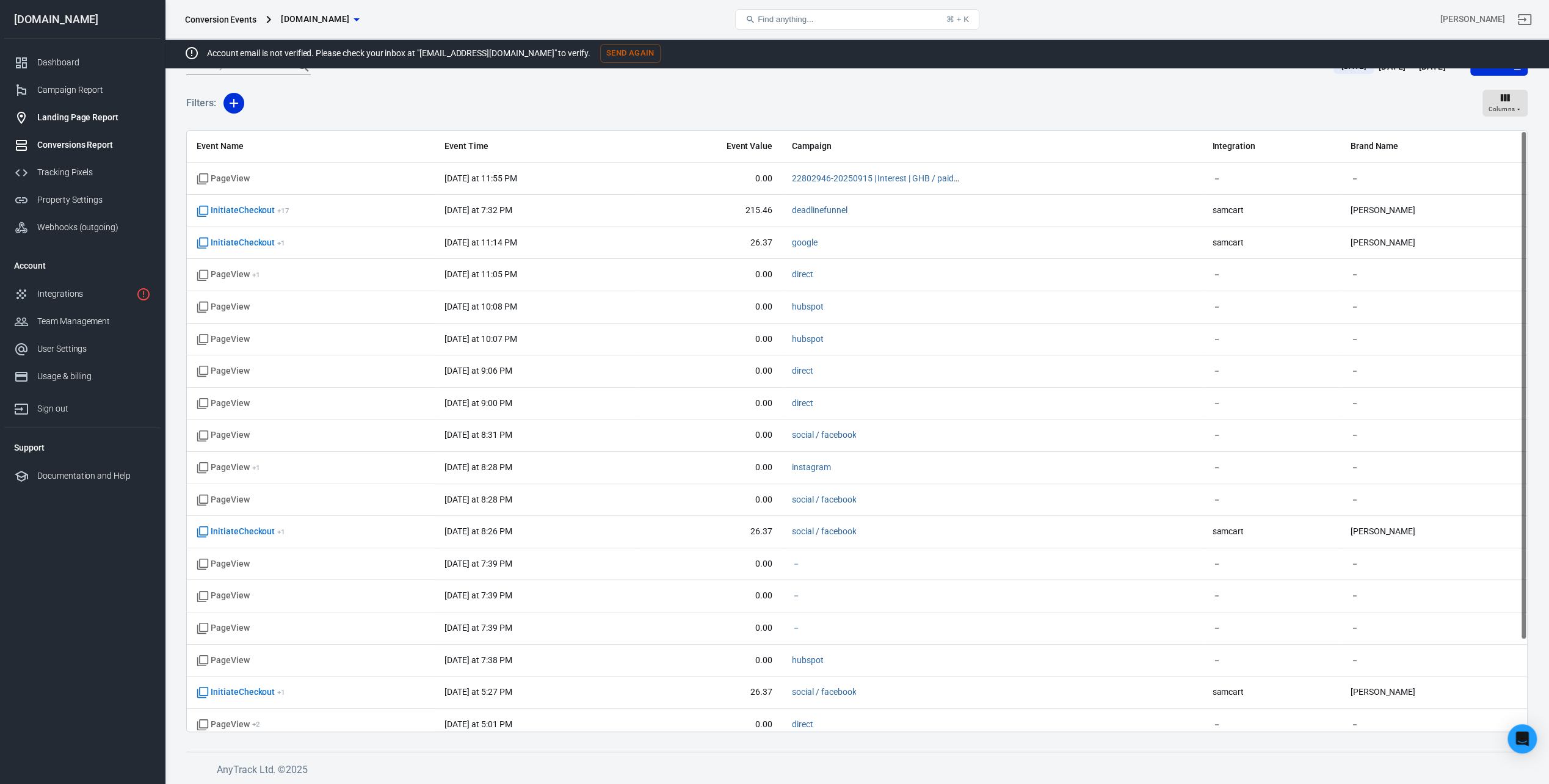
click at [75, 111] on div "Landing Page Report" at bounding box center [93, 117] width 113 height 13
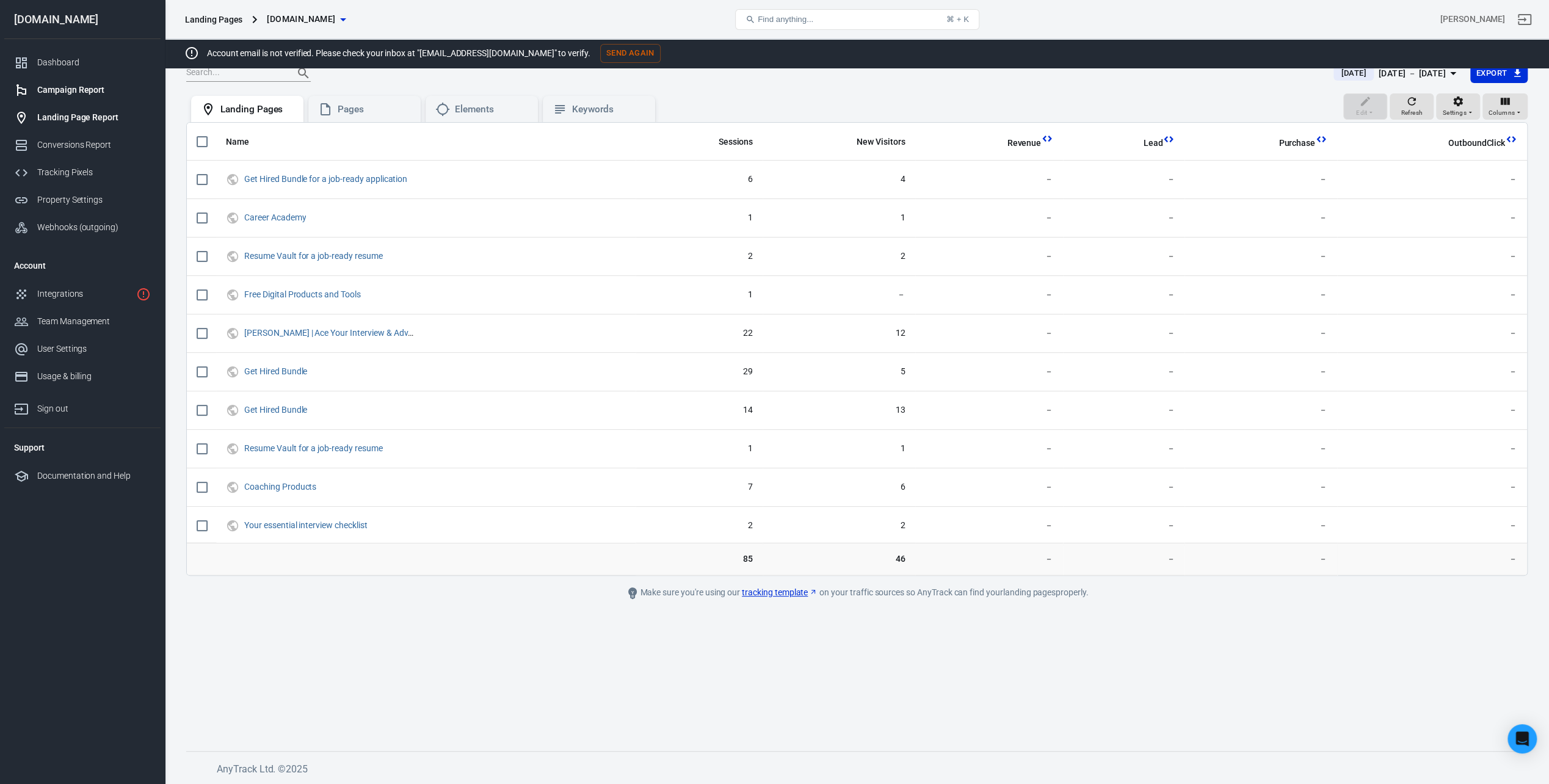
click at [114, 91] on div "Campaign Report" at bounding box center [93, 90] width 113 height 13
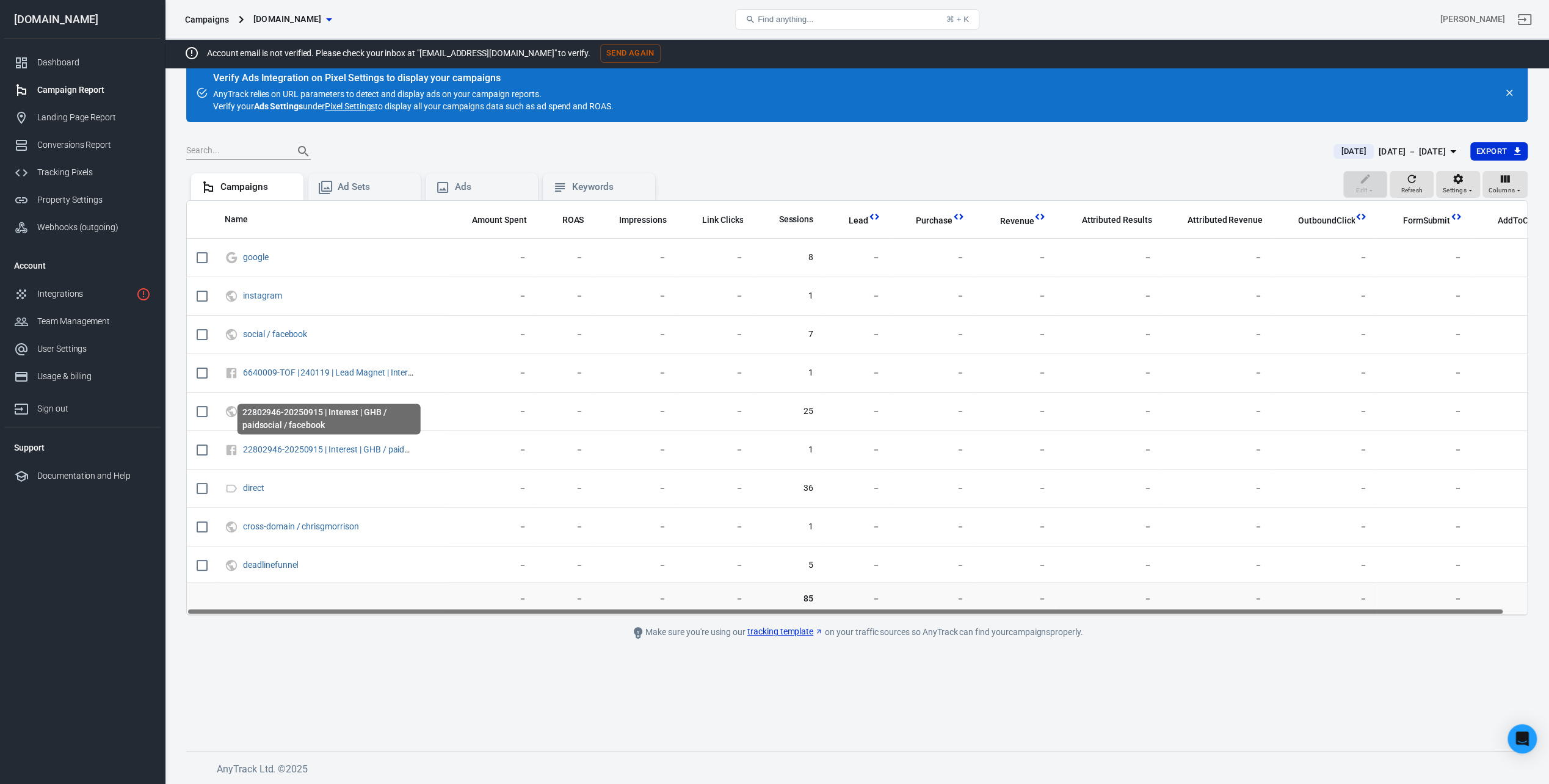
click at [312, 440] on div "22802946-20250915 | Interest | GHB / paidsocial / facebook" at bounding box center [328, 422] width 186 height 40
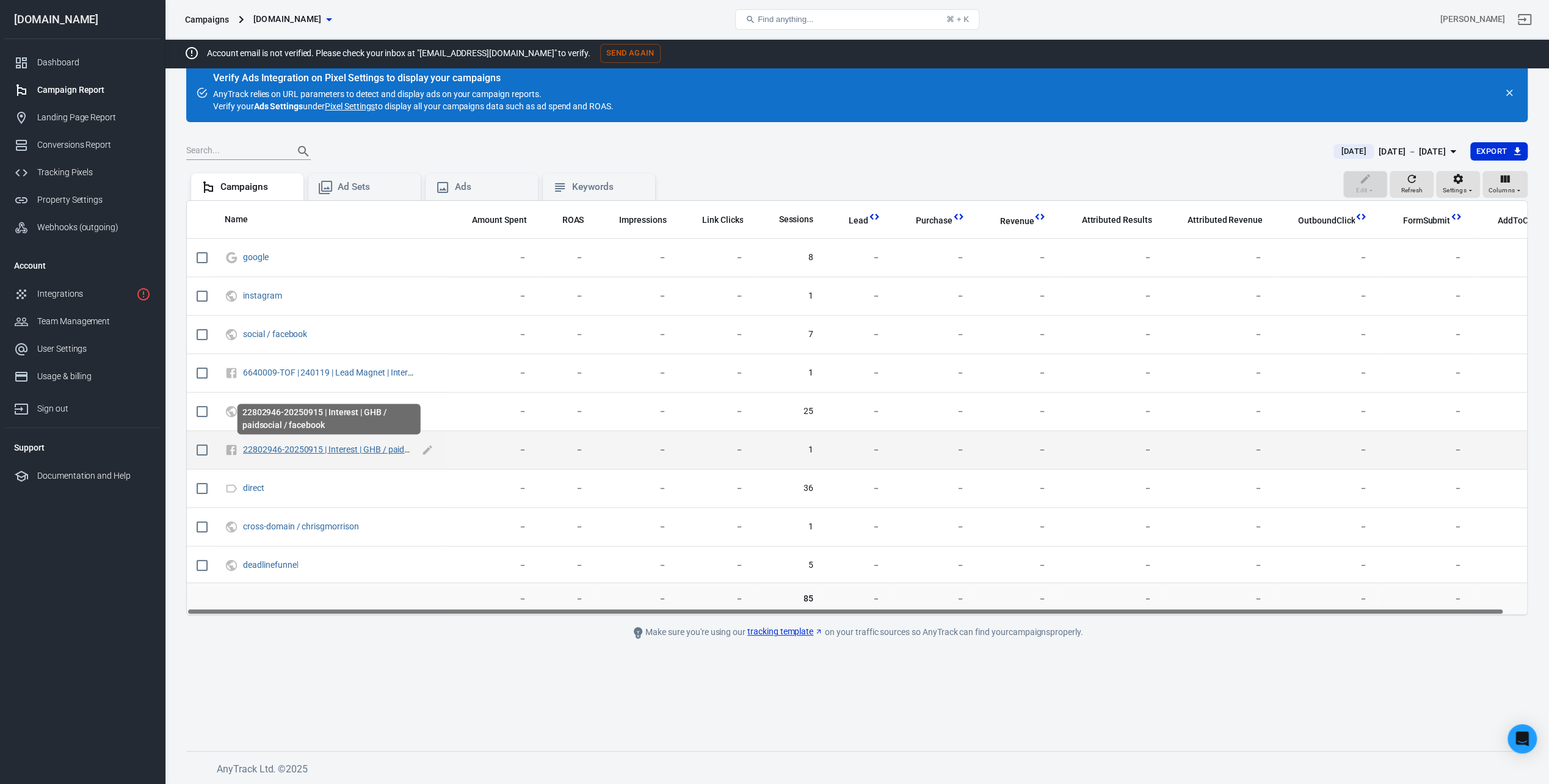
click at [311, 446] on link "22802946-20250915 | Interest | GHB / paidsocial / facebook" at bounding box center [356, 449] width 226 height 10
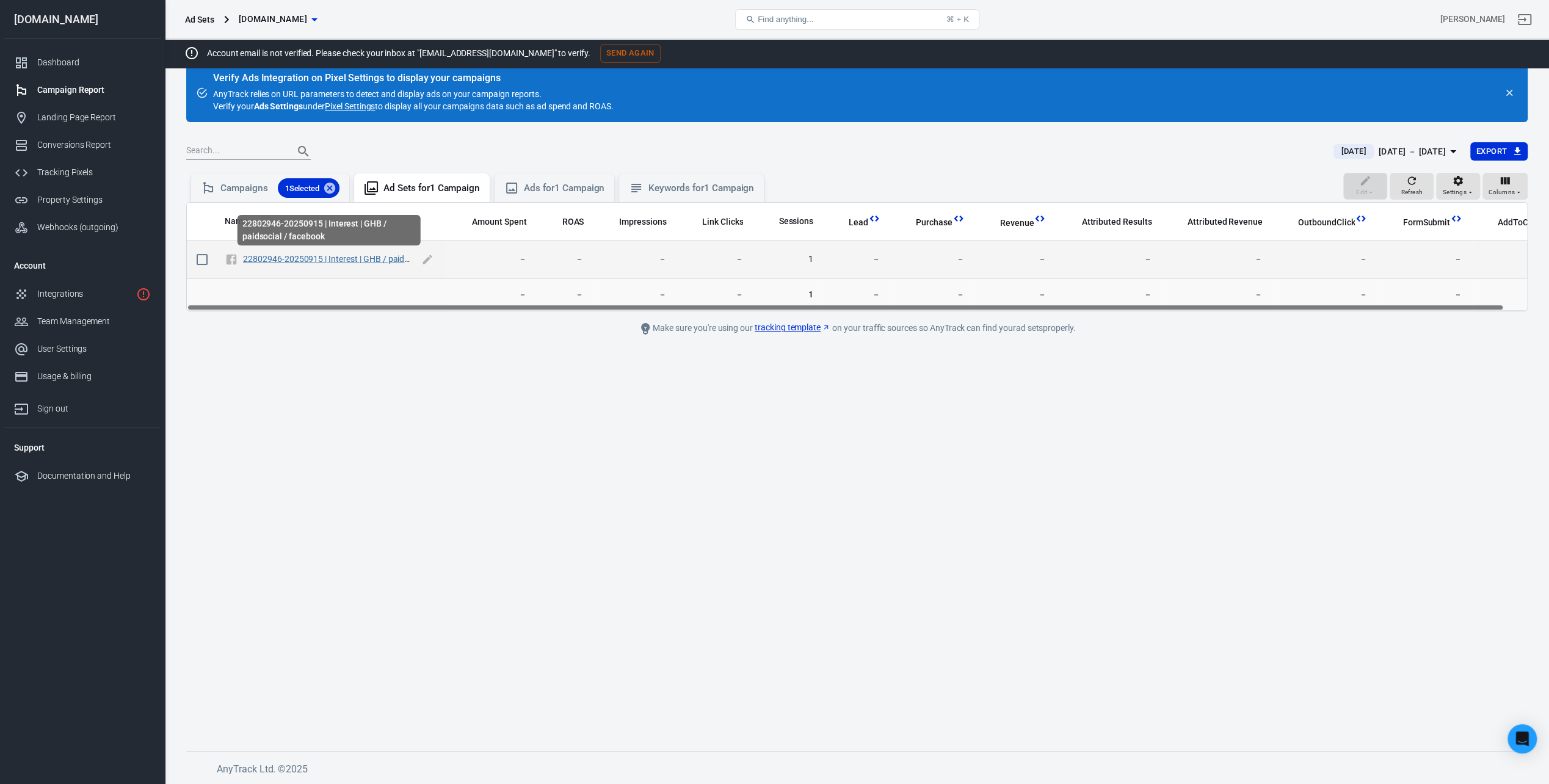
click at [315, 260] on link "22802946-20250915 | Interest | GHB / paidsocial / facebook" at bounding box center [356, 259] width 226 height 10
click at [367, 256] on link "22802946-20250915 | Interest | GHB / paidsocial / facebook" at bounding box center [356, 259] width 226 height 10
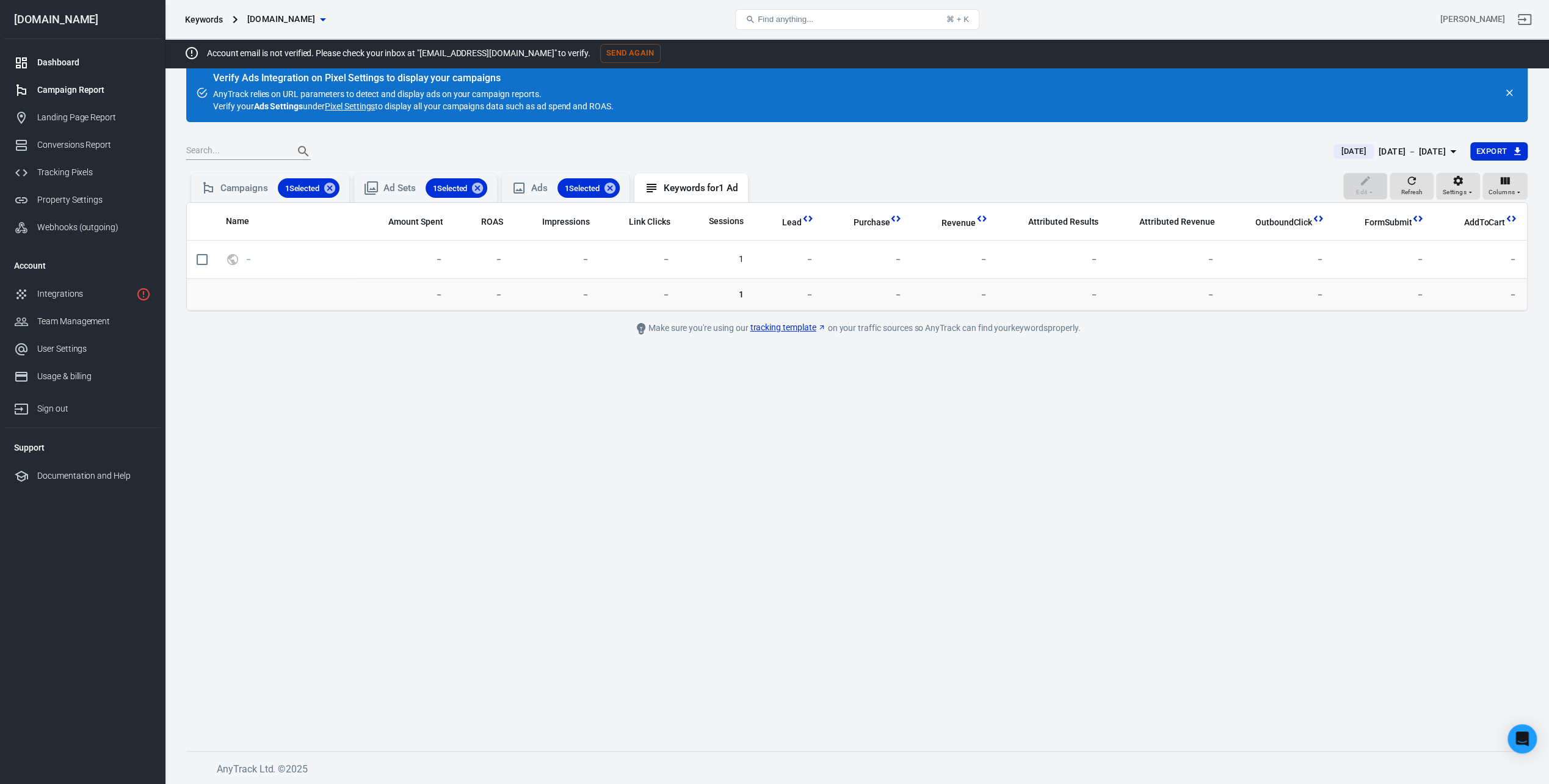
click at [73, 61] on div "Dashboard" at bounding box center [93, 63] width 113 height 13
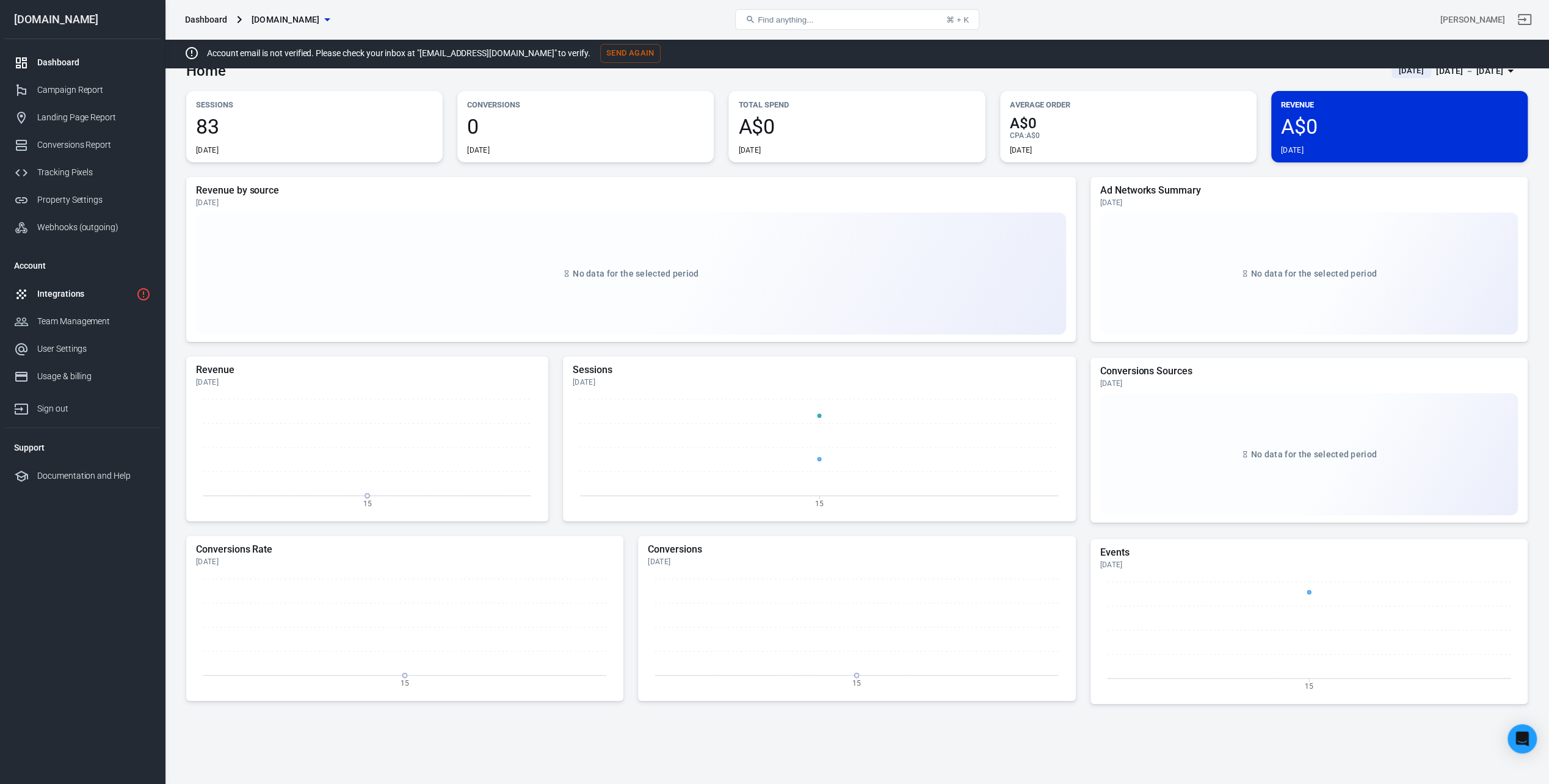
click at [68, 288] on div "Integrations" at bounding box center [84, 294] width 94 height 13
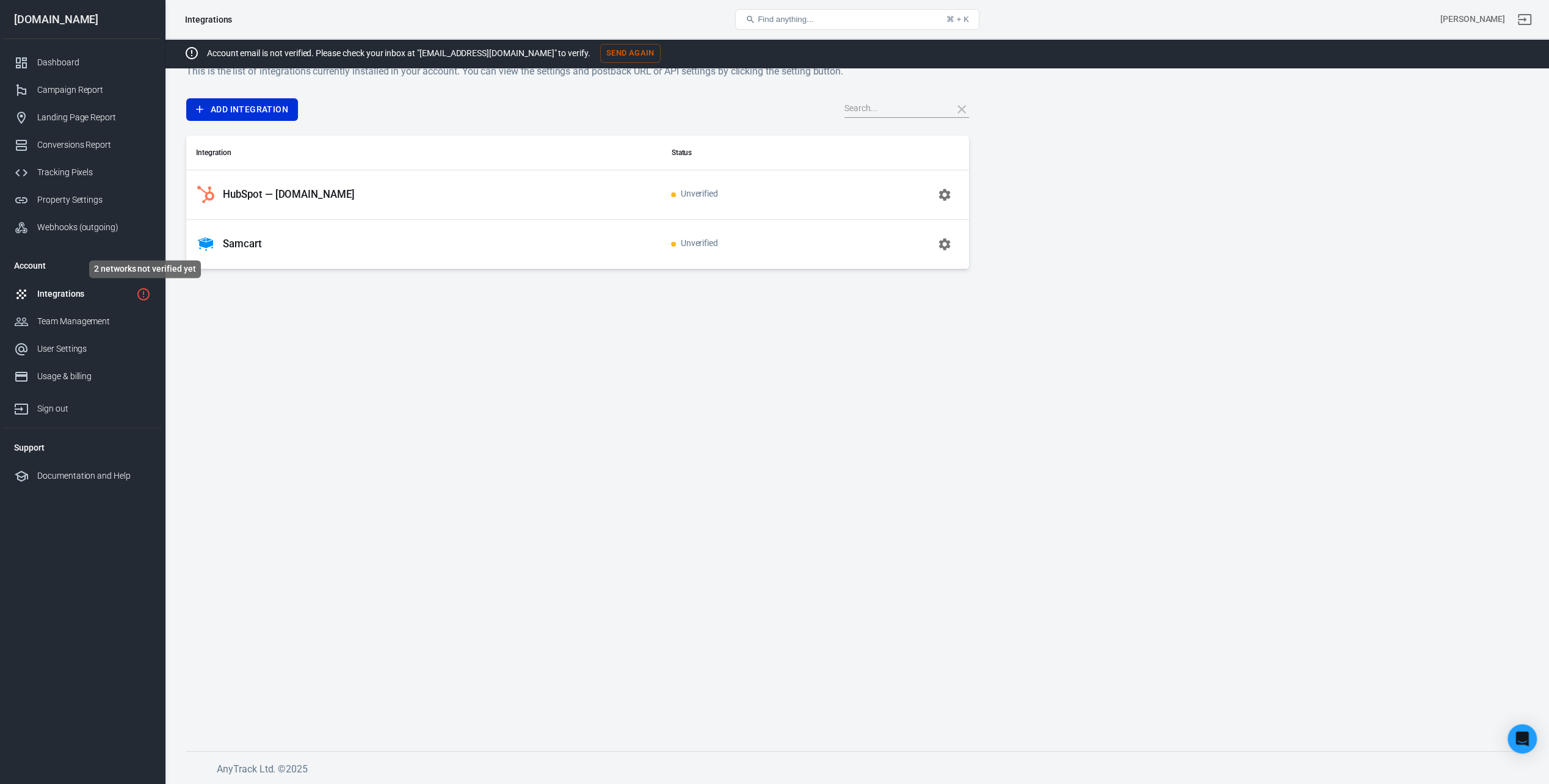
click at [141, 290] on icon "2 networks not verified yet" at bounding box center [143, 294] width 15 height 15
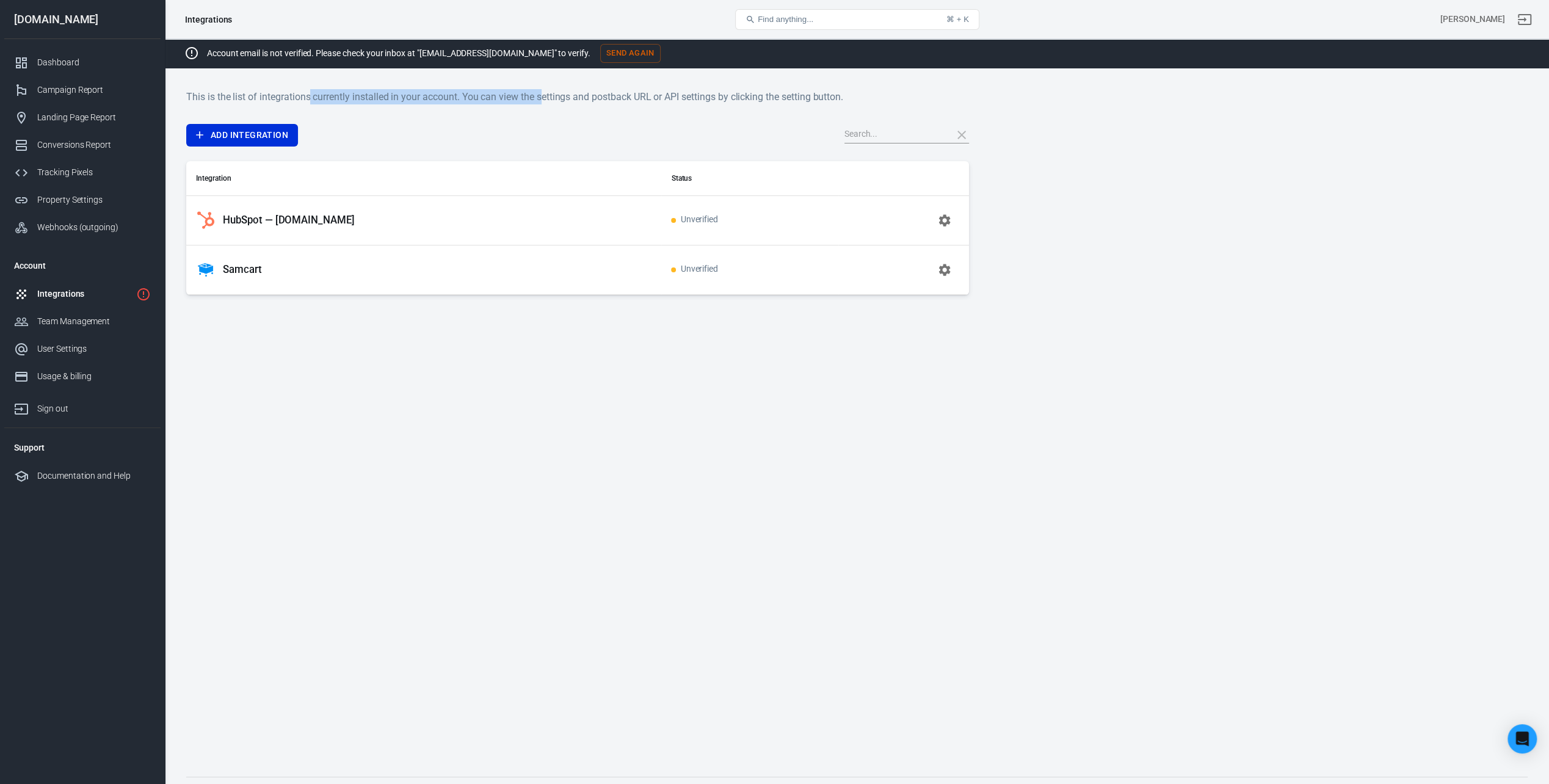
drag, startPoint x: 311, startPoint y: 87, endPoint x: 549, endPoint y: 103, distance: 238.5
click at [549, 103] on div "This is the list of integrations currently installed in your account. You can v…" at bounding box center [858, 444] width 1385 height 733
click at [622, 233] on td "HubSpot — [DOMAIN_NAME]" at bounding box center [424, 220] width 475 height 50
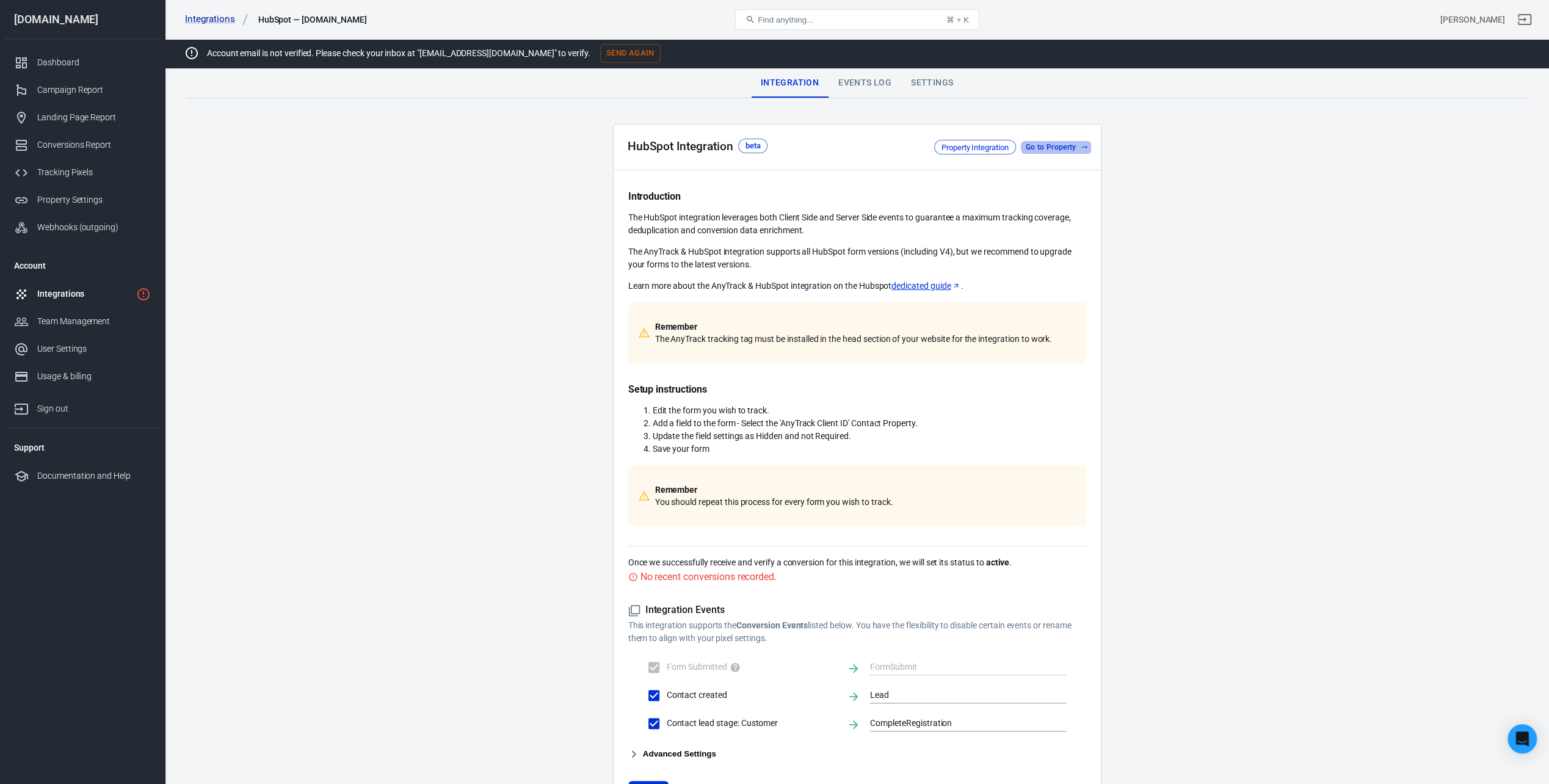
click at [1034, 145] on link "Go to Property" at bounding box center [1055, 147] width 70 height 13
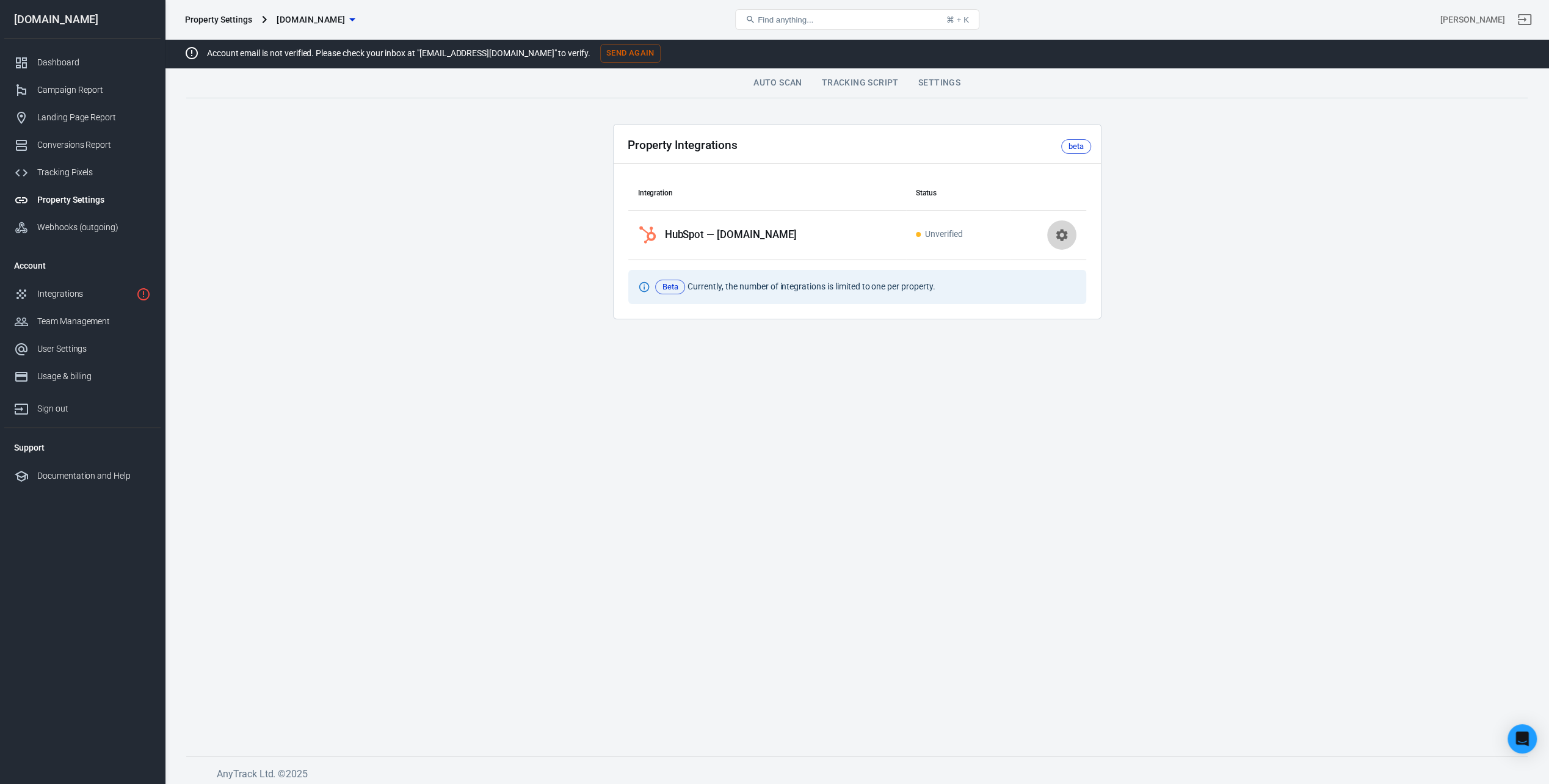
click at [1064, 230] on icon "button" at bounding box center [1062, 234] width 12 height 12
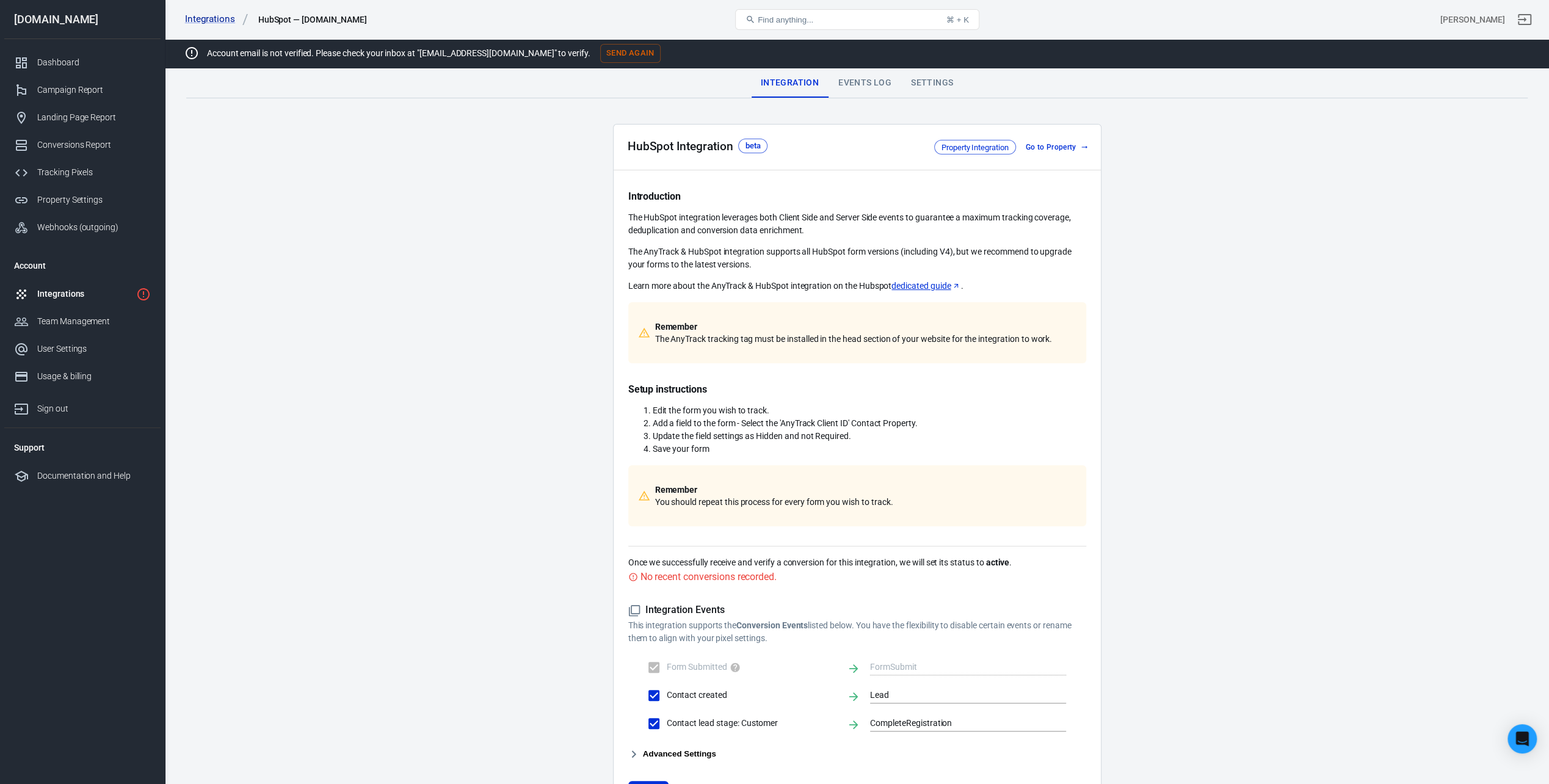
click at [1050, 141] on link "Go to Property" at bounding box center [1055, 147] width 70 height 13
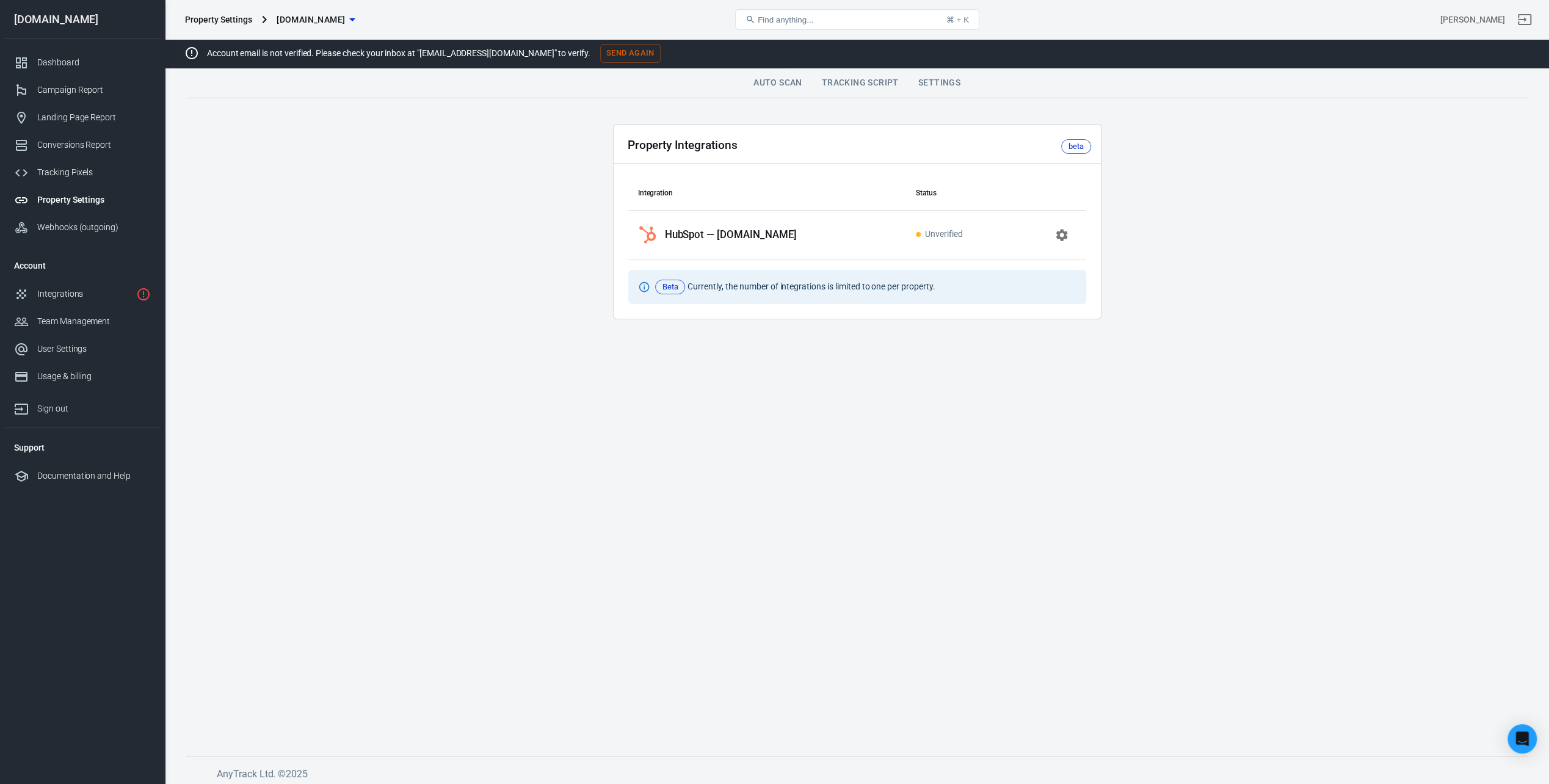
click at [1072, 149] on div "beta" at bounding box center [1076, 146] width 15 height 12
click at [886, 78] on link "Tracking Script" at bounding box center [860, 83] width 96 height 29
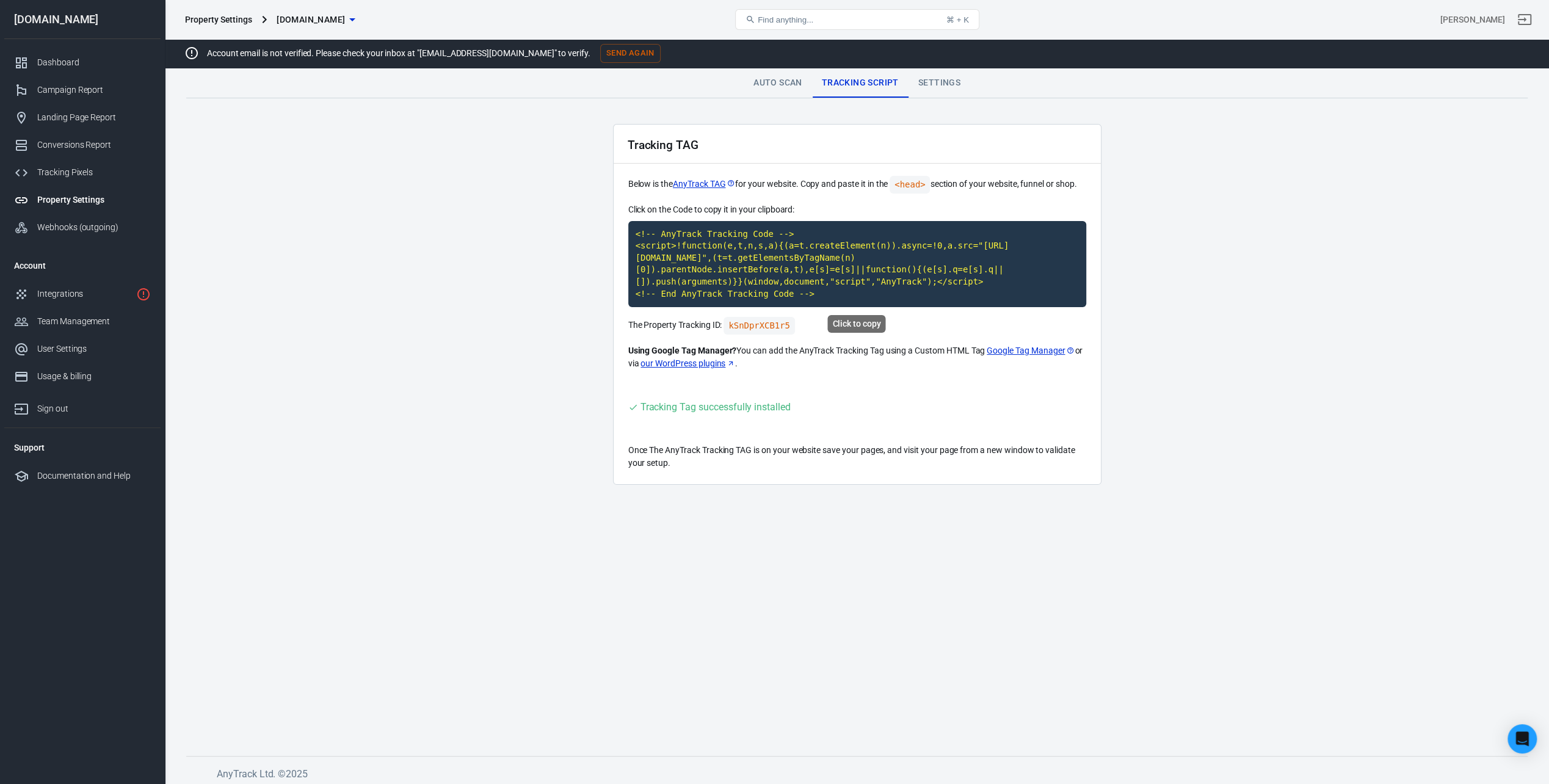
click at [743, 245] on code "<!-- AnyTrack Tracking Code --> <script>!function(e,t,n,s,a){(a=t.createElement…" at bounding box center [857, 265] width 458 height 87
click at [760, 273] on code "<!-- AnyTrack Tracking Code --> <script>!function(e,t,n,s,a){(a=t.createElement…" at bounding box center [857, 265] width 458 height 87
click at [949, 88] on link "Settings" at bounding box center [939, 83] width 62 height 29
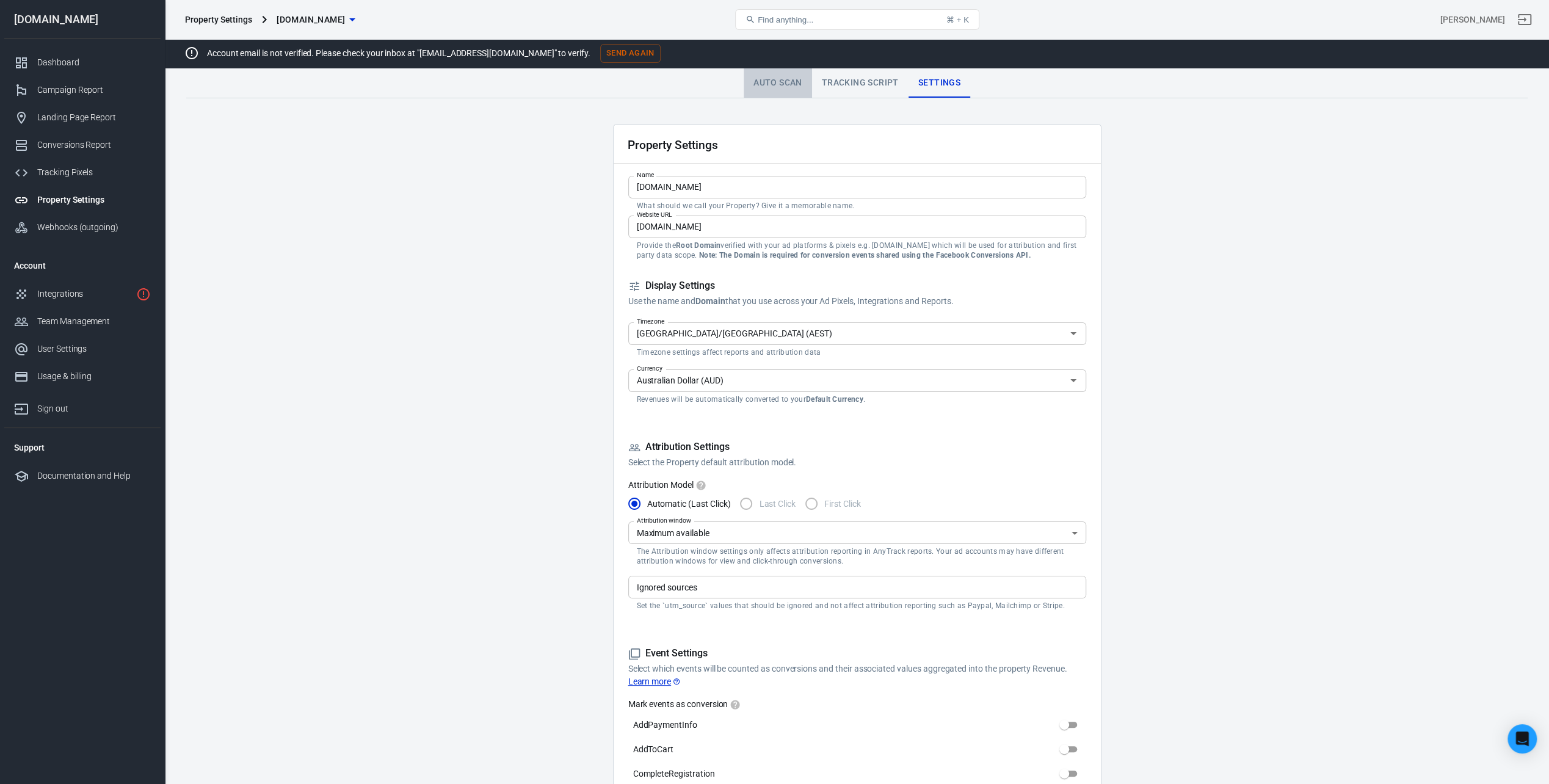
click at [795, 79] on link "Auto Scan" at bounding box center [778, 83] width 68 height 29
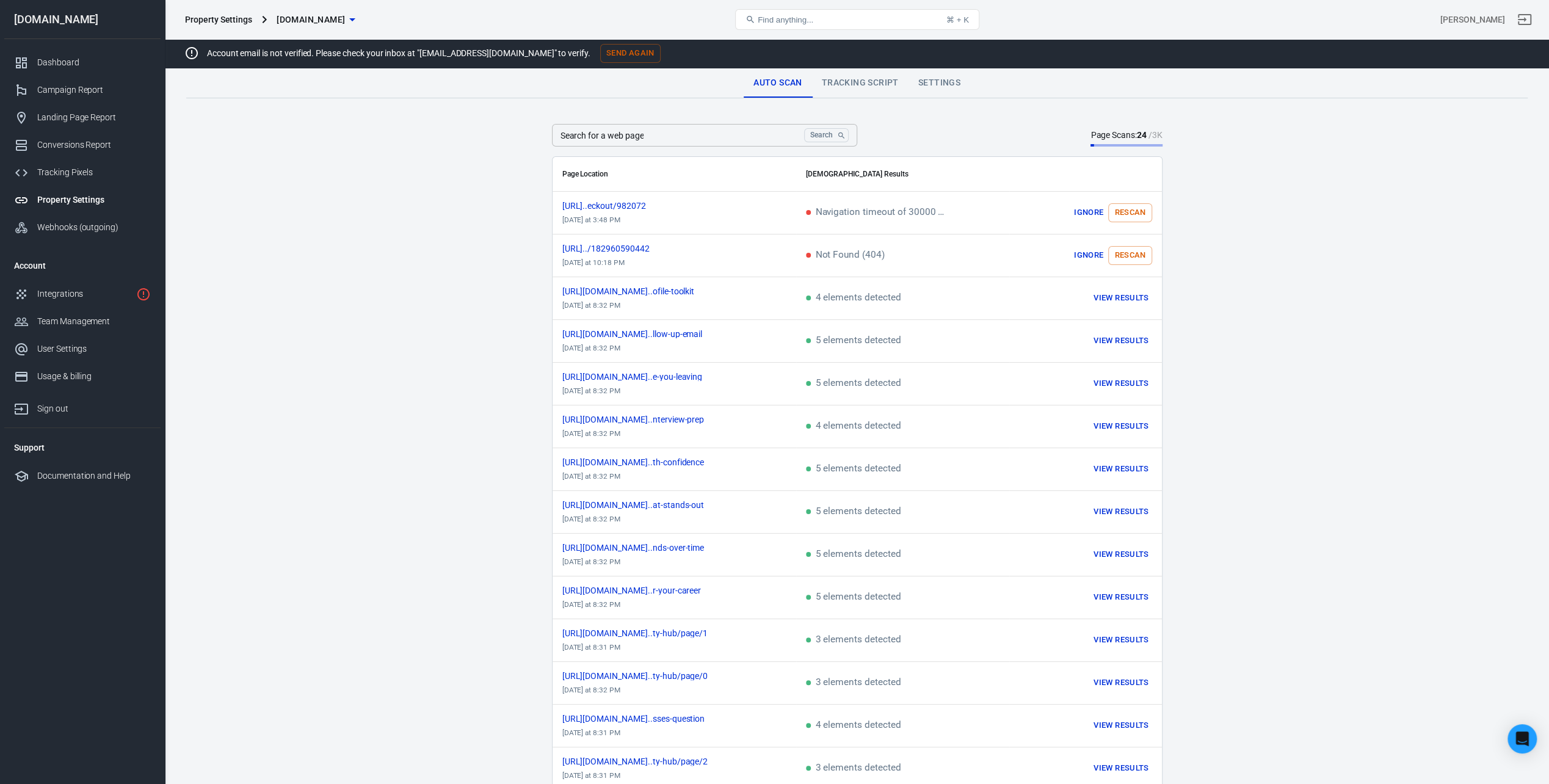
click at [64, 198] on div "Property Settings" at bounding box center [93, 200] width 113 height 13
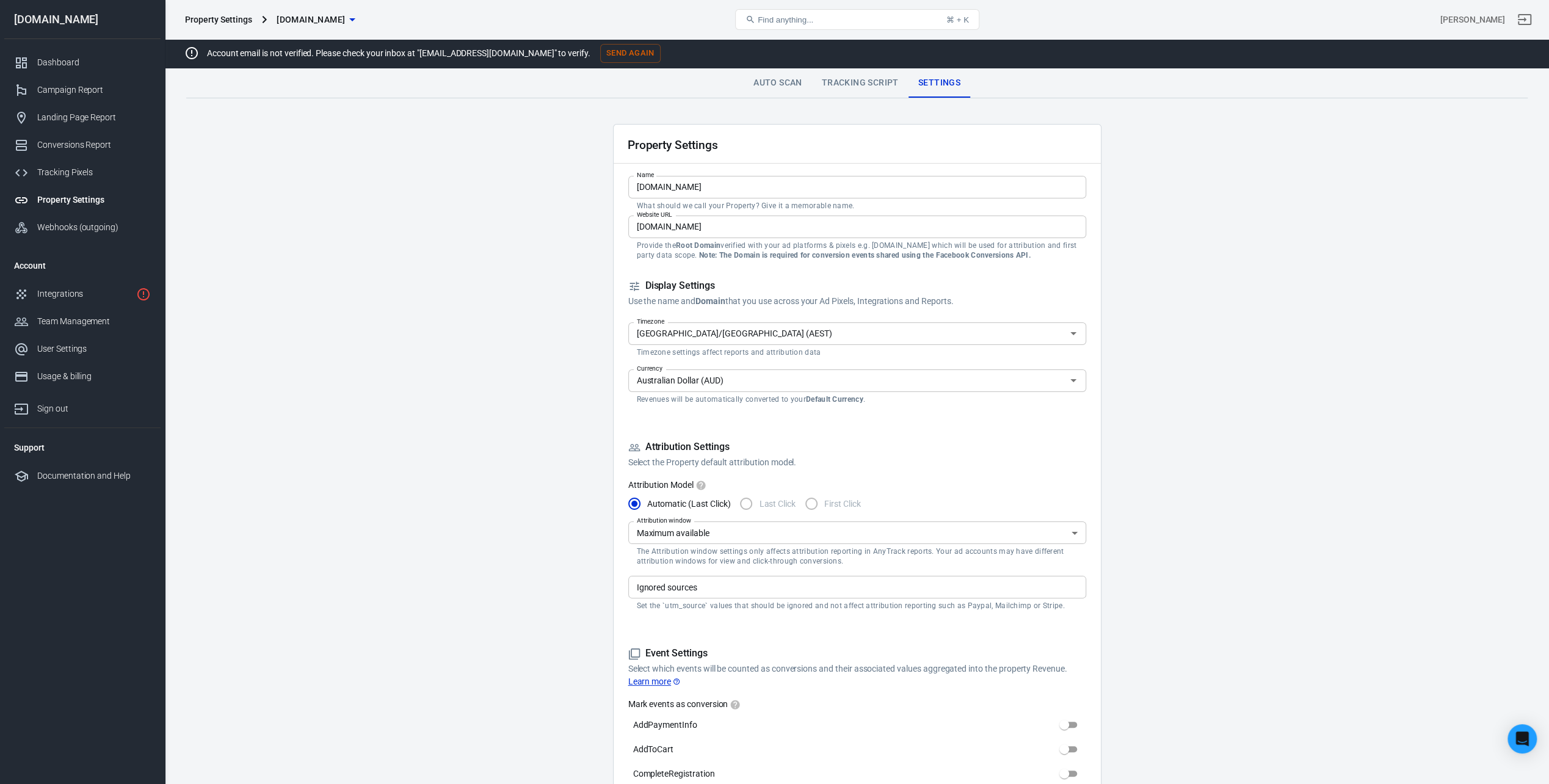
scroll to position [305, 0]
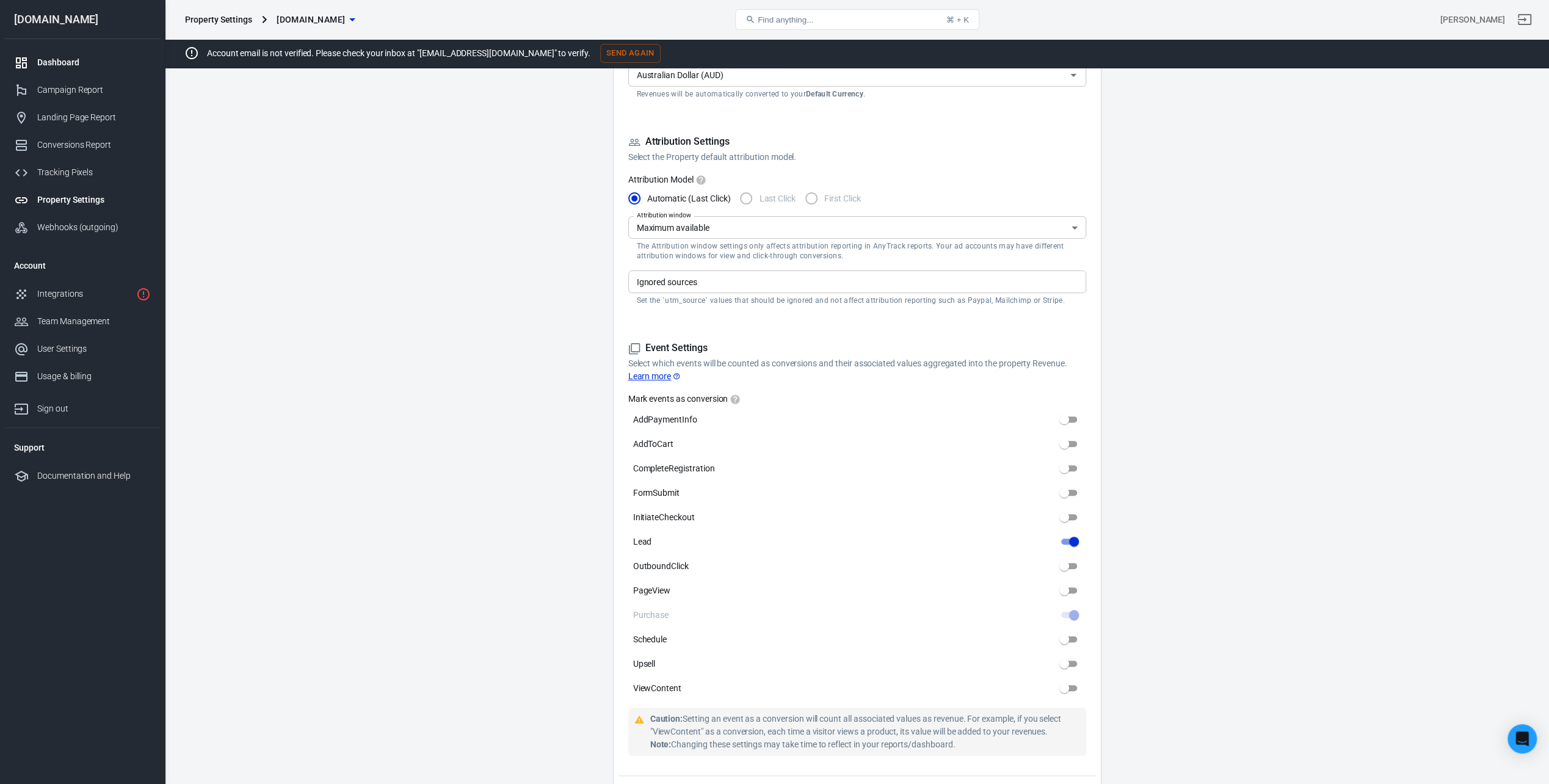
click at [44, 60] on div "Dashboard" at bounding box center [93, 63] width 113 height 13
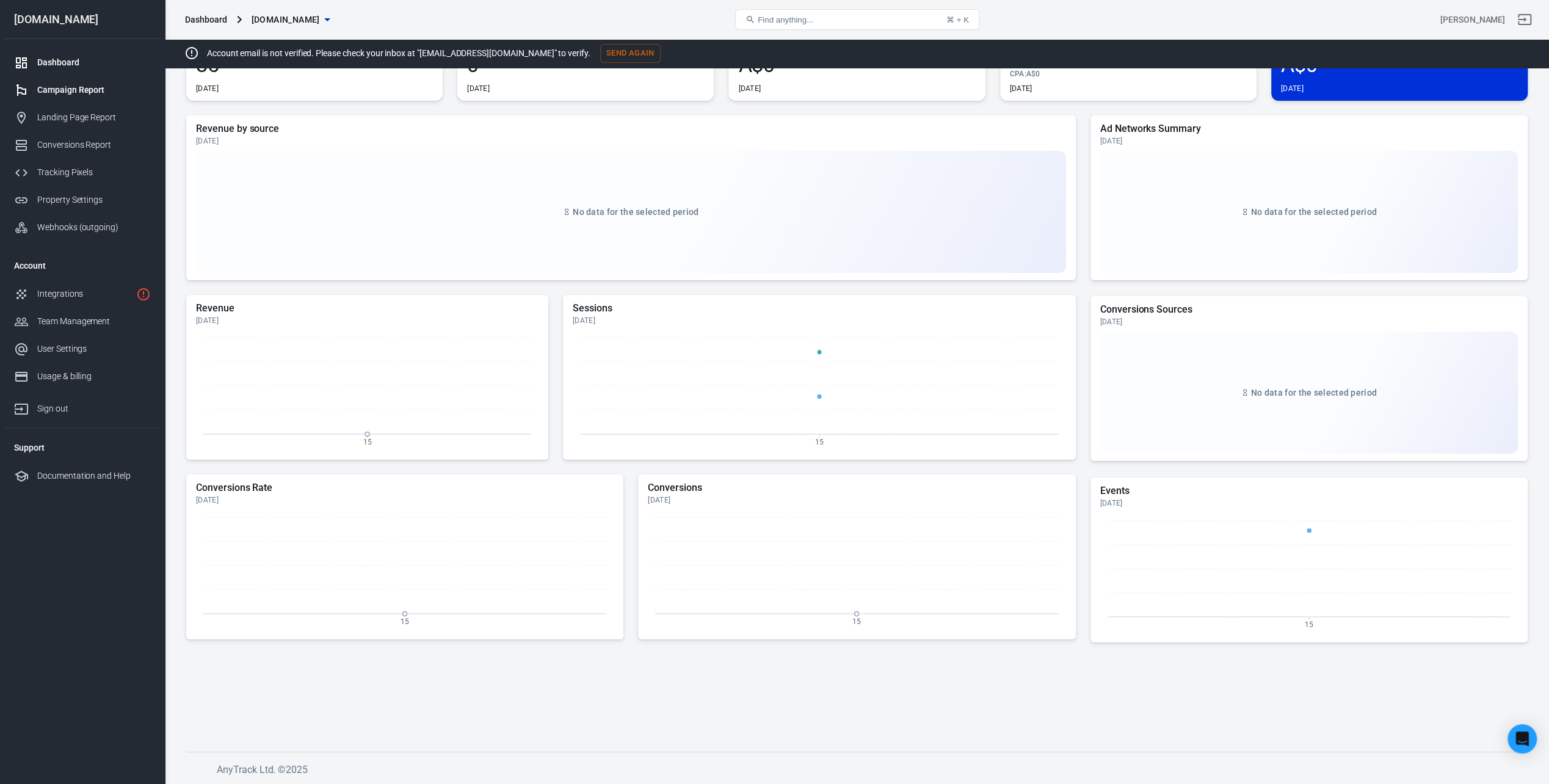
click at [66, 89] on div "Campaign Report" at bounding box center [93, 90] width 113 height 13
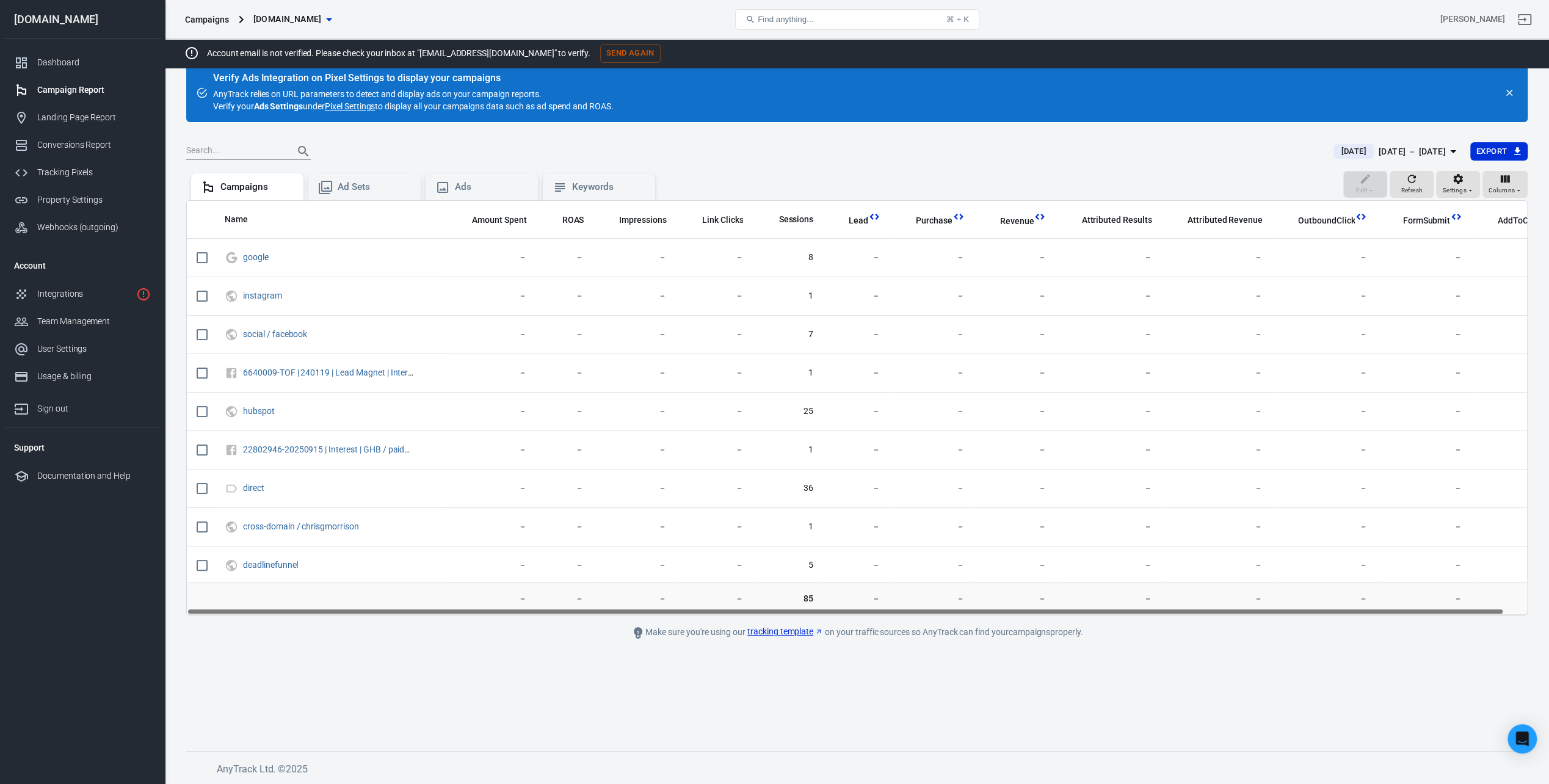
click at [356, 103] on link "Pixel Settings" at bounding box center [349, 105] width 50 height 12
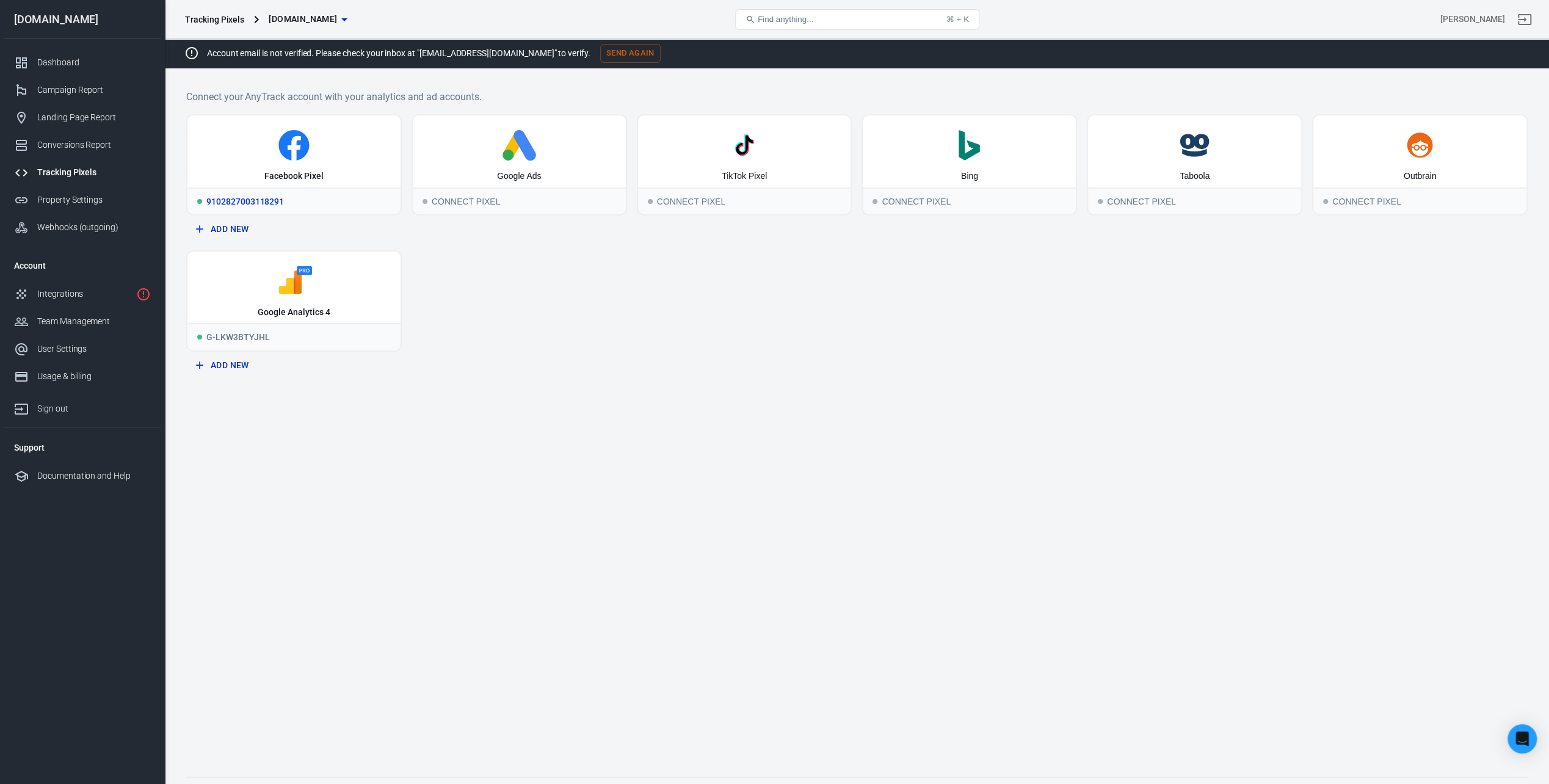
click at [324, 152] on icon at bounding box center [294, 145] width 203 height 31
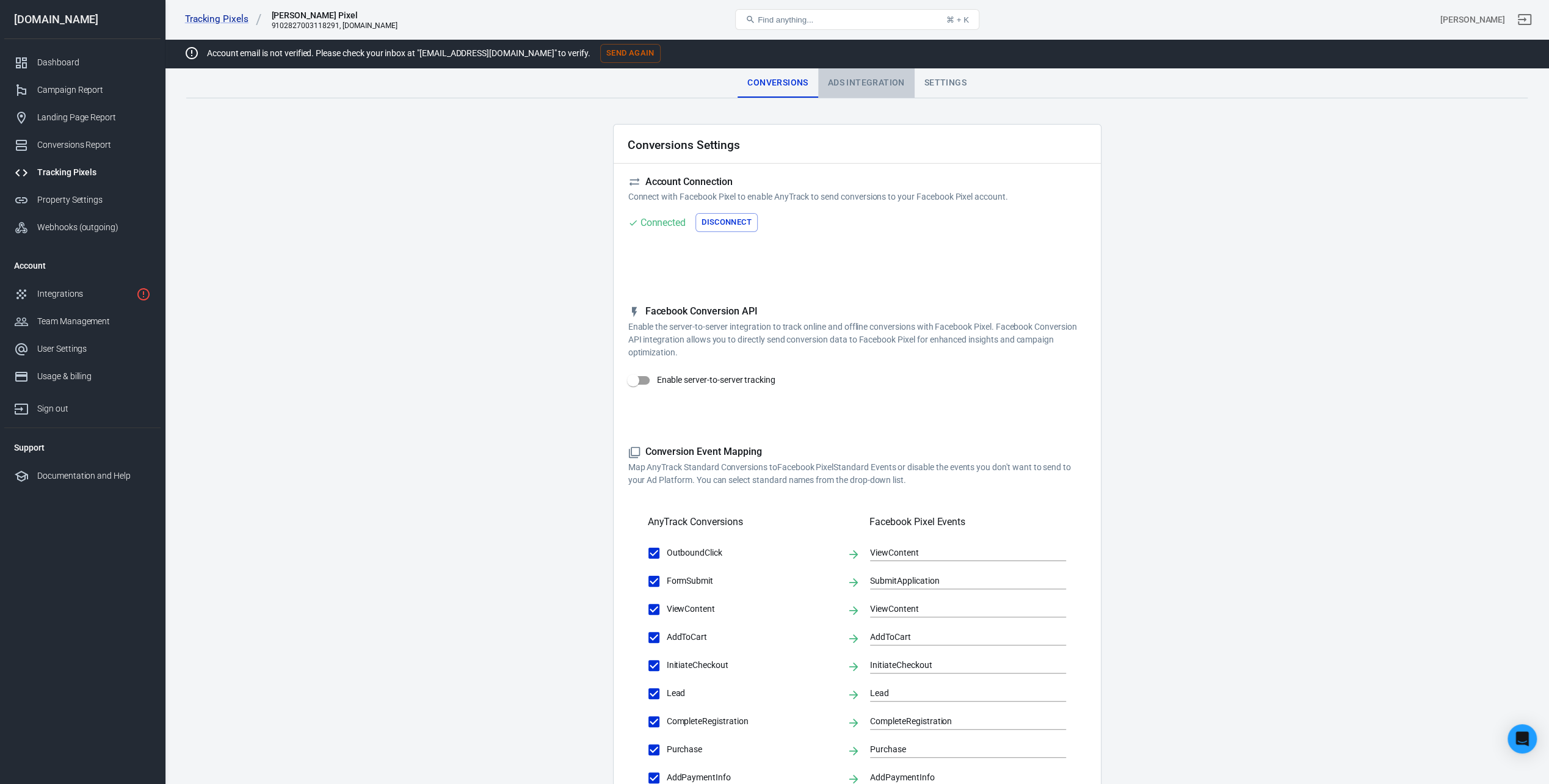
click at [836, 83] on div "Ads Integration" at bounding box center [867, 83] width 96 height 29
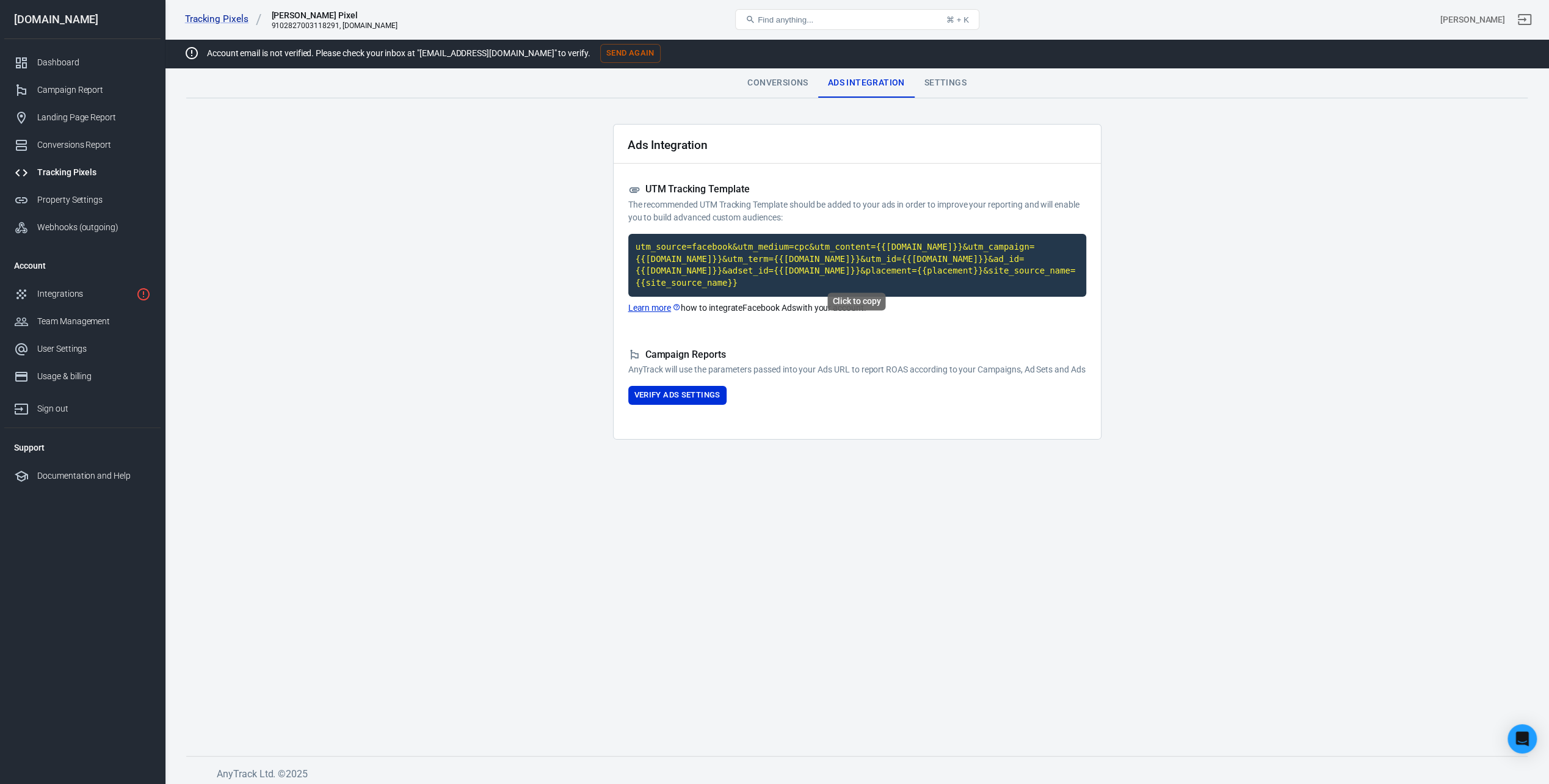
click at [776, 263] on code "utm_source=facebook&utm_medium=cpc&utm_content={{[DOMAIN_NAME]}}&utm_campaign={…" at bounding box center [857, 265] width 458 height 63
click at [651, 301] on link "Learn more" at bounding box center [654, 308] width 54 height 13
click at [777, 275] on code "utm_source=facebook&utm_medium=cpc&utm_content={{[DOMAIN_NAME]}}&utm_campaign={…" at bounding box center [857, 265] width 458 height 63
click at [765, 266] on code "utm_source=facebook&utm_medium=cpc&utm_content={{[DOMAIN_NAME]}}&utm_campaign={…" at bounding box center [857, 265] width 458 height 63
click at [766, 279] on code "utm_source=facebook&utm_medium=cpc&utm_content={{[DOMAIN_NAME]}}&utm_campaign={…" at bounding box center [857, 265] width 458 height 63
